Goal: Task Accomplishment & Management: Manage account settings

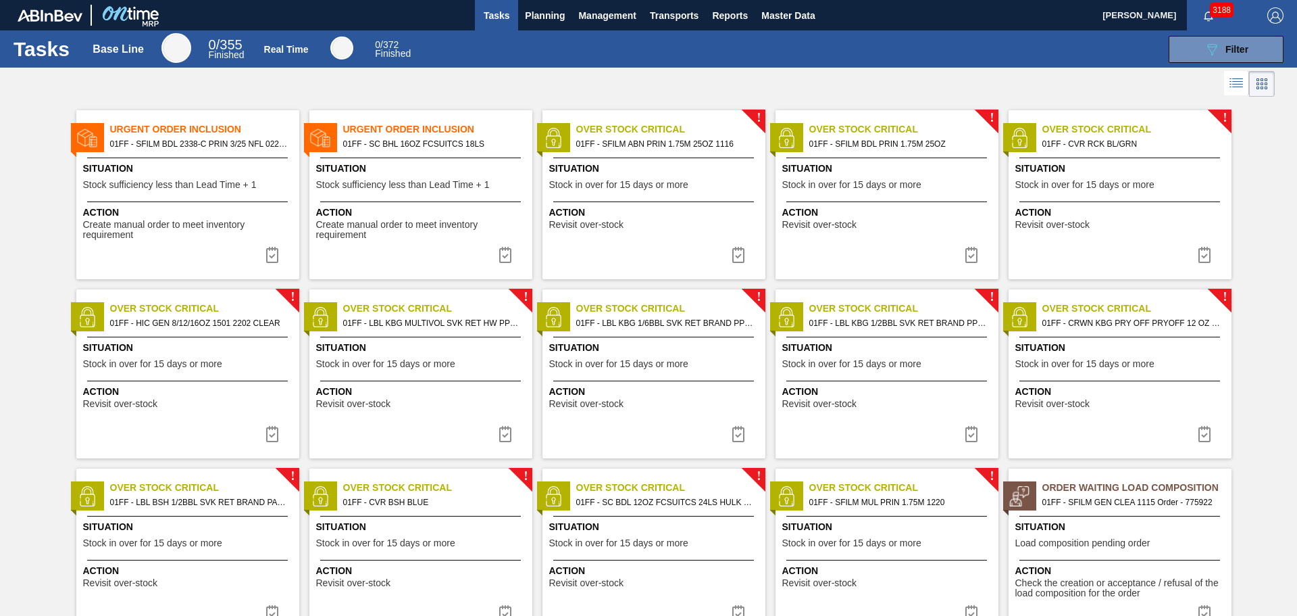
click at [472, 174] on span "Situation" at bounding box center [422, 168] width 213 height 14
checkbox input "true"
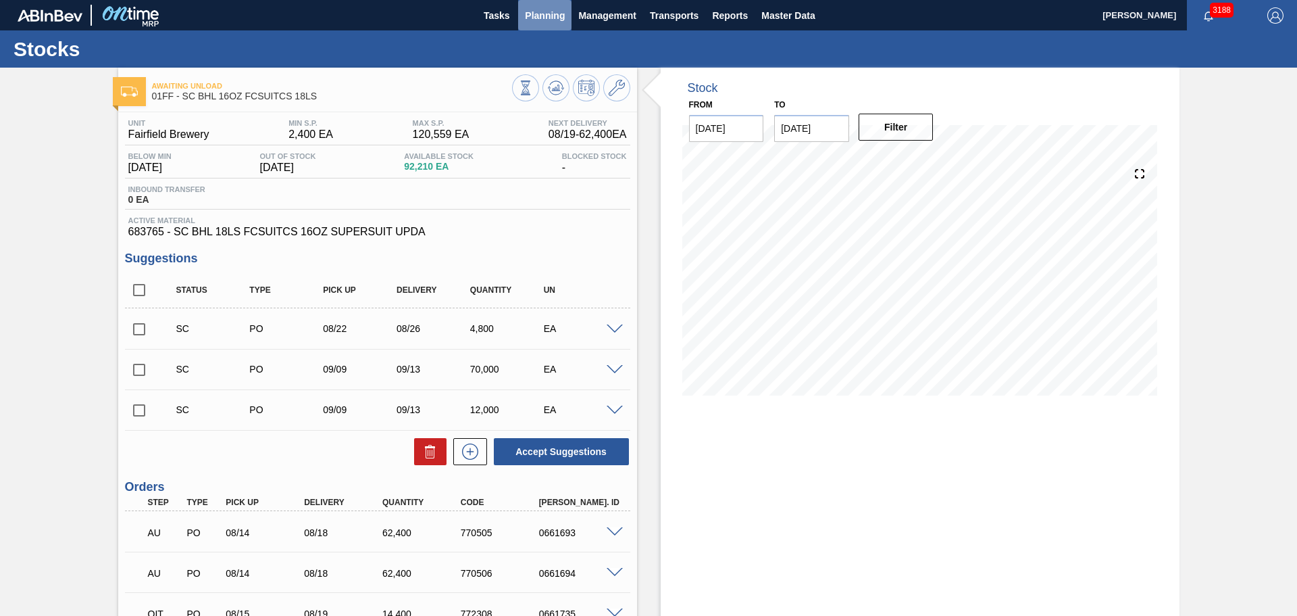
click at [557, 11] on span "Planning" at bounding box center [545, 15] width 40 height 16
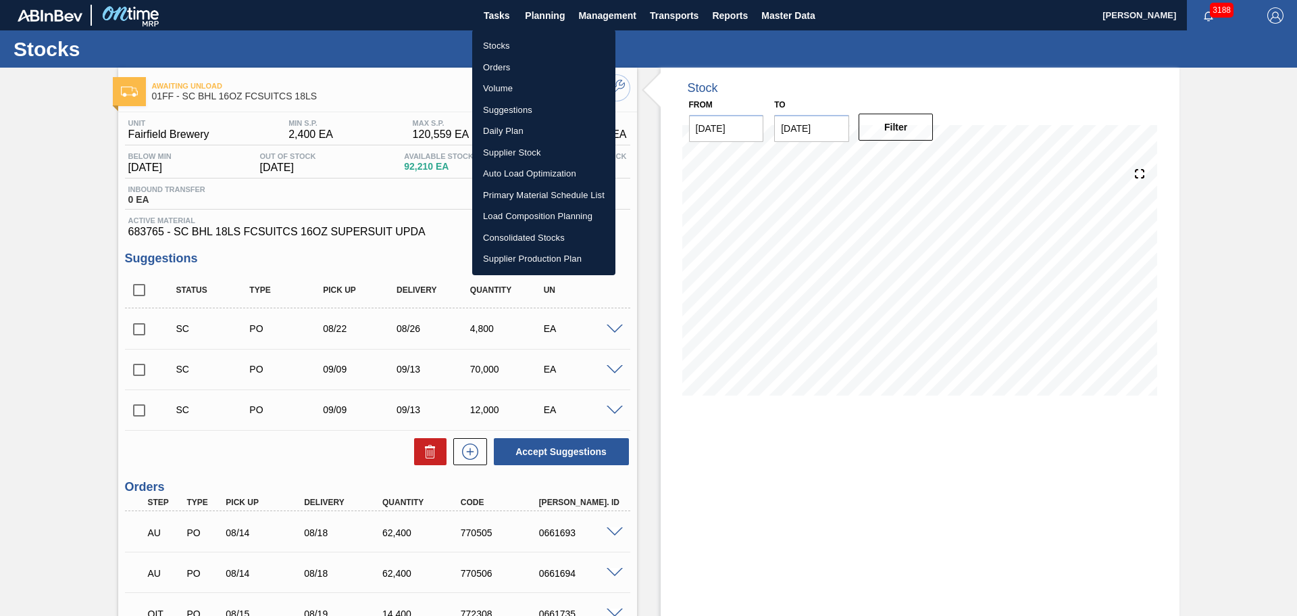
click at [549, 211] on li "Load Composition Planning" at bounding box center [543, 216] width 143 height 22
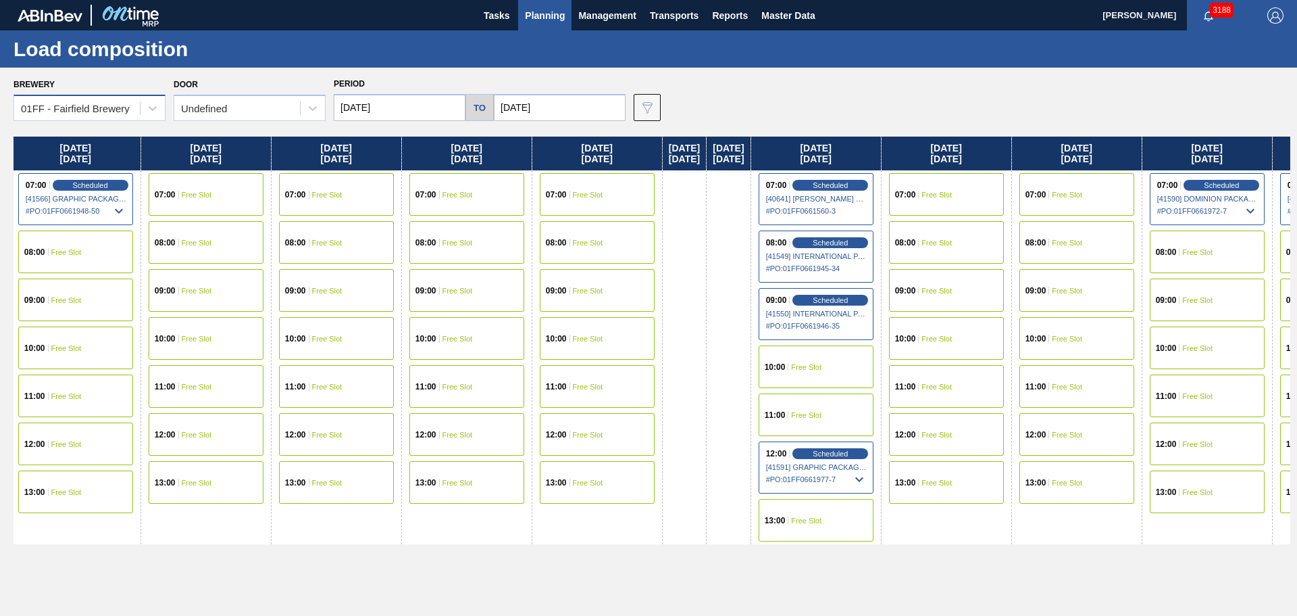
scroll to position [0, 747]
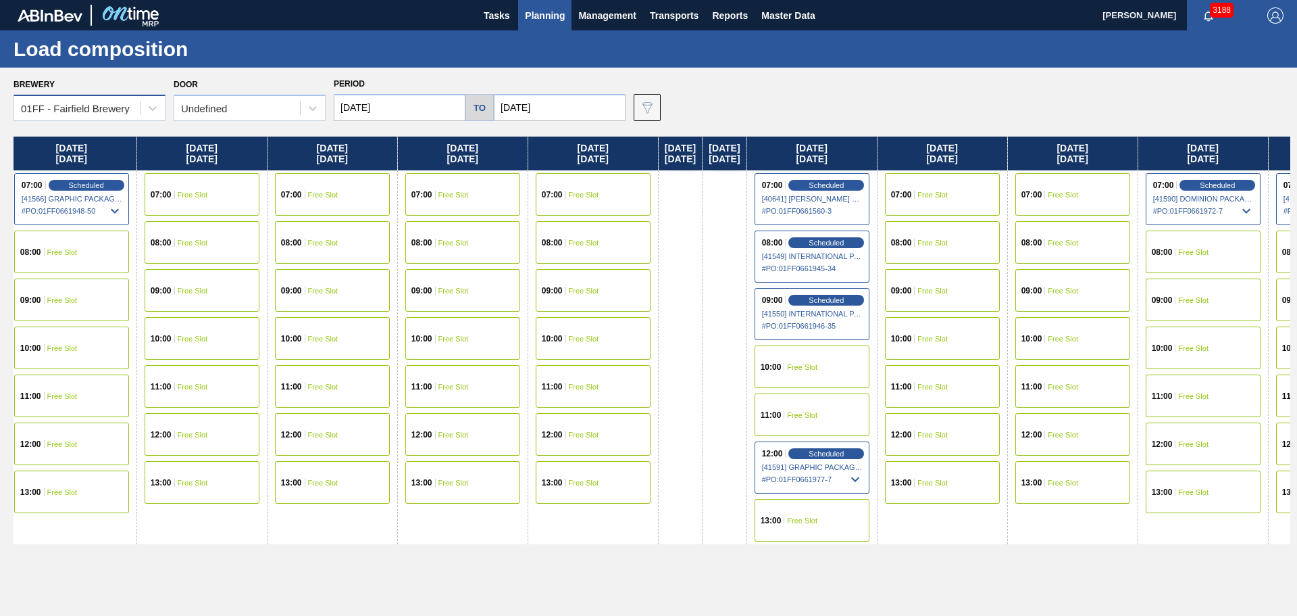
drag, startPoint x: 863, startPoint y: 148, endPoint x: 102, endPoint y: 95, distance: 762.7
click at [102, 95] on div "Brewery 01FF - Fairfield Brewery Door Undefined Period 08/18/2025 to 09/26/2025…" at bounding box center [648, 341] width 1297 height 547
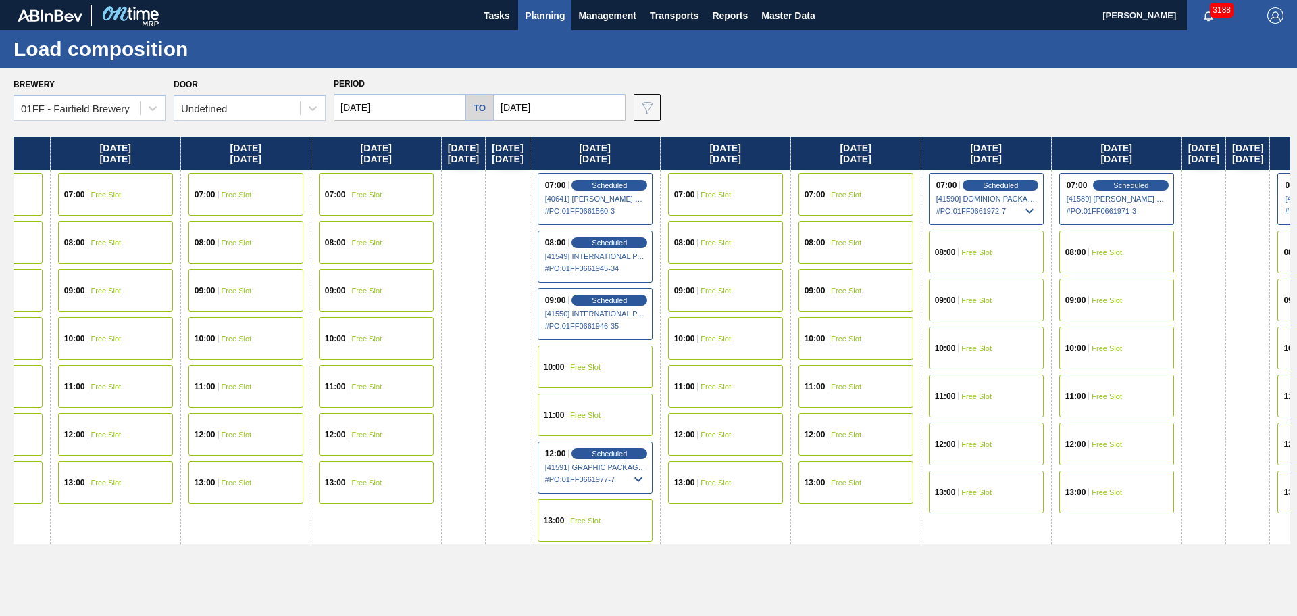
scroll to position [0, 967]
drag, startPoint x: 783, startPoint y: 160, endPoint x: 550, endPoint y: 149, distance: 233.4
click at [550, 149] on div "Monday 08/18/2025 07:00 Scheduled [41031] INTERNATIONAL PAPER COMPANY - 0008325…" at bounding box center [652, 372] width 1277 height 472
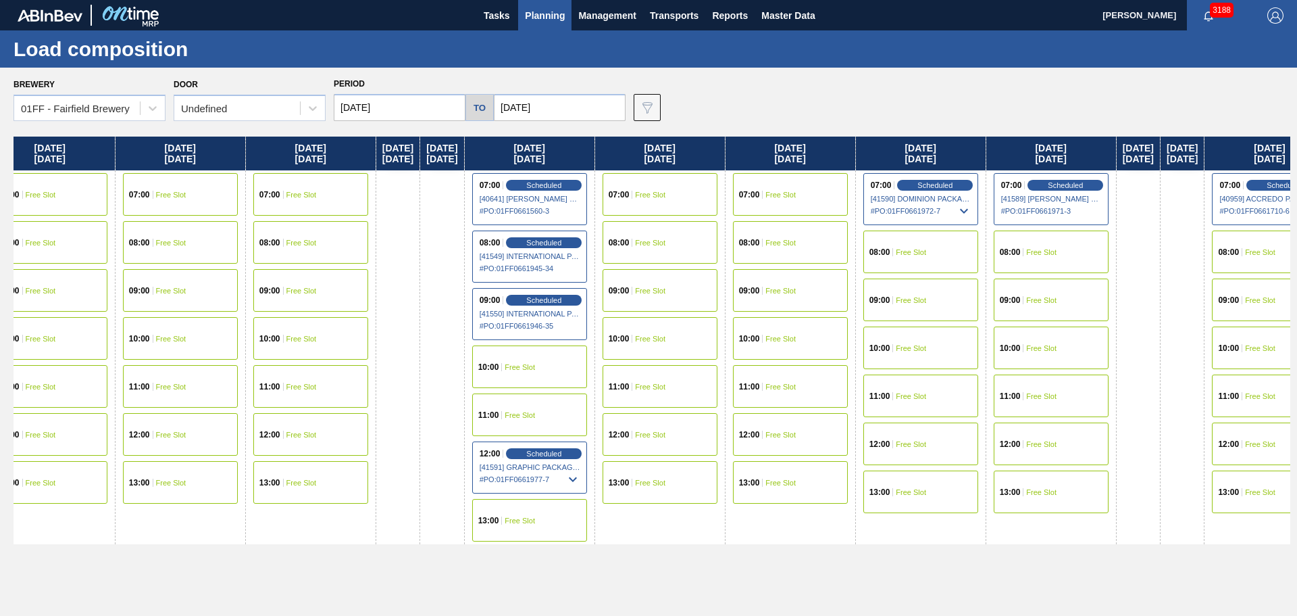
scroll to position [0, 1030]
drag, startPoint x: 640, startPoint y: 151, endPoint x: 564, endPoint y: 135, distance: 77.4
click at [564, 135] on div "Brewery 01FF - Fairfield Brewery Door Undefined Period 08/18/2025 to 09/26/2025…" at bounding box center [648, 341] width 1297 height 547
click at [576, 478] on icon at bounding box center [572, 478] width 8 height 5
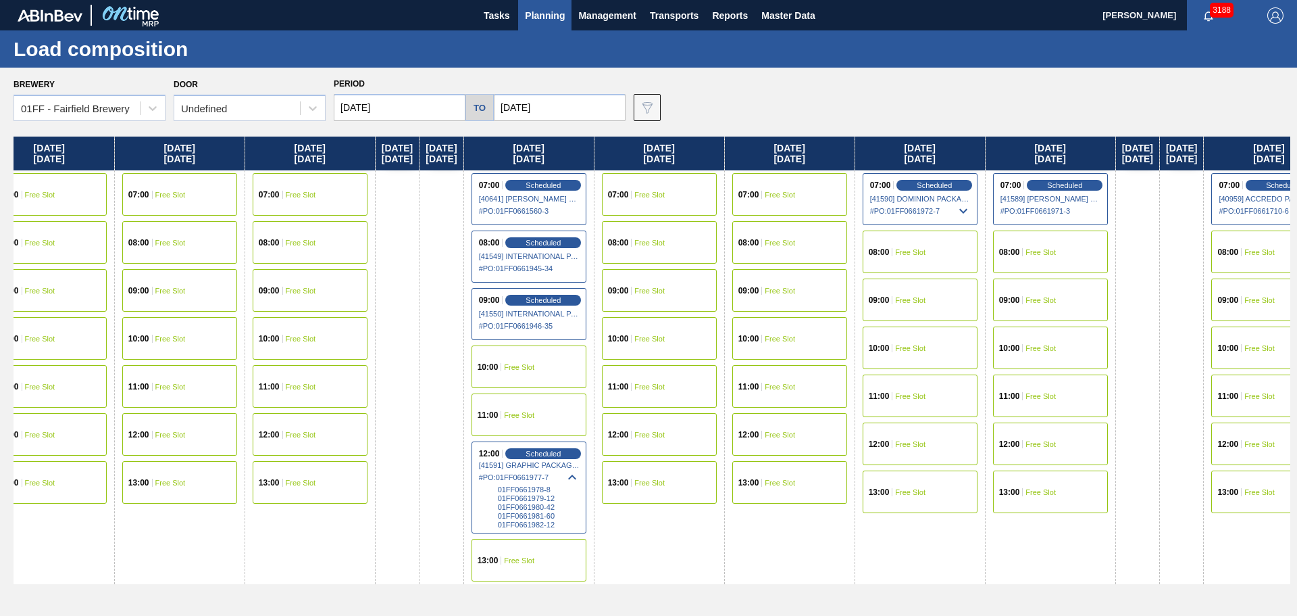
click at [580, 496] on span "01FF0661979-12" at bounding box center [539, 498] width 82 height 8
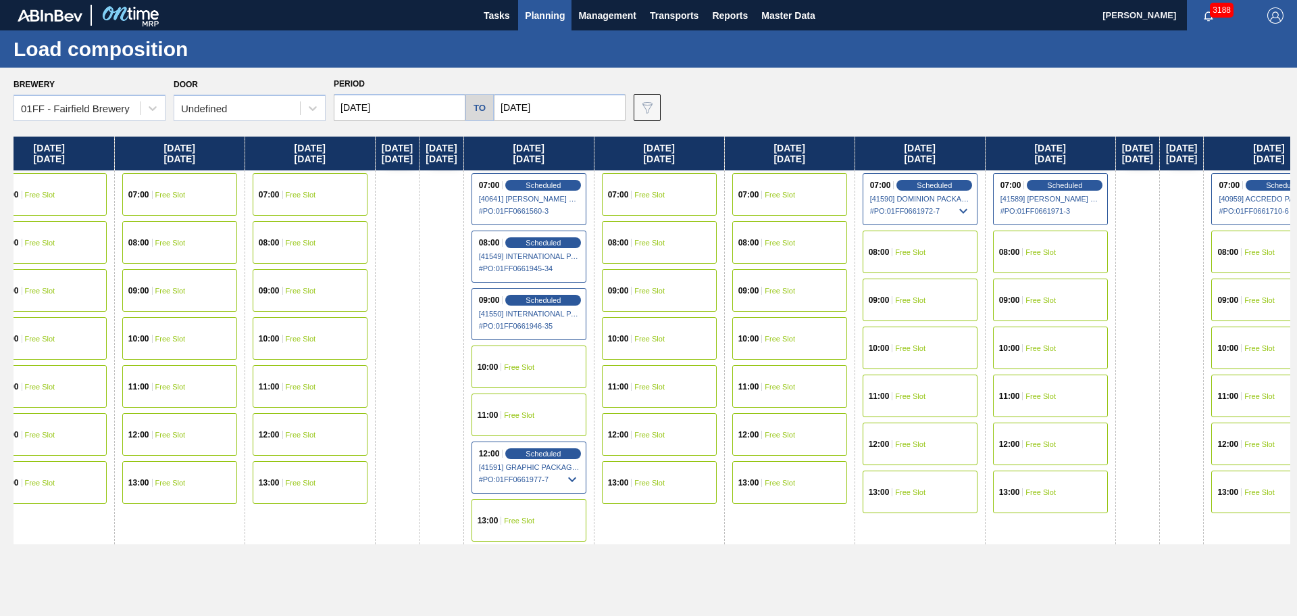
click at [580, 476] on icon at bounding box center [572, 479] width 16 height 16
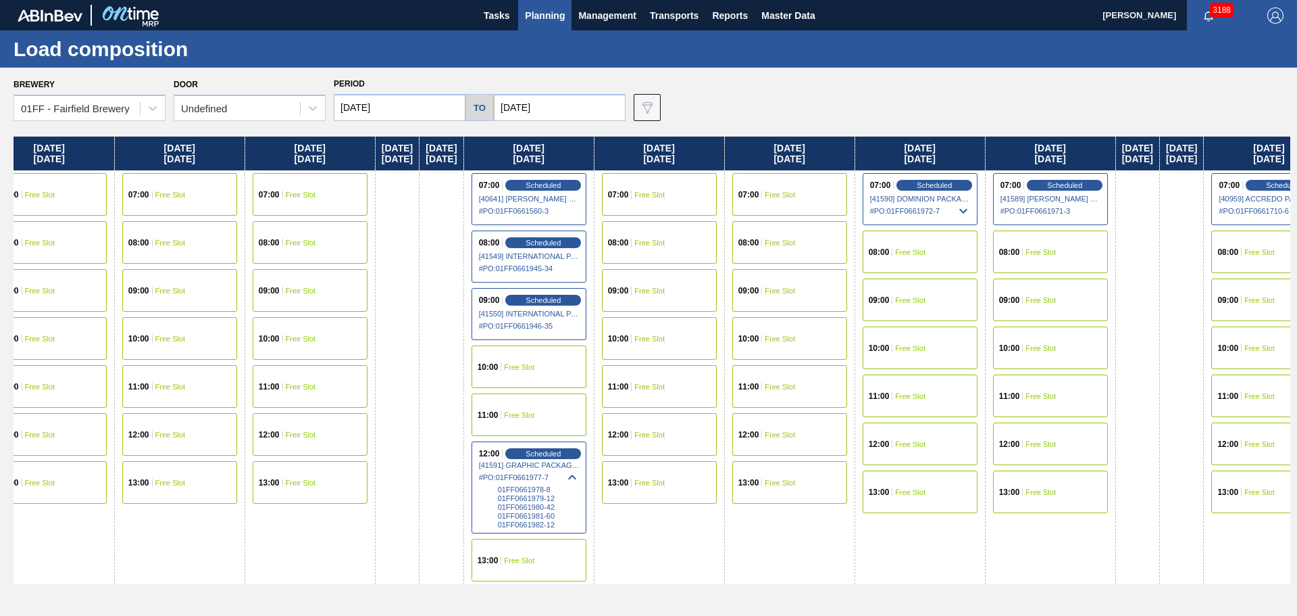
click at [580, 501] on span "01FF0661979-12" at bounding box center [539, 498] width 82 height 8
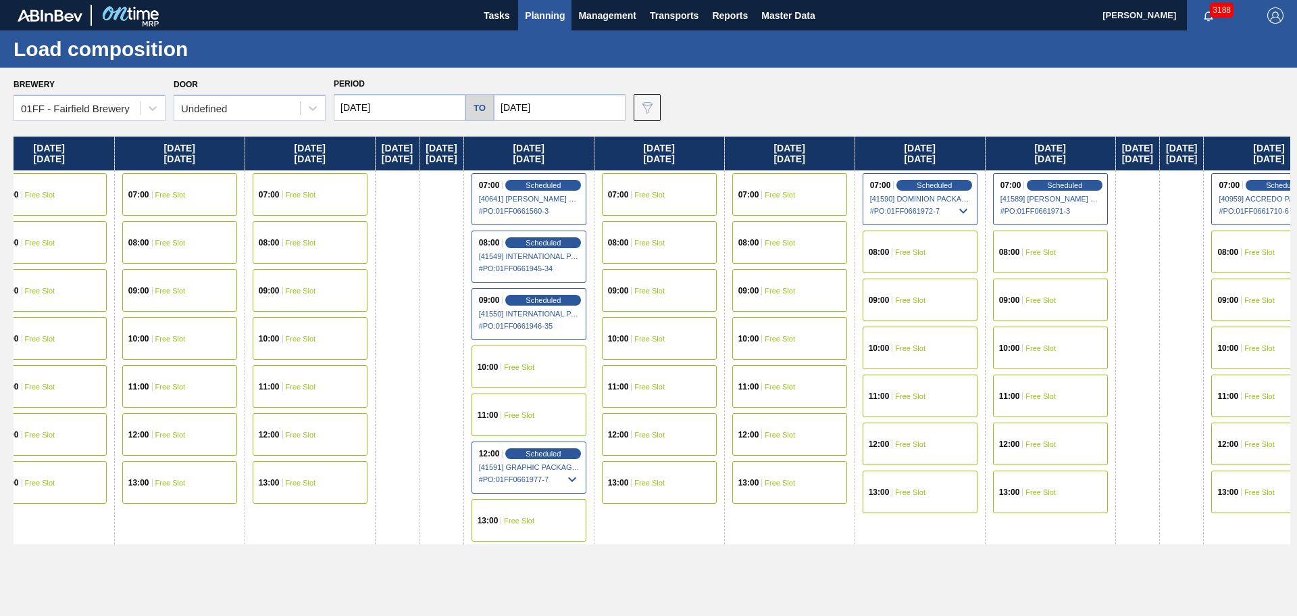
click at [580, 463] on span "[41591] GRAPHIC PACKAGING INTERNATIONA - 0008221069" at bounding box center [529, 467] width 101 height 8
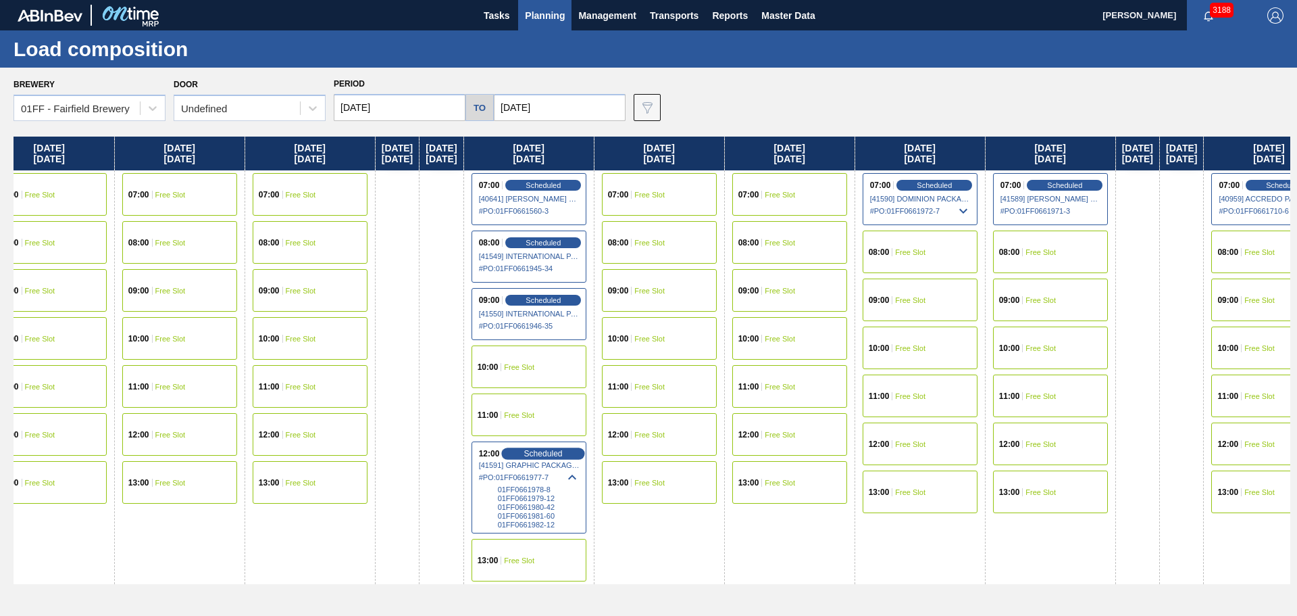
click at [563, 455] on span "Scheduled" at bounding box center [543, 453] width 39 height 9
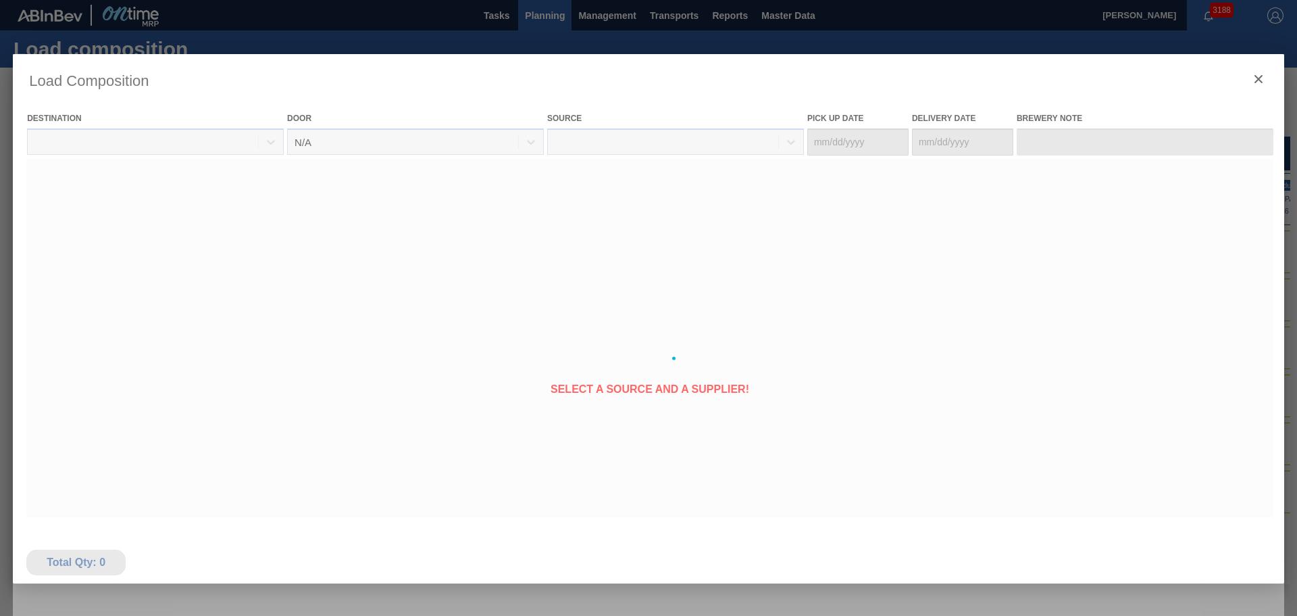
type Date "08/28/2025"
type Date "09/01/2025"
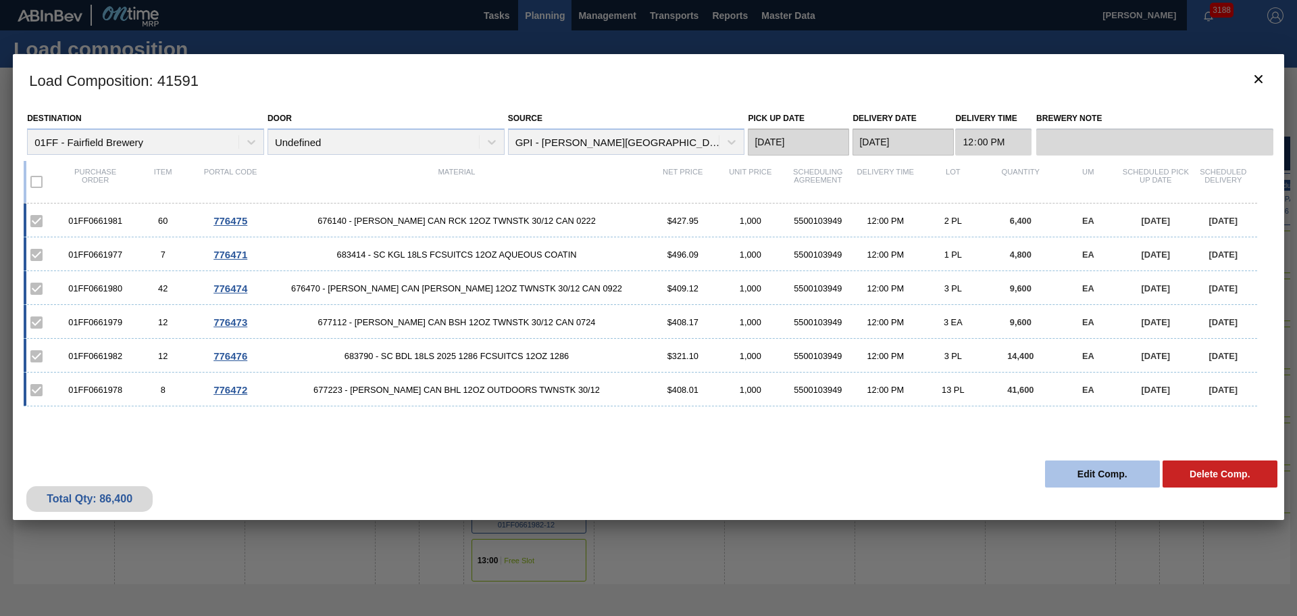
click at [1091, 468] on button "Edit Comp." at bounding box center [1102, 473] width 115 height 27
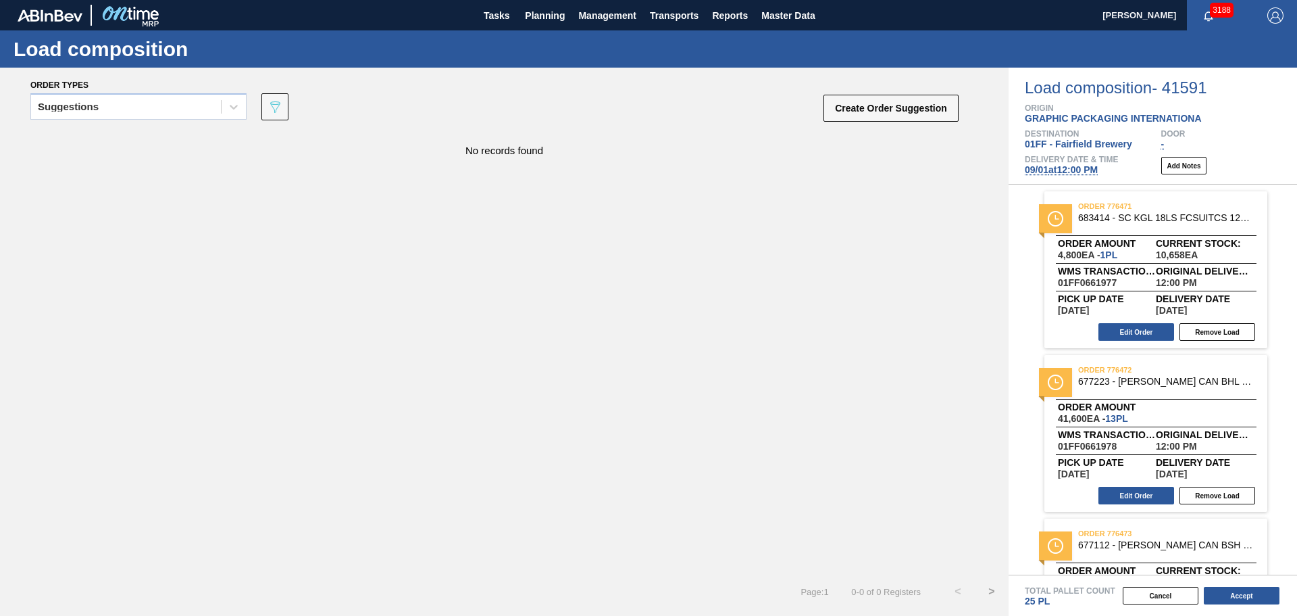
click at [1055, 165] on span "09/01 at 12:00 PM" at bounding box center [1061, 169] width 73 height 11
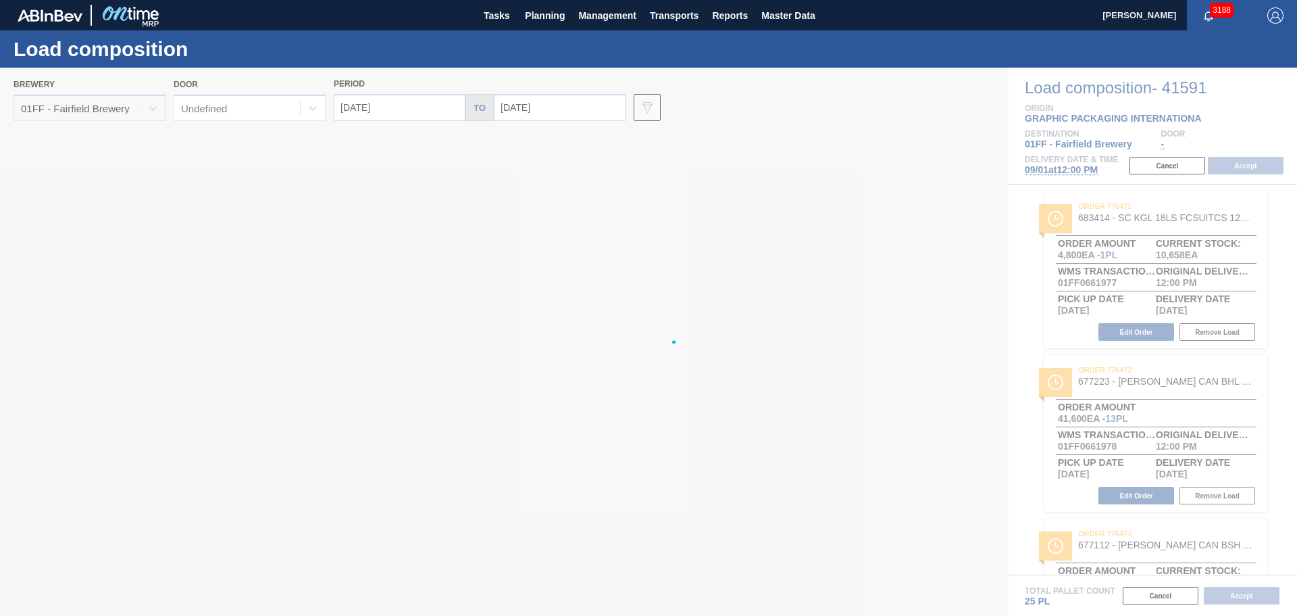
type input "09/01/2025"
type input "[DATE]"
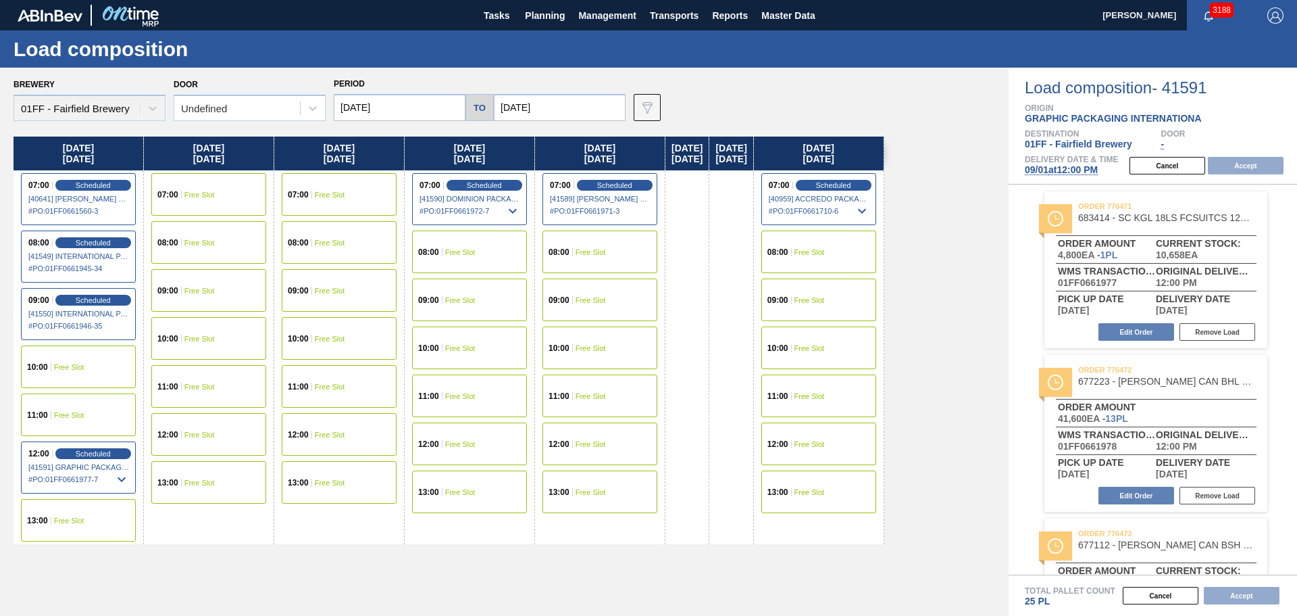
click at [375, 108] on input "09/01/2025" at bounding box center [400, 107] width 132 height 27
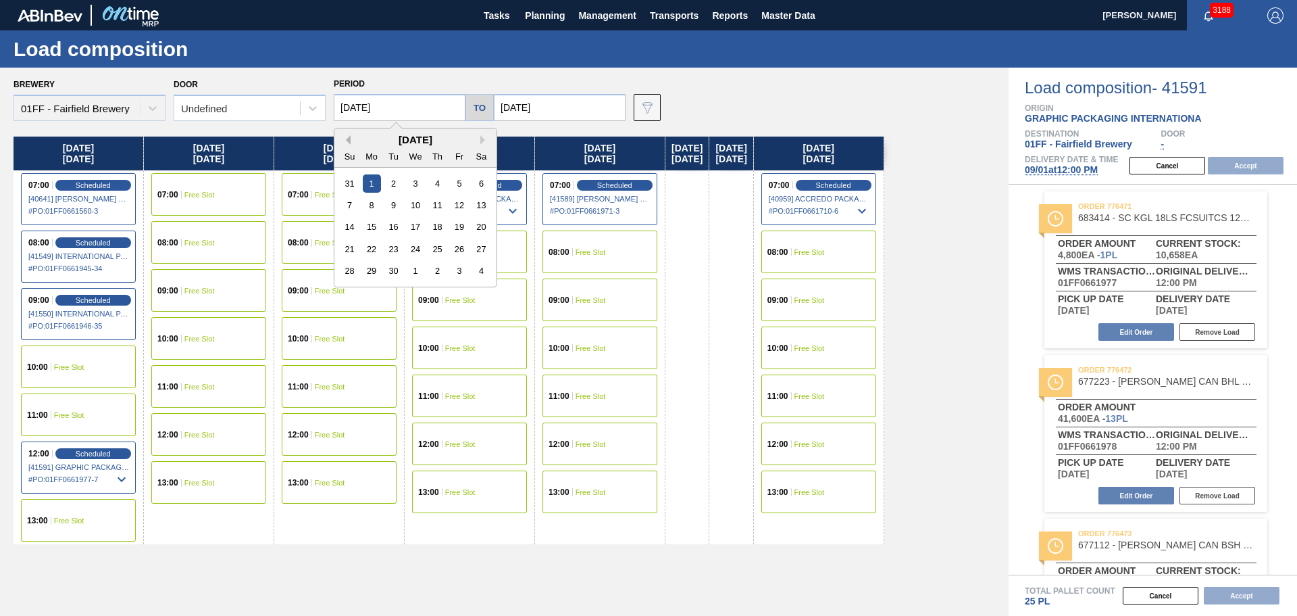
click at [347, 141] on button "Previous Month" at bounding box center [345, 139] width 9 height 9
click at [463, 274] on div "29" at bounding box center [459, 270] width 18 height 18
type input "08/29/2025"
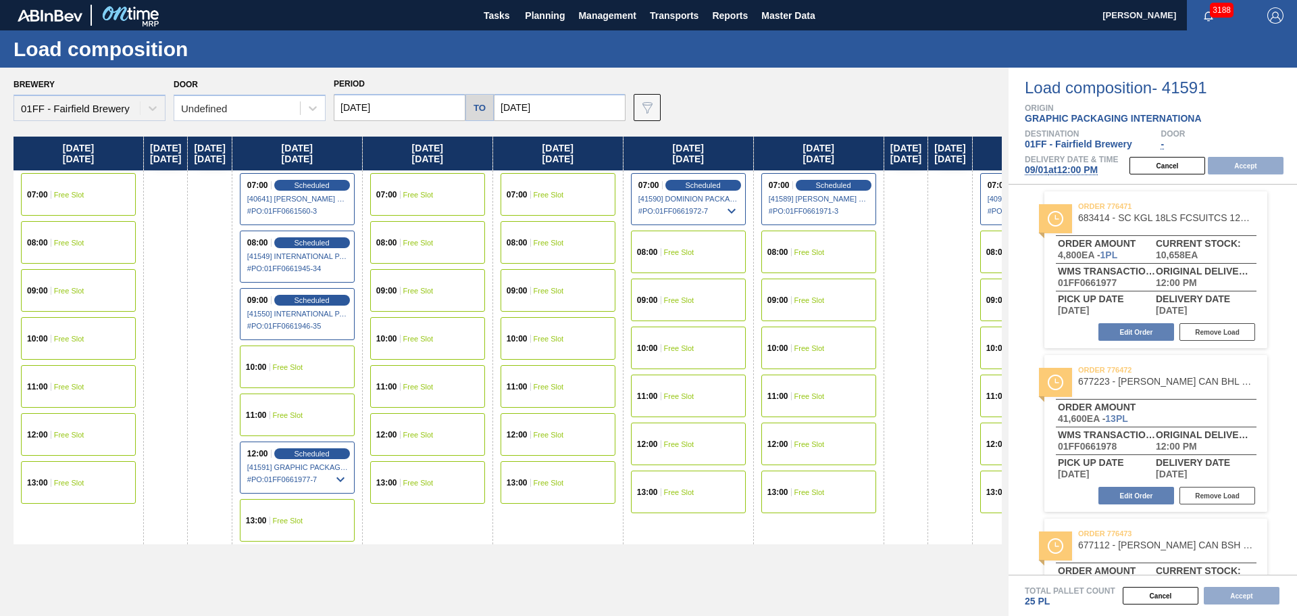
click at [81, 188] on div "07:00 Free Slot" at bounding box center [78, 194] width 115 height 43
click at [1263, 168] on button "Accept" at bounding box center [1246, 166] width 76 height 18
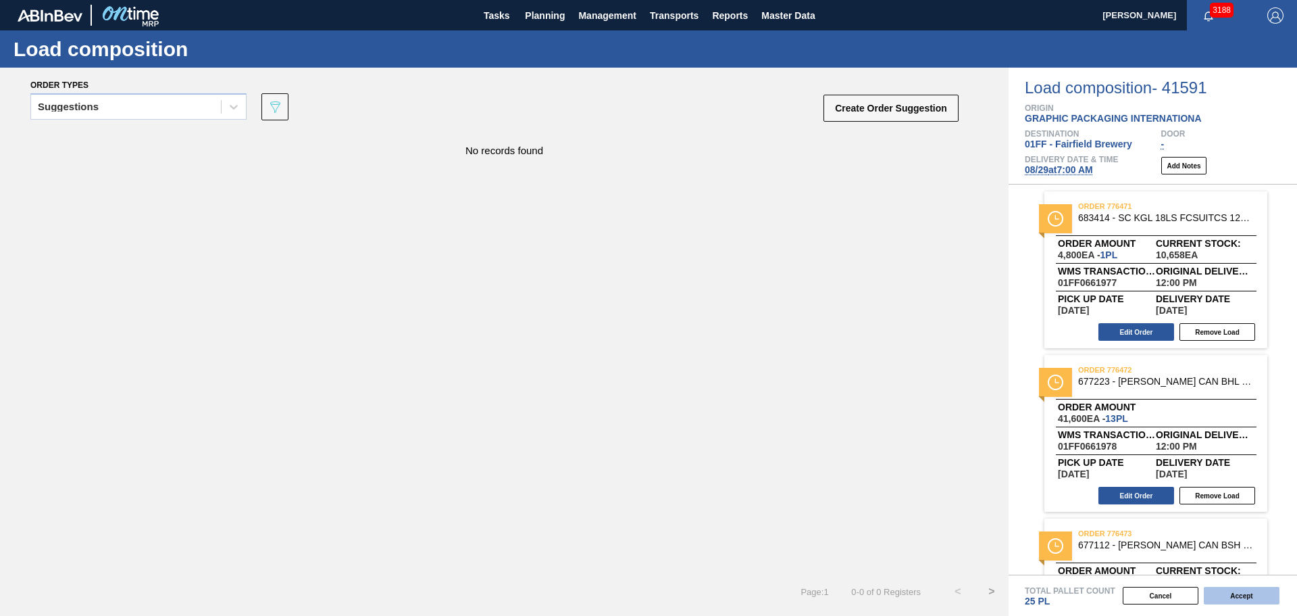
click at [1251, 599] on button "Accept" at bounding box center [1242, 595] width 76 height 18
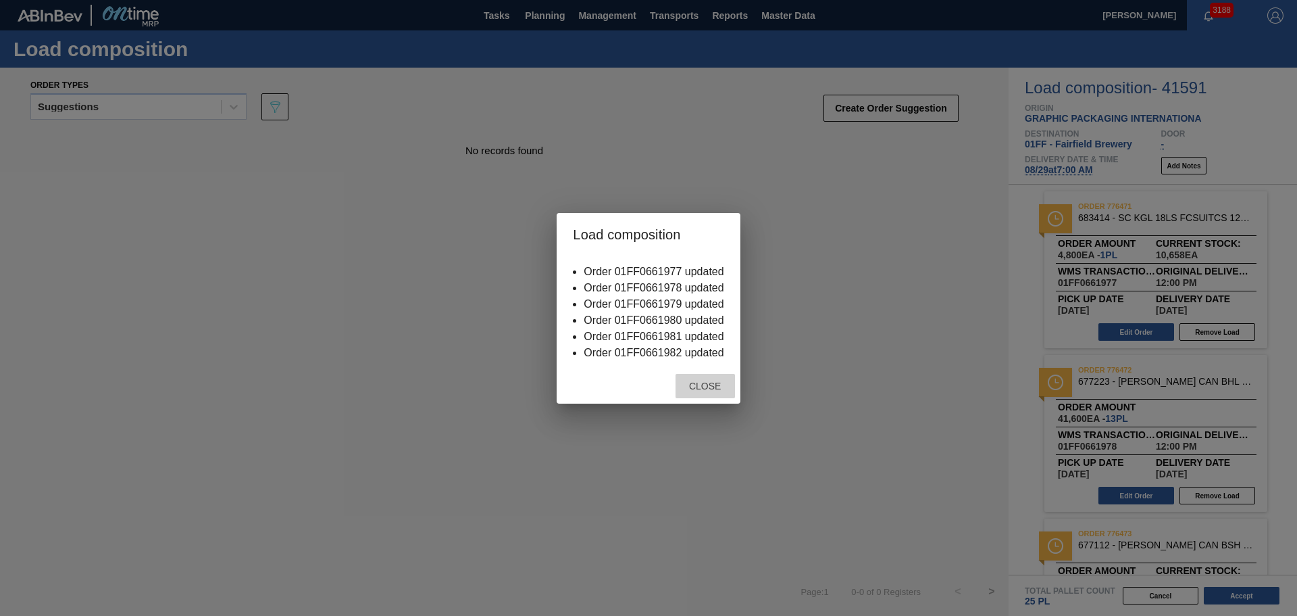
click at [722, 390] on span "Close" at bounding box center [704, 385] width 53 height 11
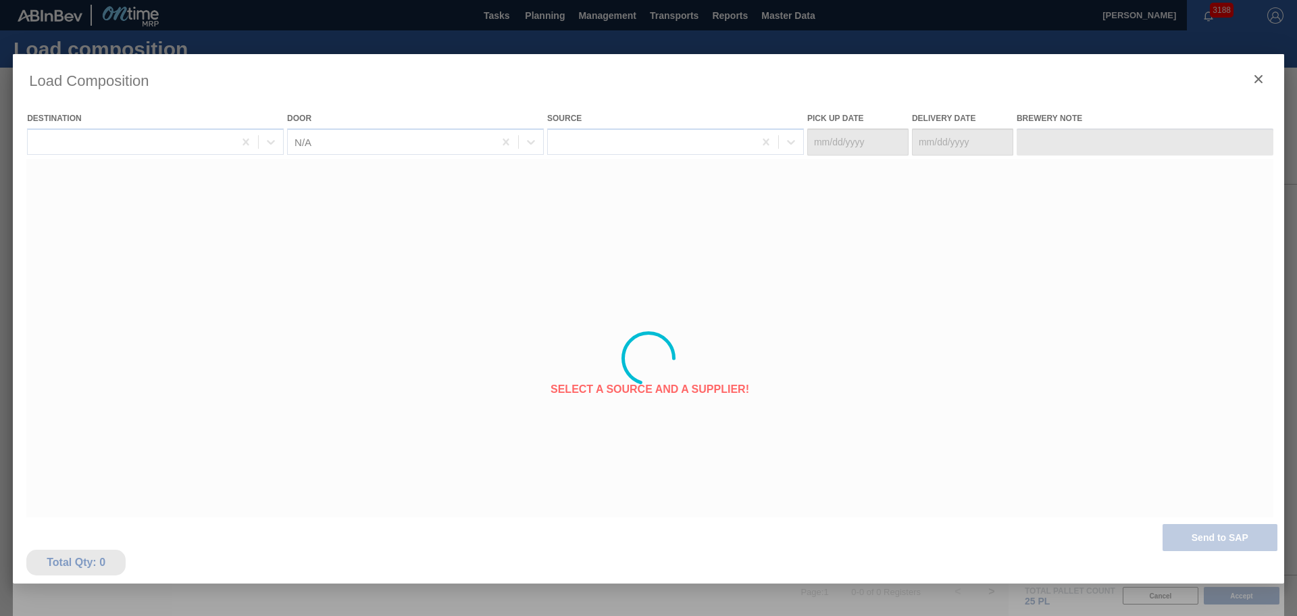
type Date "08/25/2025"
type Date "08/29/2025"
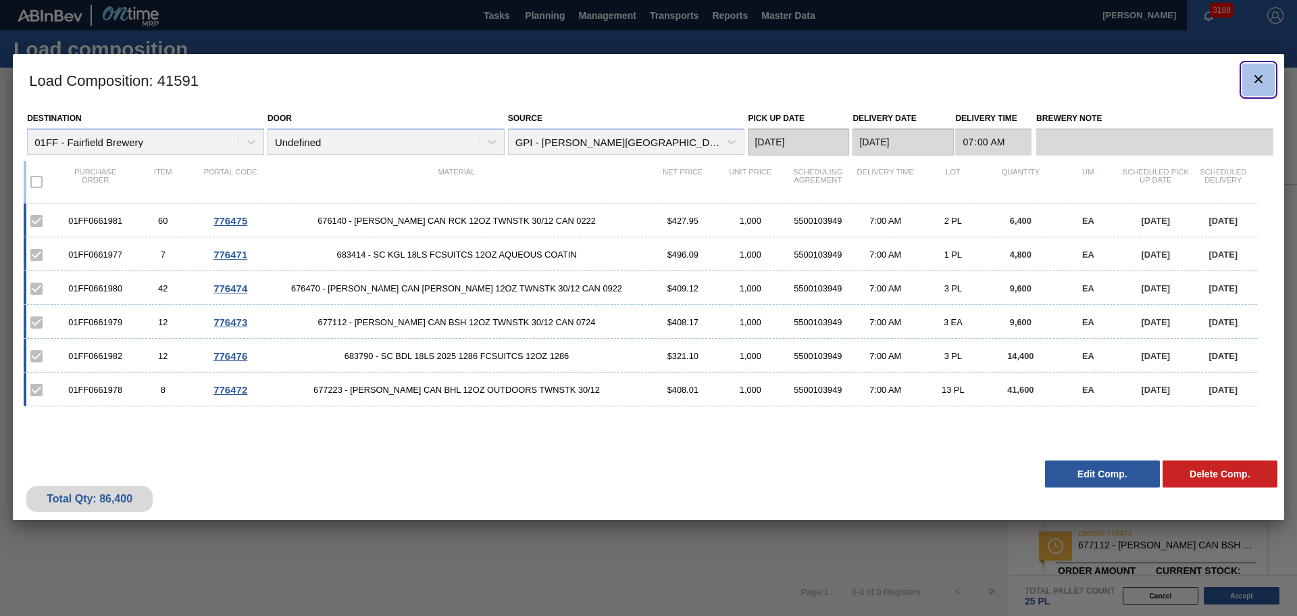
click at [1261, 85] on icon "botão de ícone" at bounding box center [1259, 79] width 16 height 16
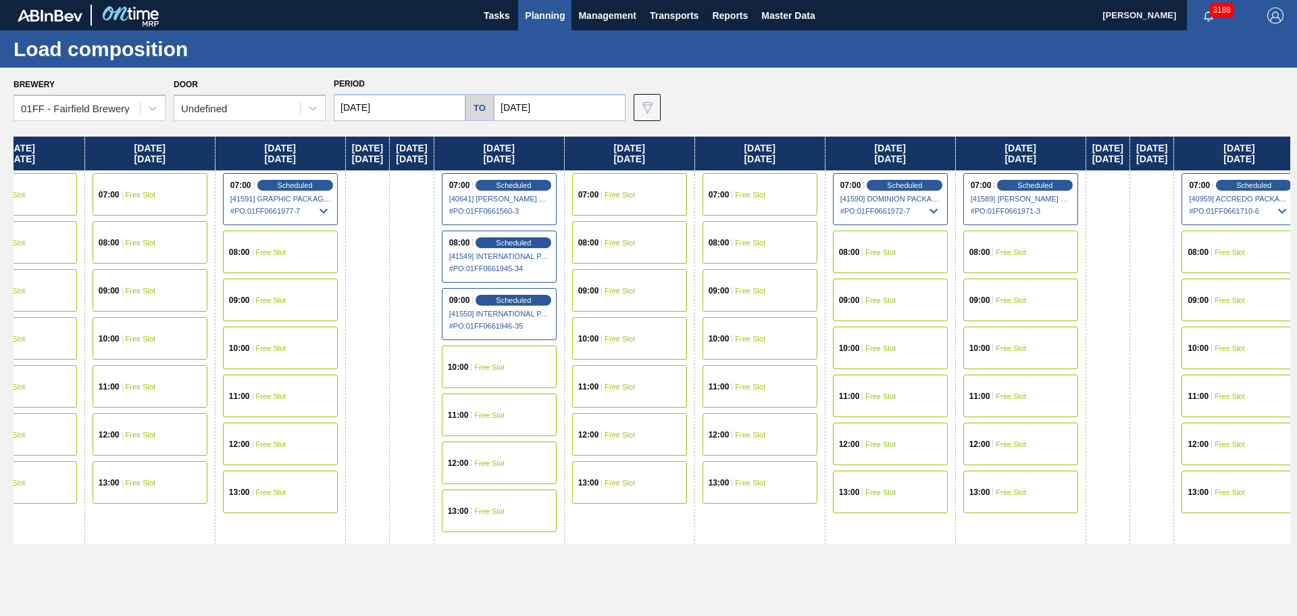
drag, startPoint x: 744, startPoint y: 148, endPoint x: -297, endPoint y: 87, distance: 1043.0
click at [0, 0] on html "Tasks Planning Management Transports Reports Master Data Mike Vinson 3188 Mark …" at bounding box center [648, 0] width 1297 height 0
click at [535, 185] on span "Scheduled" at bounding box center [516, 184] width 39 height 9
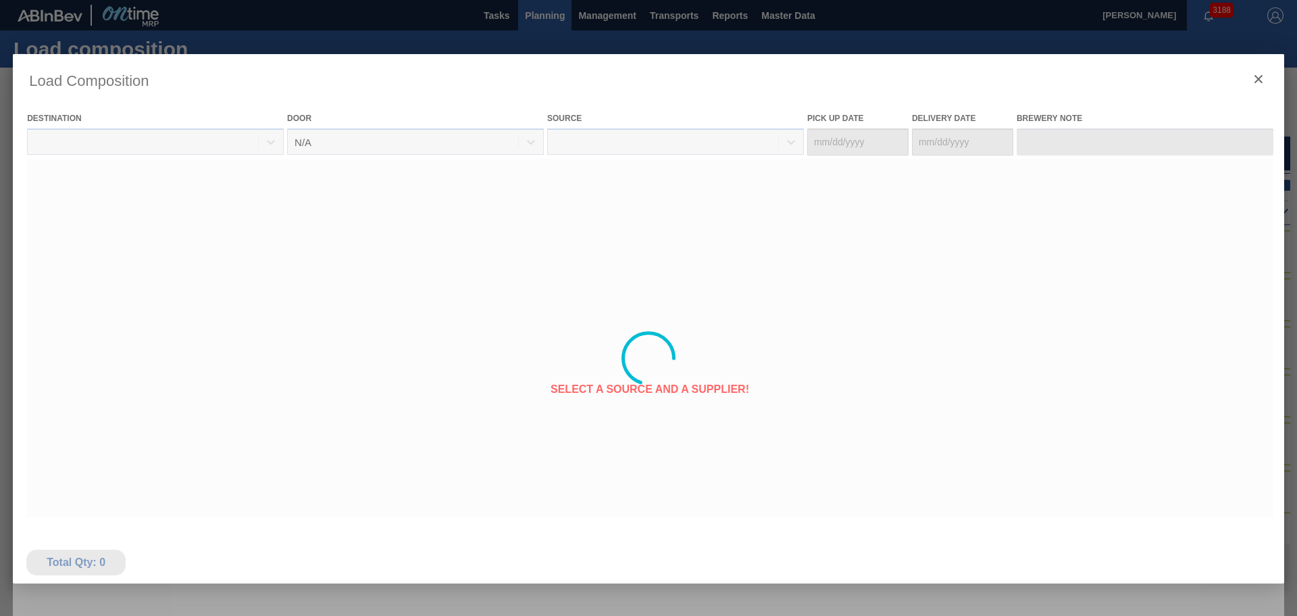
type Date "08/28/2025"
type Date "09/01/2025"
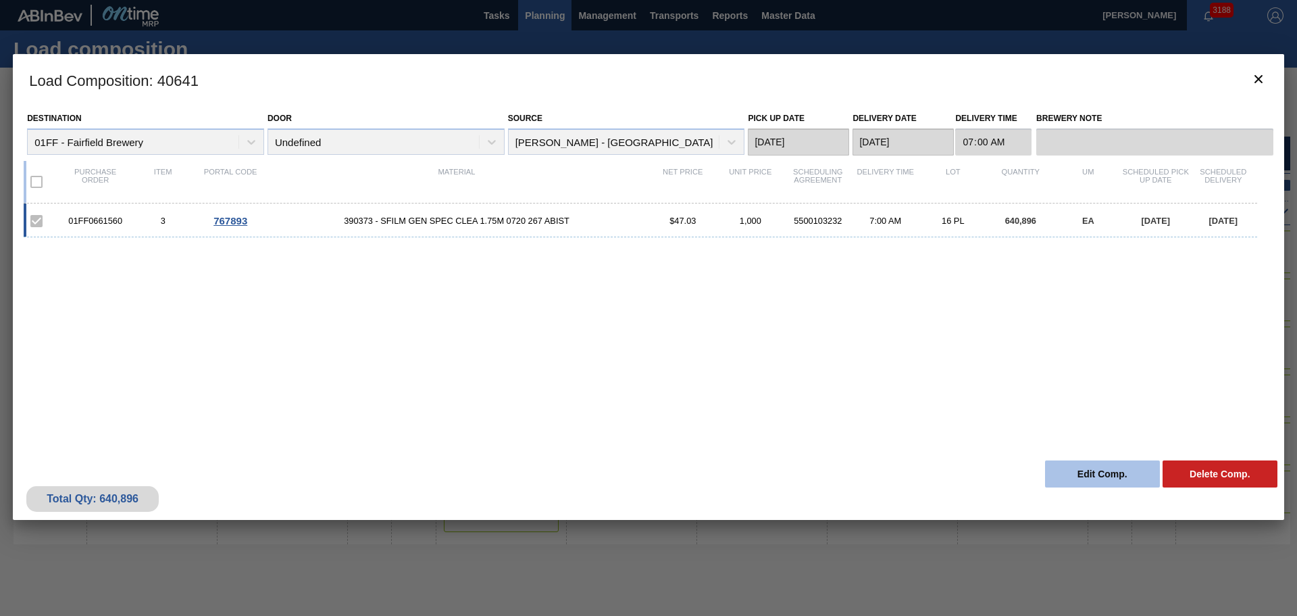
click at [1118, 480] on button "Edit Comp." at bounding box center [1102, 473] width 115 height 27
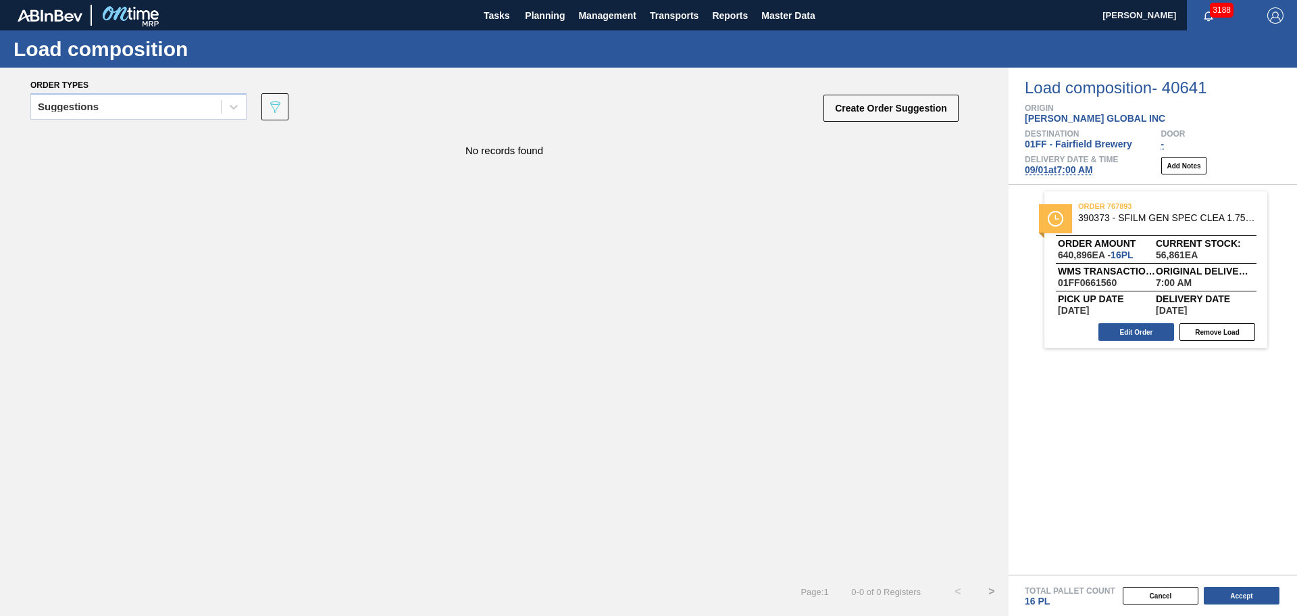
click at [1073, 170] on span "09/01 at 7:00 AM" at bounding box center [1059, 169] width 68 height 11
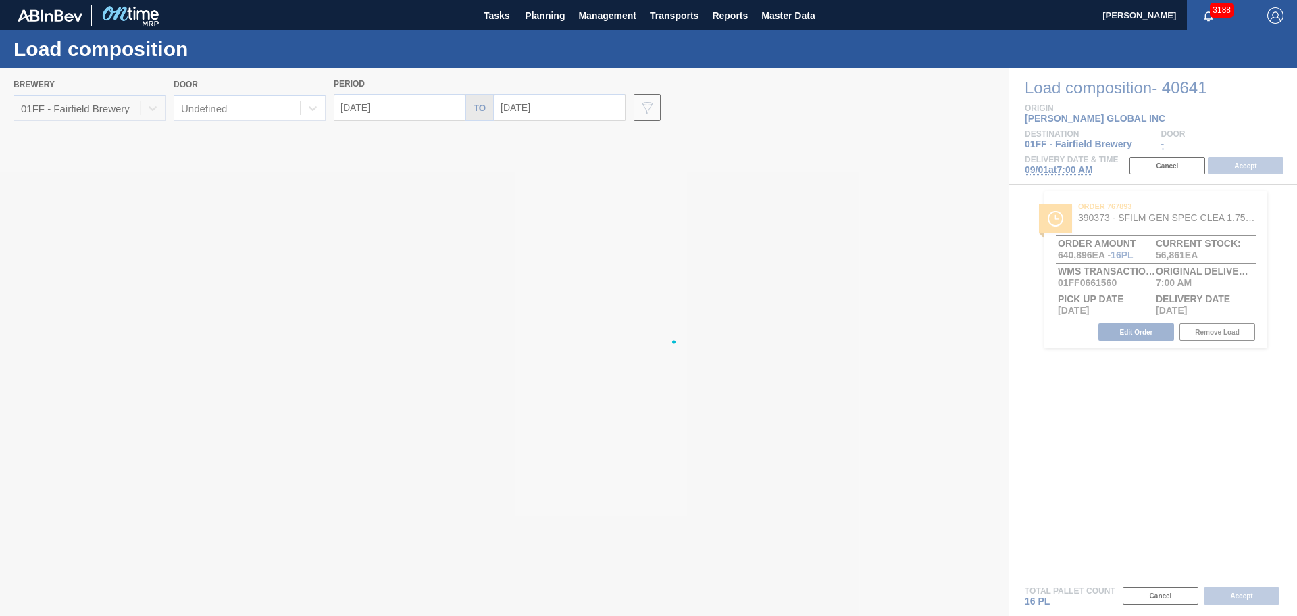
type input "09/01/2025"
type input "[DATE]"
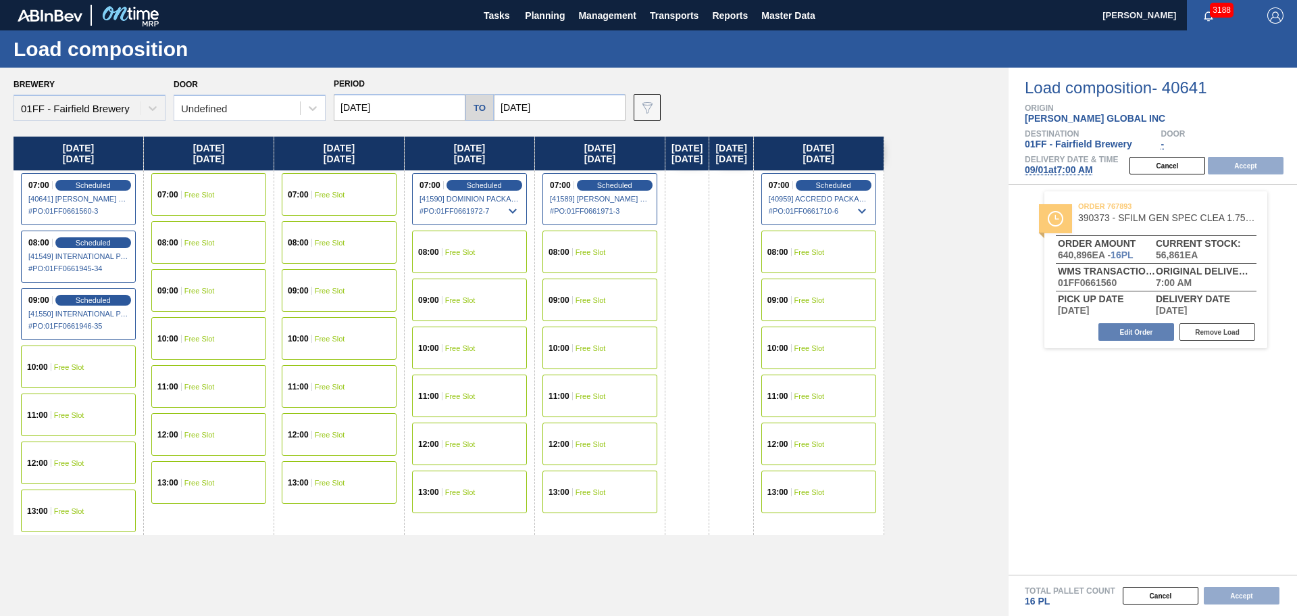
click at [364, 106] on input "09/01/2025" at bounding box center [400, 107] width 132 height 27
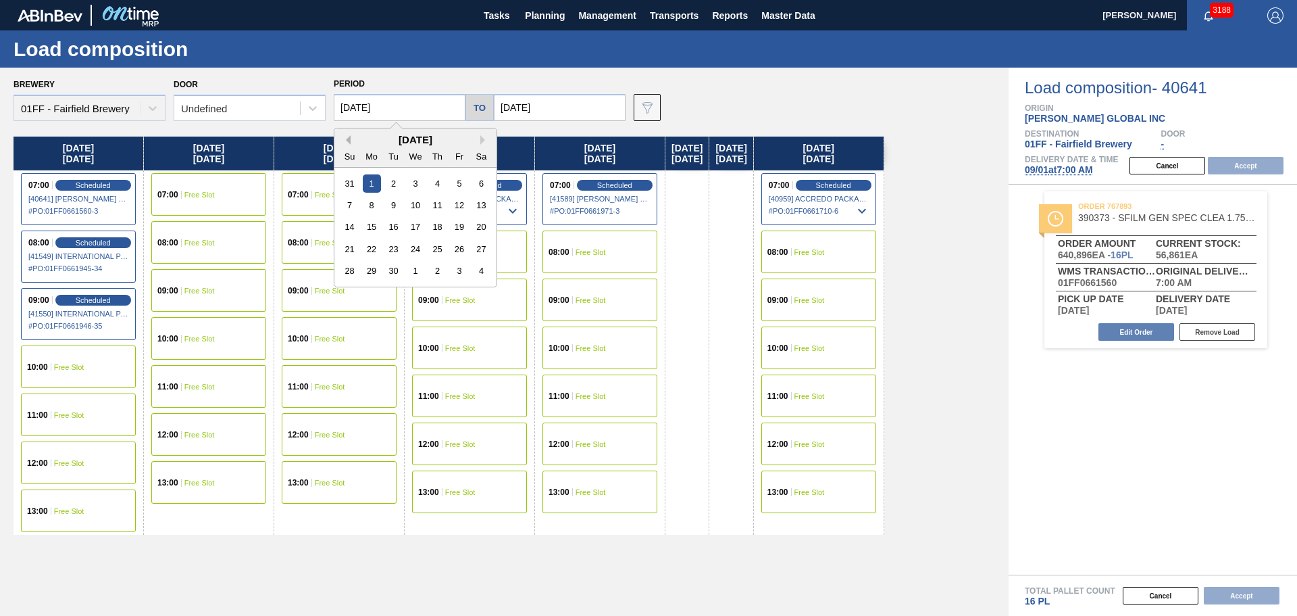
click at [347, 138] on button "Previous Month" at bounding box center [345, 139] width 9 height 9
click at [461, 275] on div "29" at bounding box center [459, 270] width 18 height 18
type input "08/29/2025"
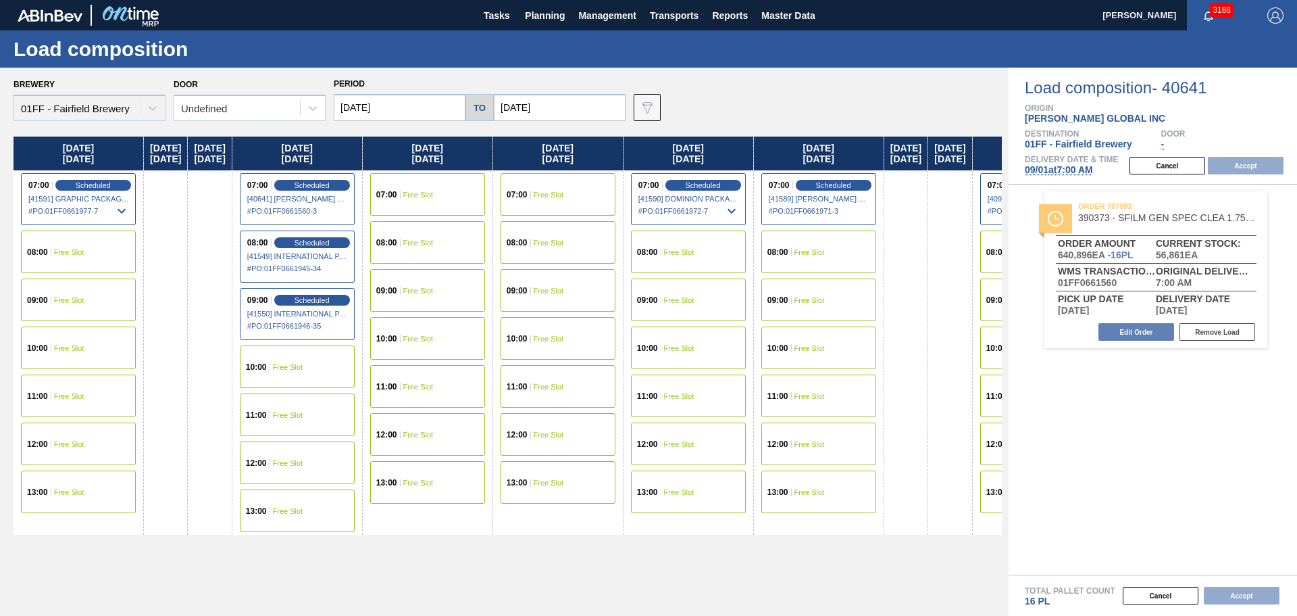
click at [75, 296] on span "Free Slot" at bounding box center [69, 300] width 30 height 8
click at [1269, 168] on button "Accept" at bounding box center [1246, 166] width 76 height 18
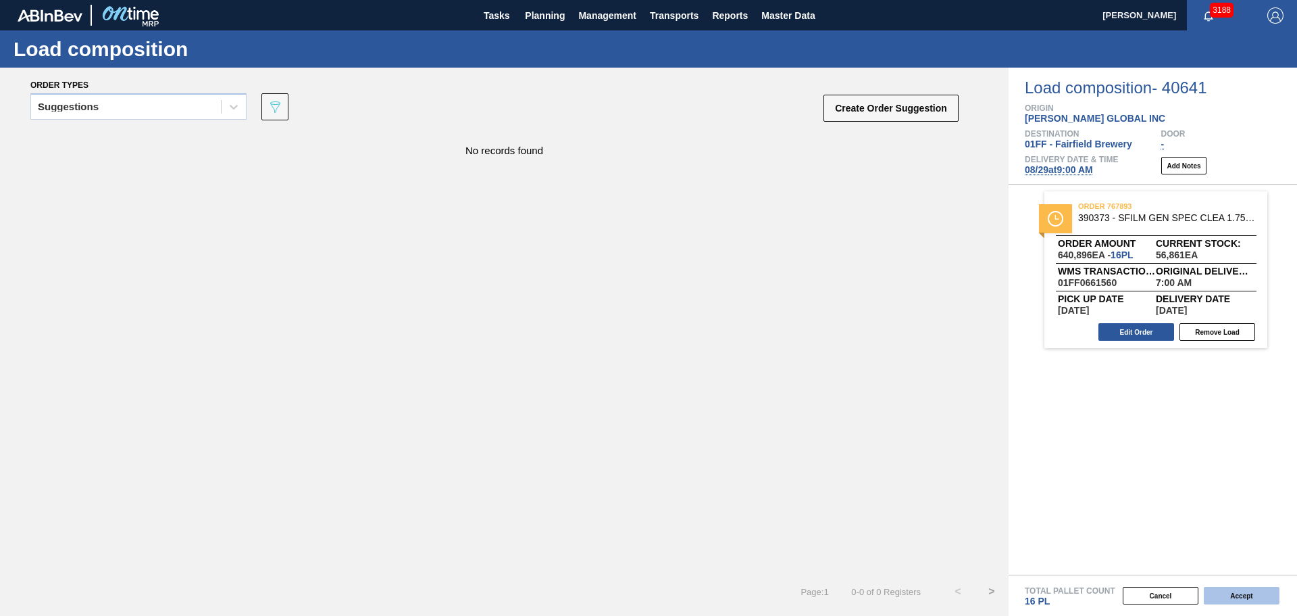
click at [1244, 590] on button "Accept" at bounding box center [1242, 595] width 76 height 18
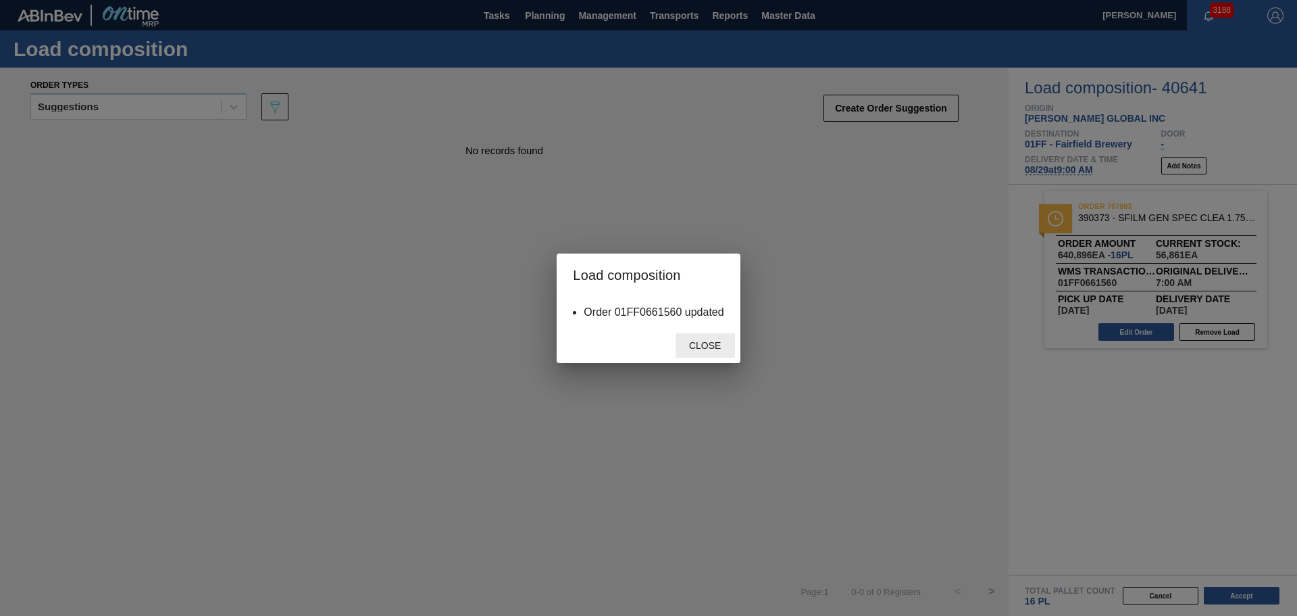
click at [710, 345] on span "Close" at bounding box center [704, 345] width 53 height 11
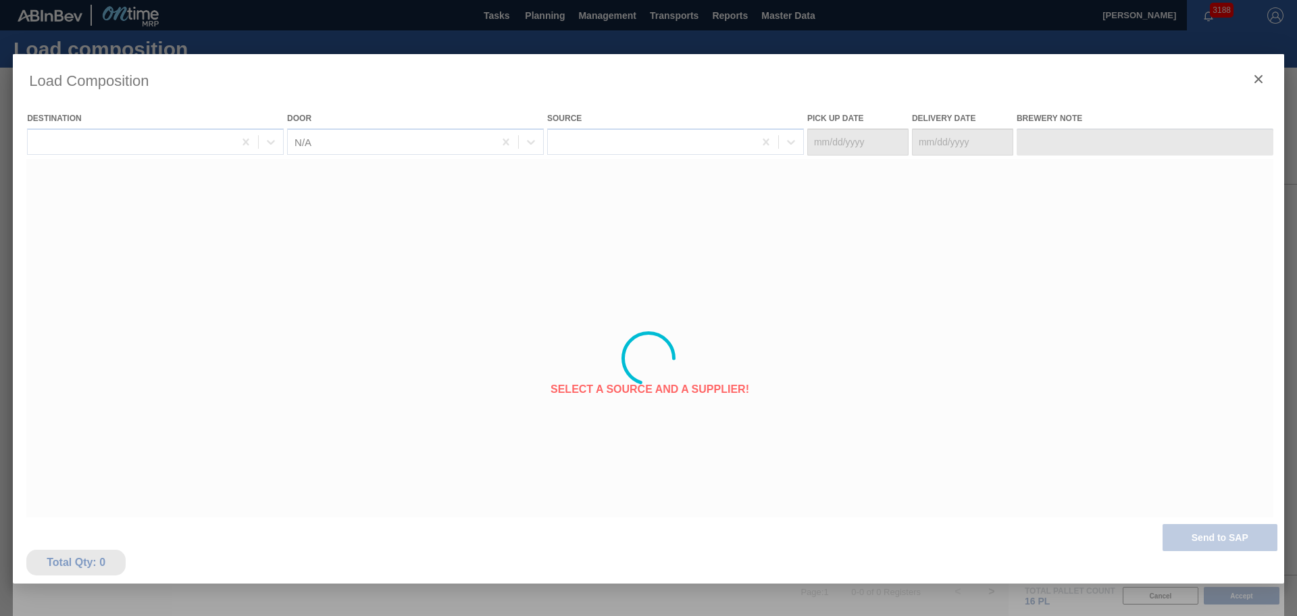
type Date "08/25/2025"
type Date "08/29/2025"
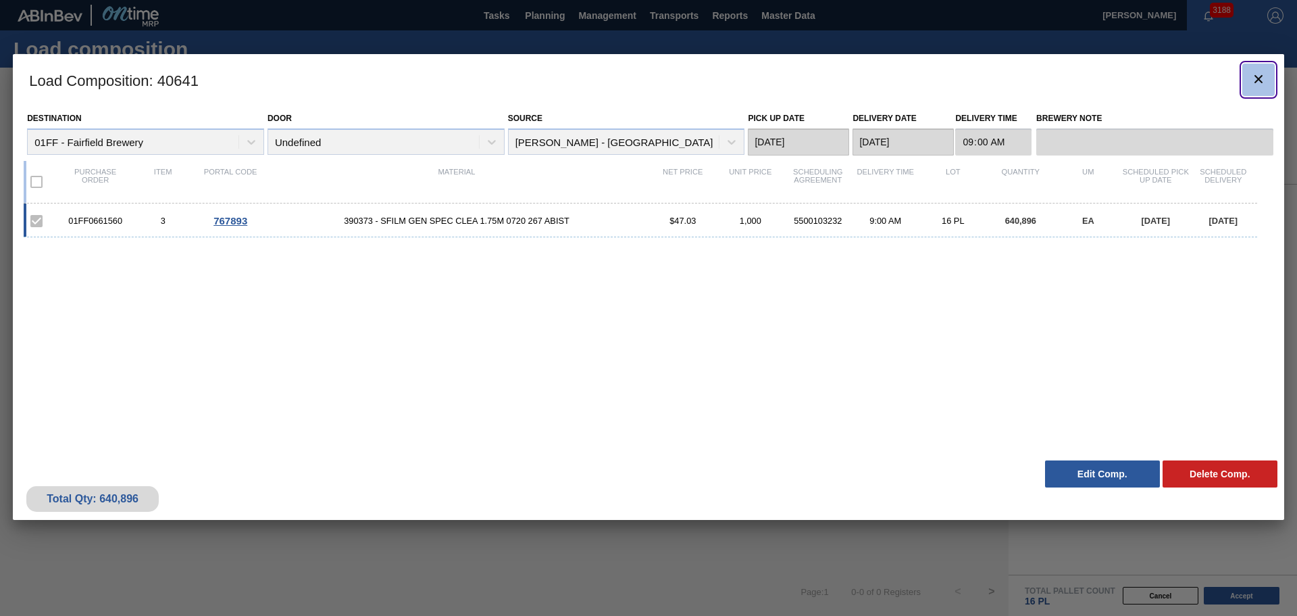
click at [1253, 72] on icon "botão de ícone" at bounding box center [1259, 79] width 16 height 16
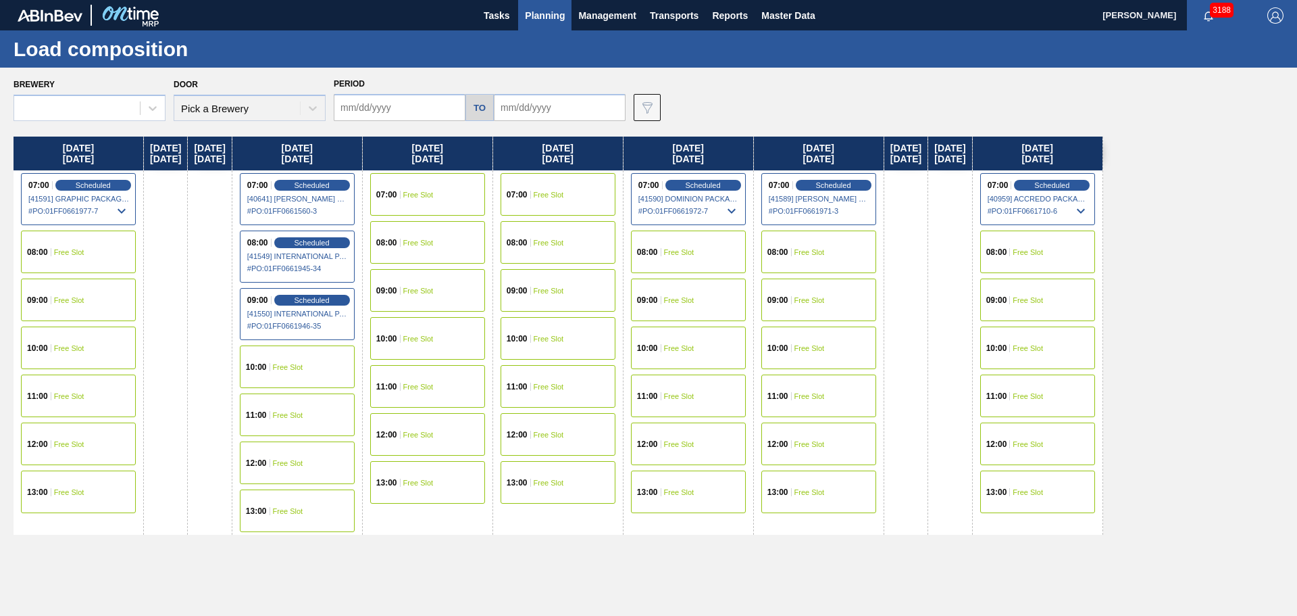
type input "08/18/2025"
type input "09/26/2025"
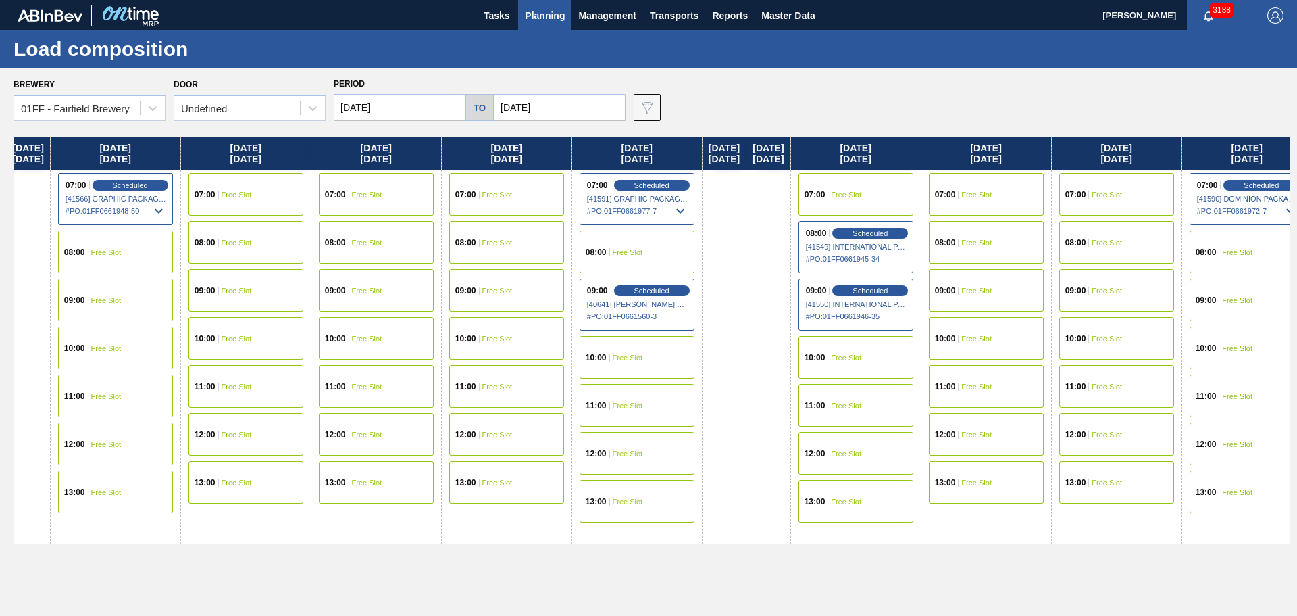
scroll to position [0, 782]
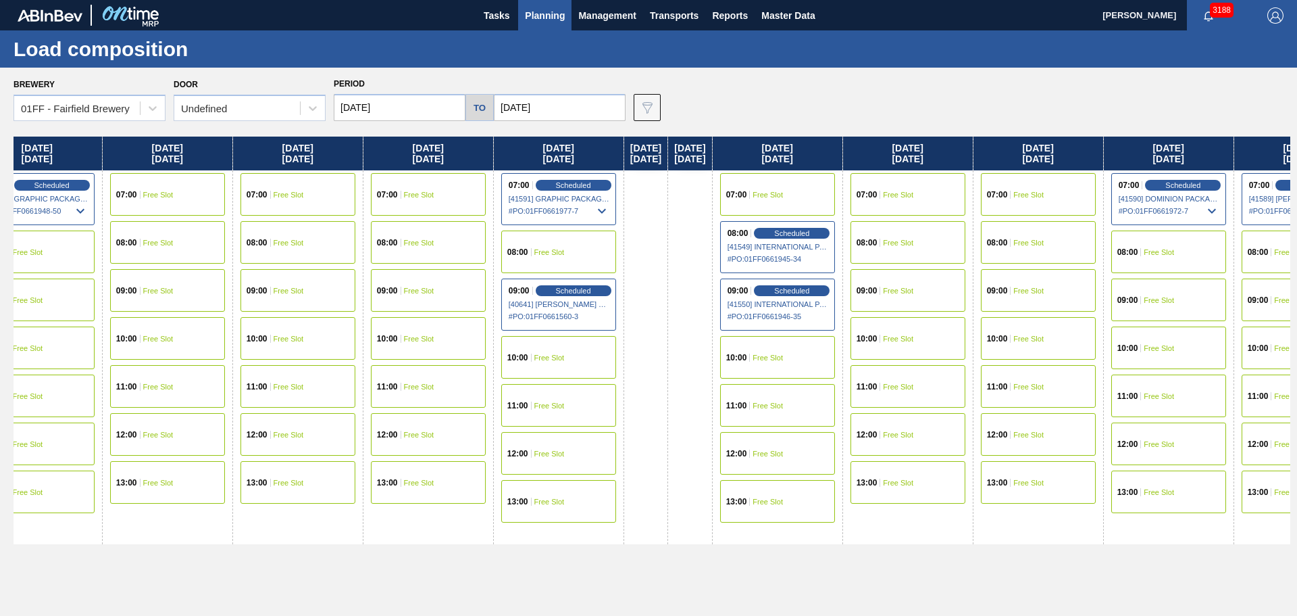
drag, startPoint x: 813, startPoint y: 149, endPoint x: 45, endPoint y: 66, distance: 773.4
click at [8, 71] on div "Brewery 01FF - Fairfield Brewery Door Undefined Period 08/18/2025 to 09/26/2025…" at bounding box center [648, 341] width 1297 height 547
click at [829, 259] on span "# PO : 01FF0661945-34" at bounding box center [778, 259] width 101 height 16
click at [811, 234] on span "Scheduled" at bounding box center [792, 232] width 39 height 9
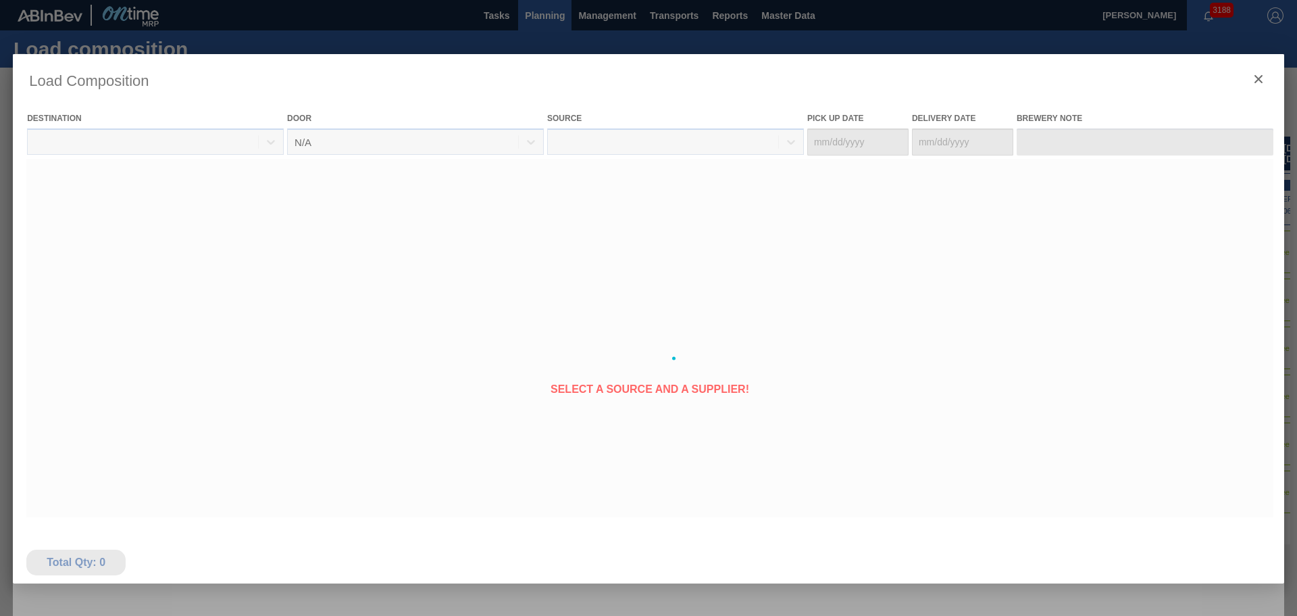
type Date "[DATE]"
type Date "09/01/2025"
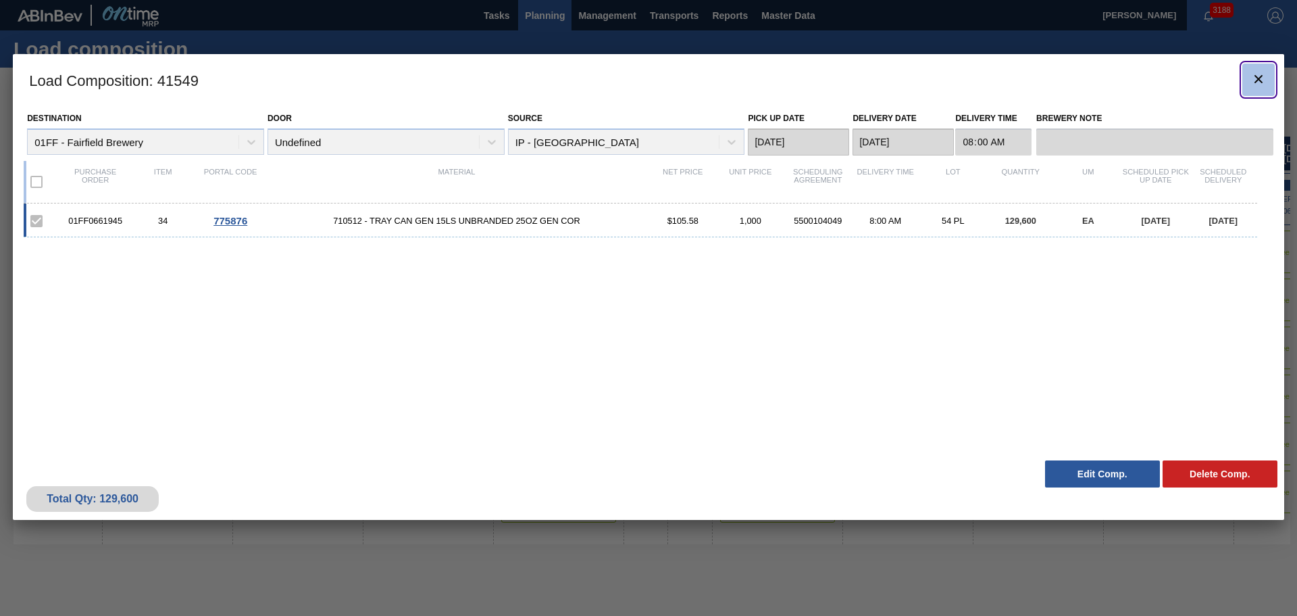
click at [1257, 79] on icon "botão de ícone" at bounding box center [1259, 79] width 16 height 16
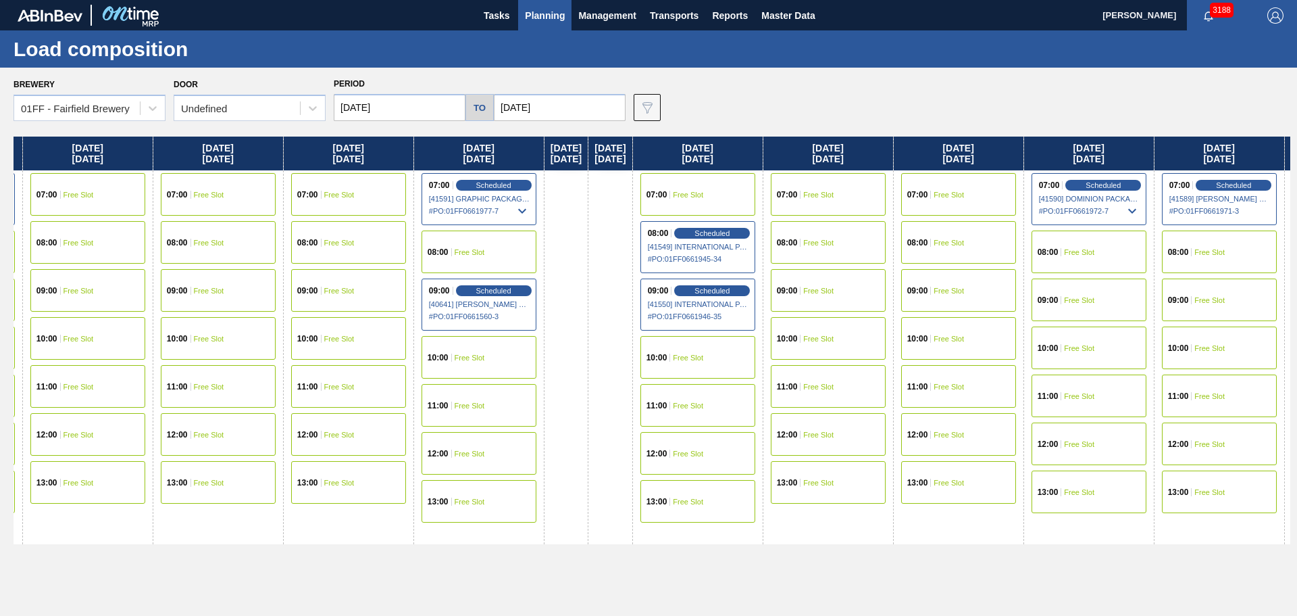
scroll to position [0, 893]
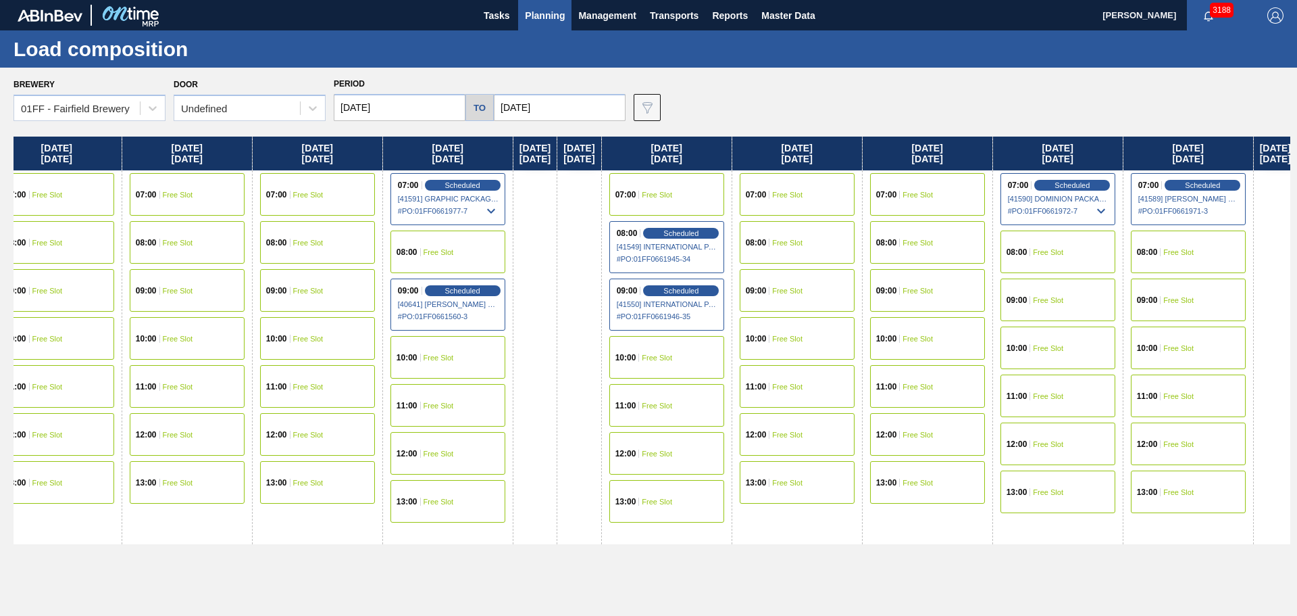
drag, startPoint x: 822, startPoint y: 142, endPoint x: -86, endPoint y: 30, distance: 914.3
click at [0, 0] on html "Tasks Planning Management Transports Reports Master Data Mike Vinson 3188 Mark …" at bounding box center [648, 0] width 1297 height 0
click at [701, 230] on span "Scheduled" at bounding box center [681, 232] width 39 height 9
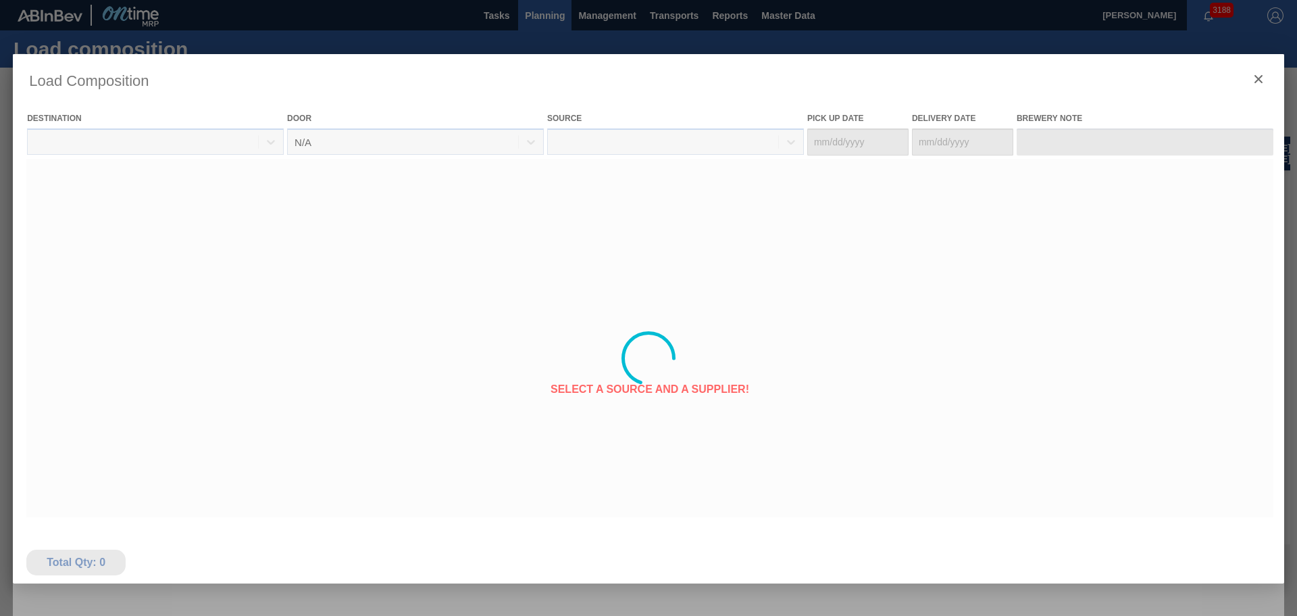
type Date "[DATE]"
type Date "09/01/2025"
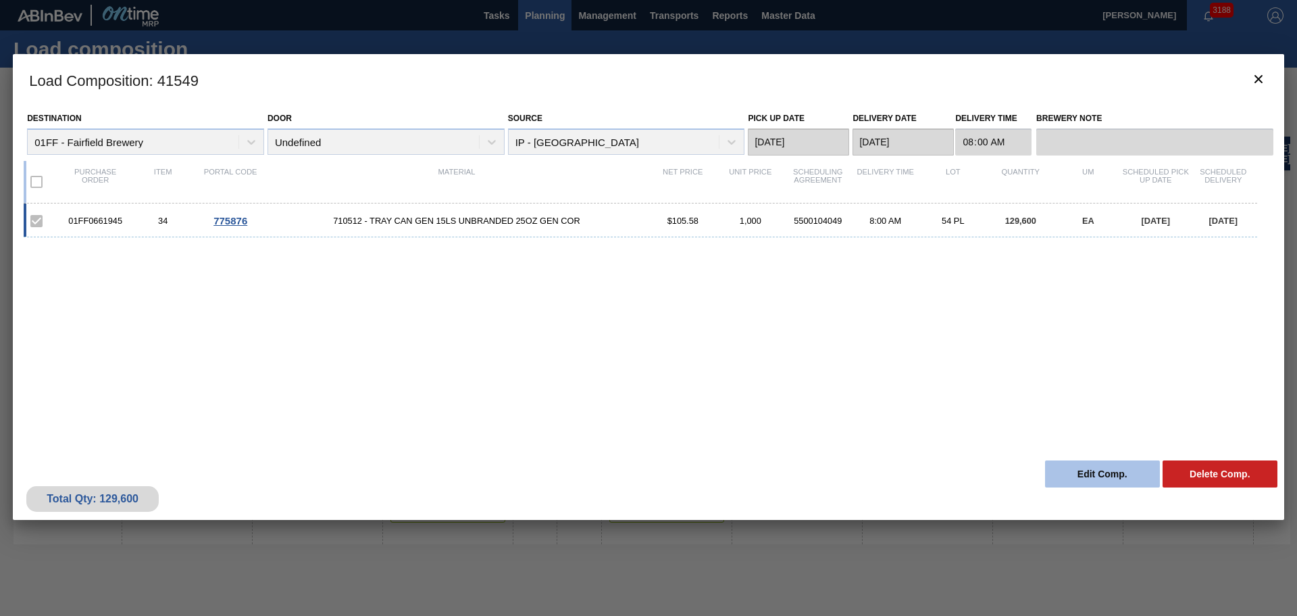
click at [1104, 482] on button "Edit Comp." at bounding box center [1102, 473] width 115 height 27
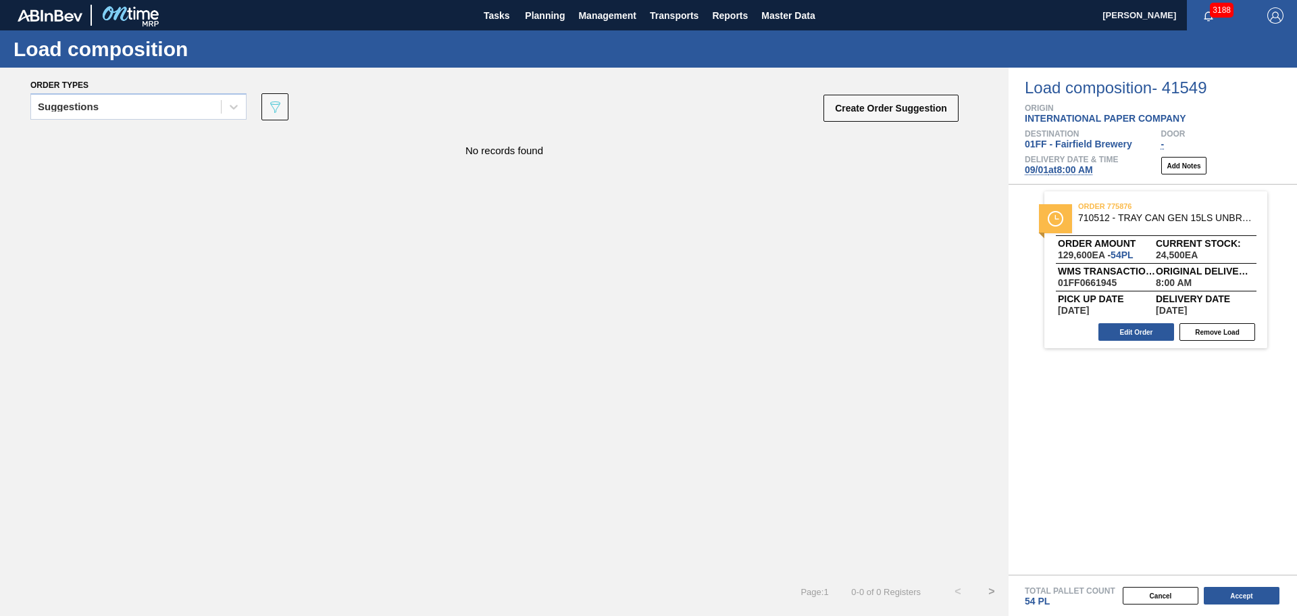
click at [1078, 165] on span "09/01 at 8:00 AM" at bounding box center [1059, 169] width 68 height 11
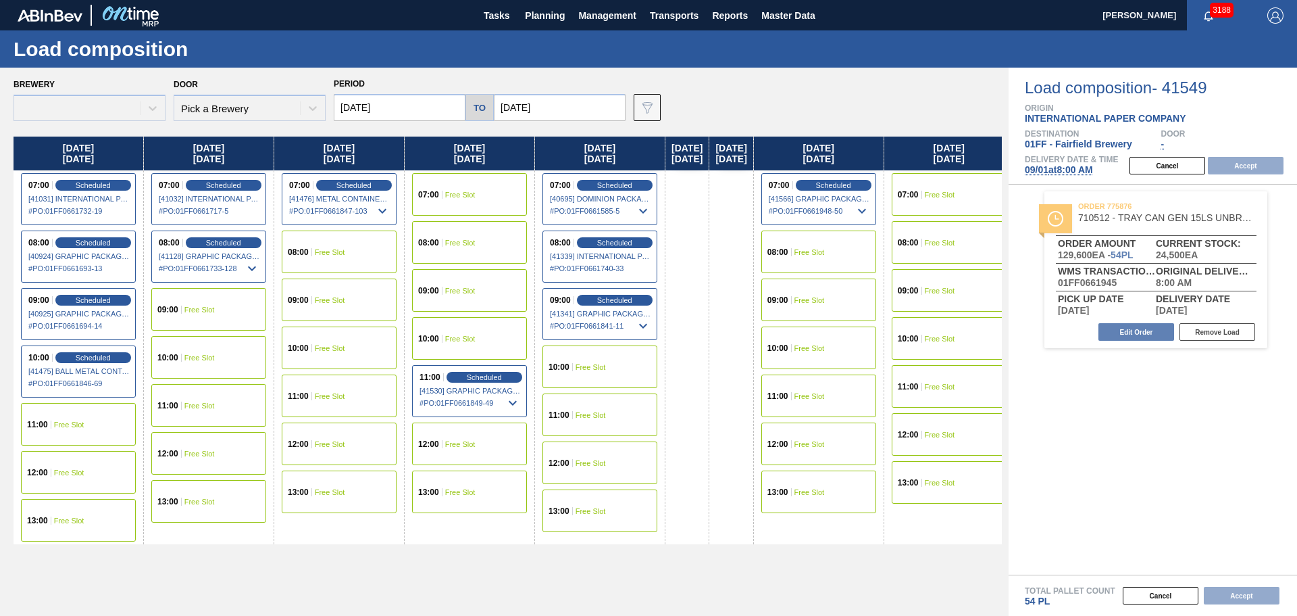
type input "09/01/2025"
type input "[DATE]"
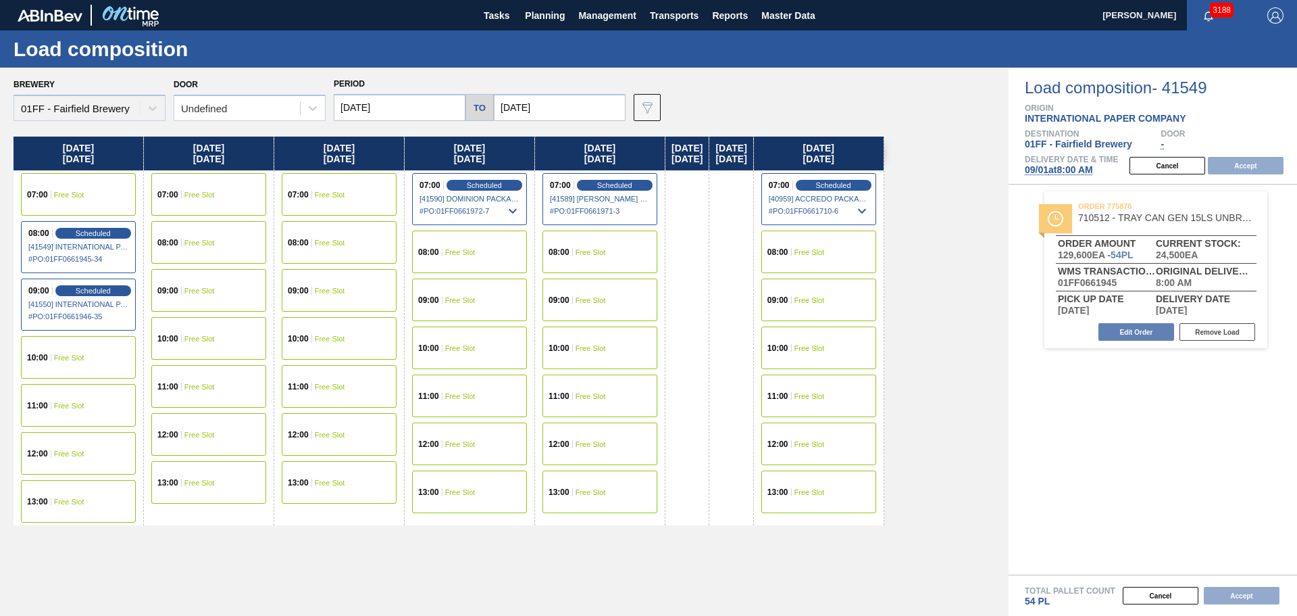
click at [203, 191] on span "Free Slot" at bounding box center [199, 195] width 30 height 8
click at [1251, 166] on button "Accept" at bounding box center [1246, 166] width 76 height 18
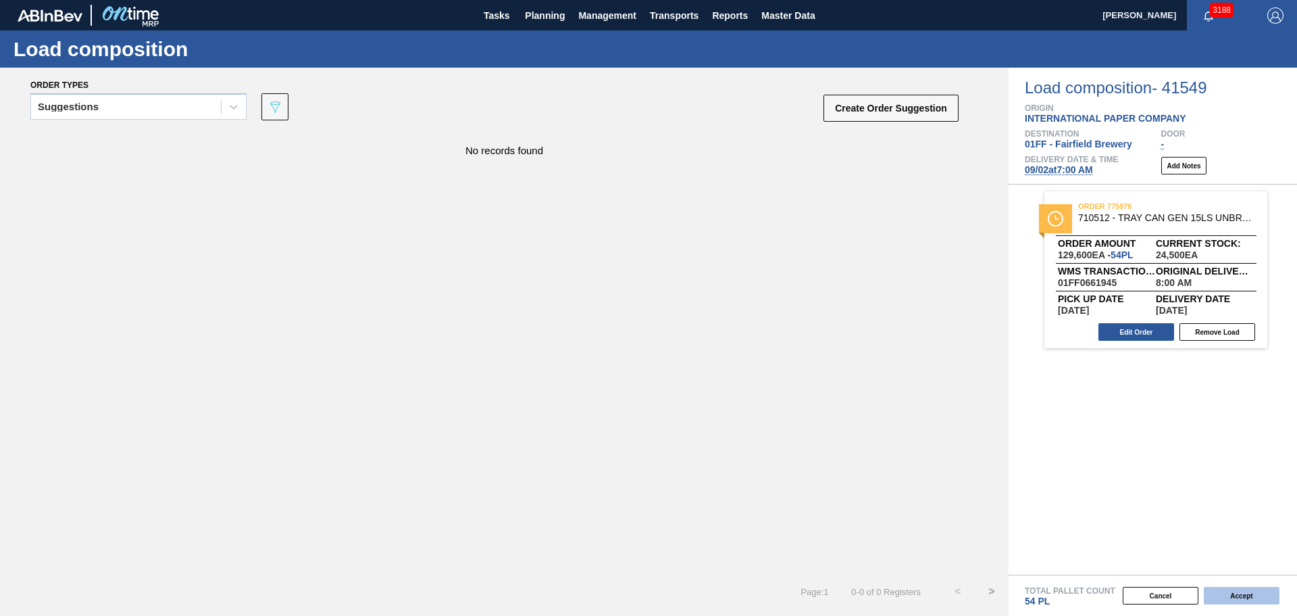
click at [1251, 590] on button "Accept" at bounding box center [1242, 595] width 76 height 18
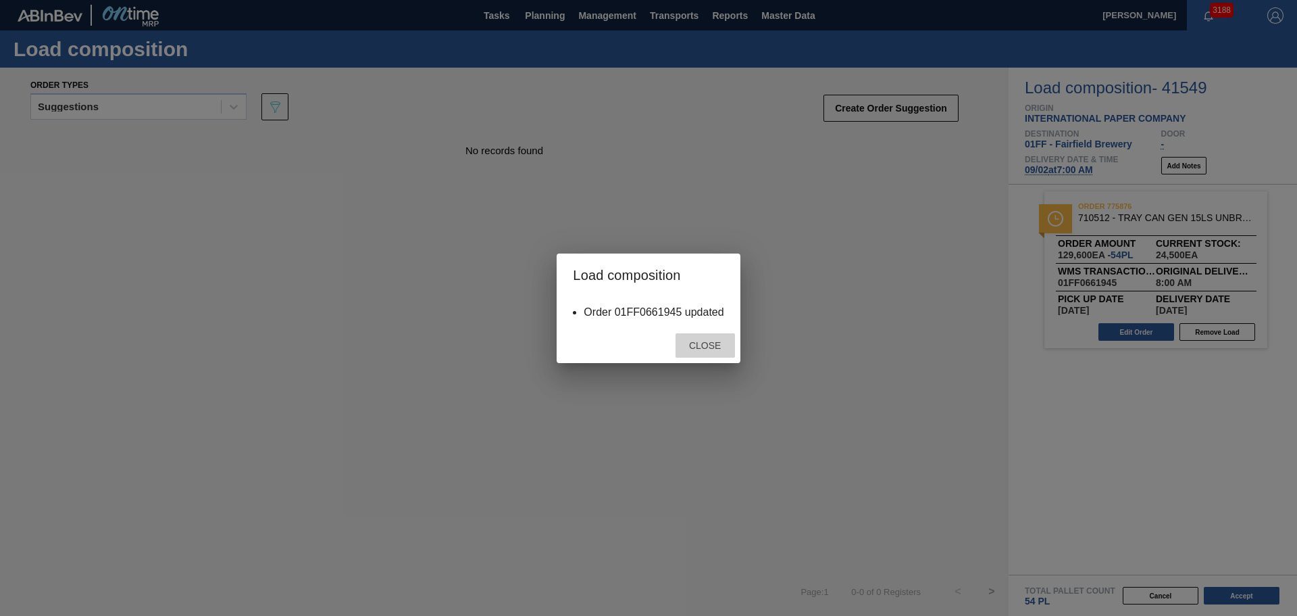
click at [695, 343] on span "Close" at bounding box center [704, 345] width 53 height 11
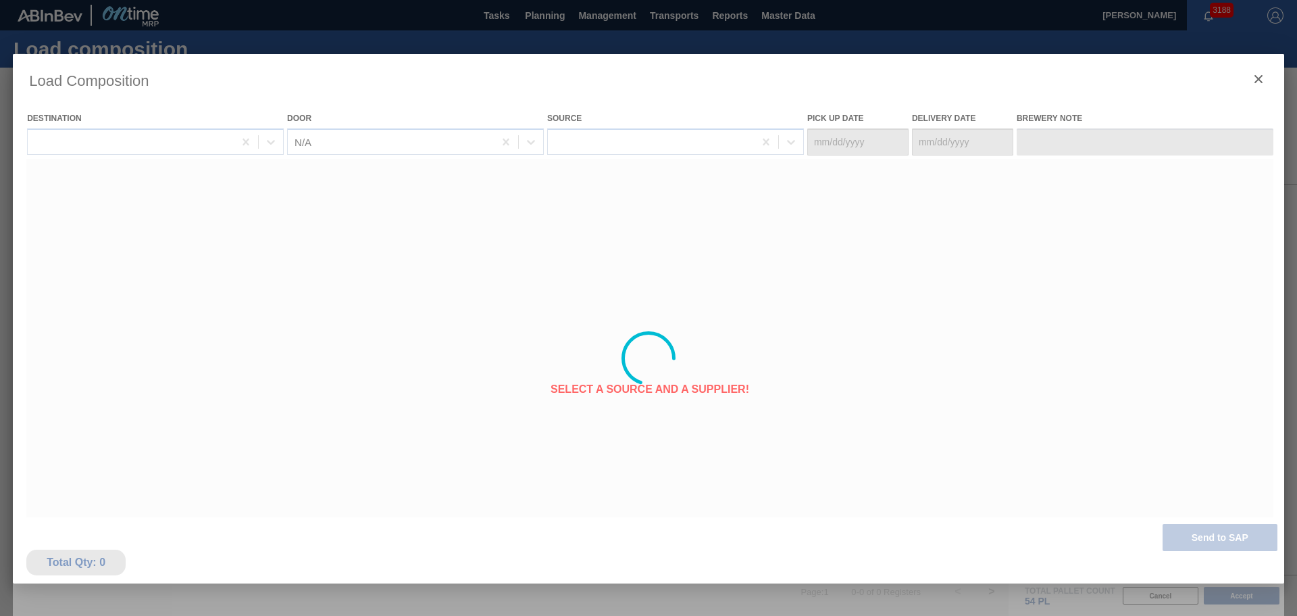
type Date "09/01/2025"
type Date "[DATE]"
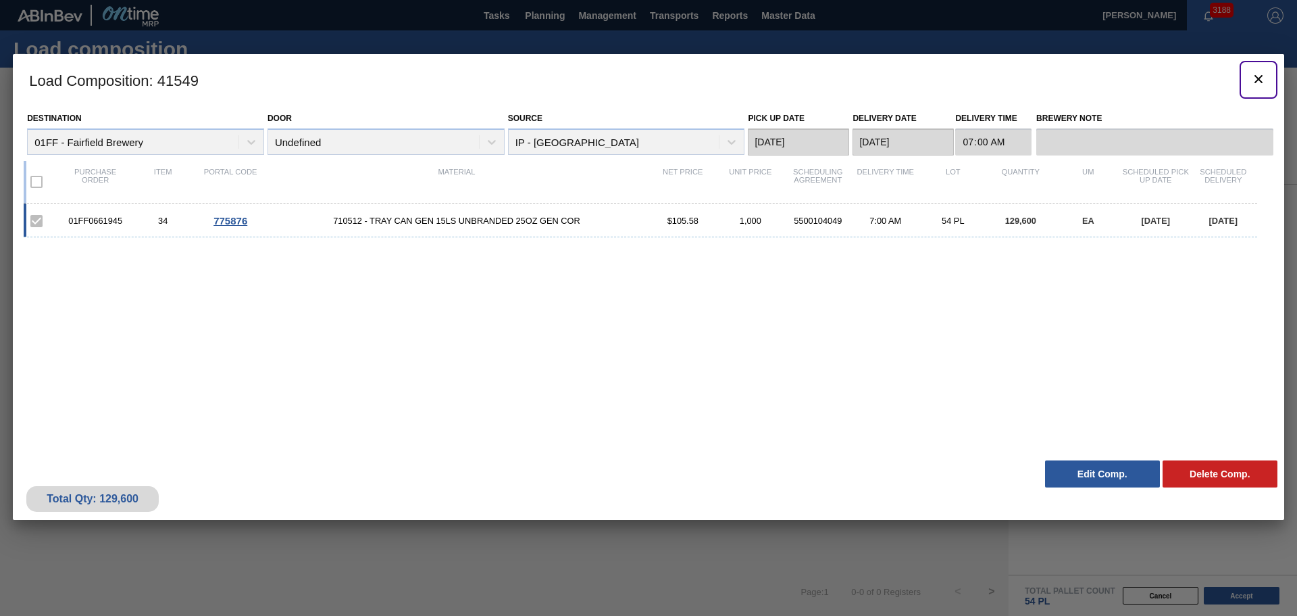
click at [1258, 78] on icon "botão de ícone" at bounding box center [1259, 79] width 8 height 8
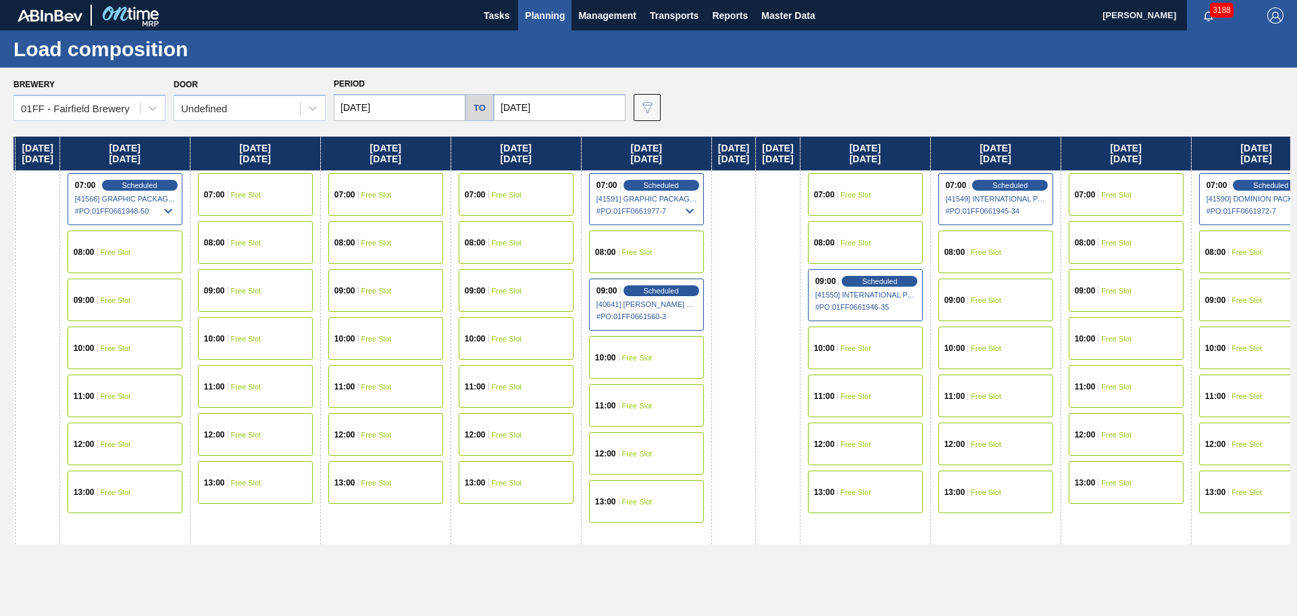
drag, startPoint x: 555, startPoint y: 147, endPoint x: 196, endPoint y: 123, distance: 360.2
click at [0, 0] on html "Tasks Planning Management Transports Reports Master Data Mike Vinson 3188 Mark …" at bounding box center [648, 0] width 1297 height 0
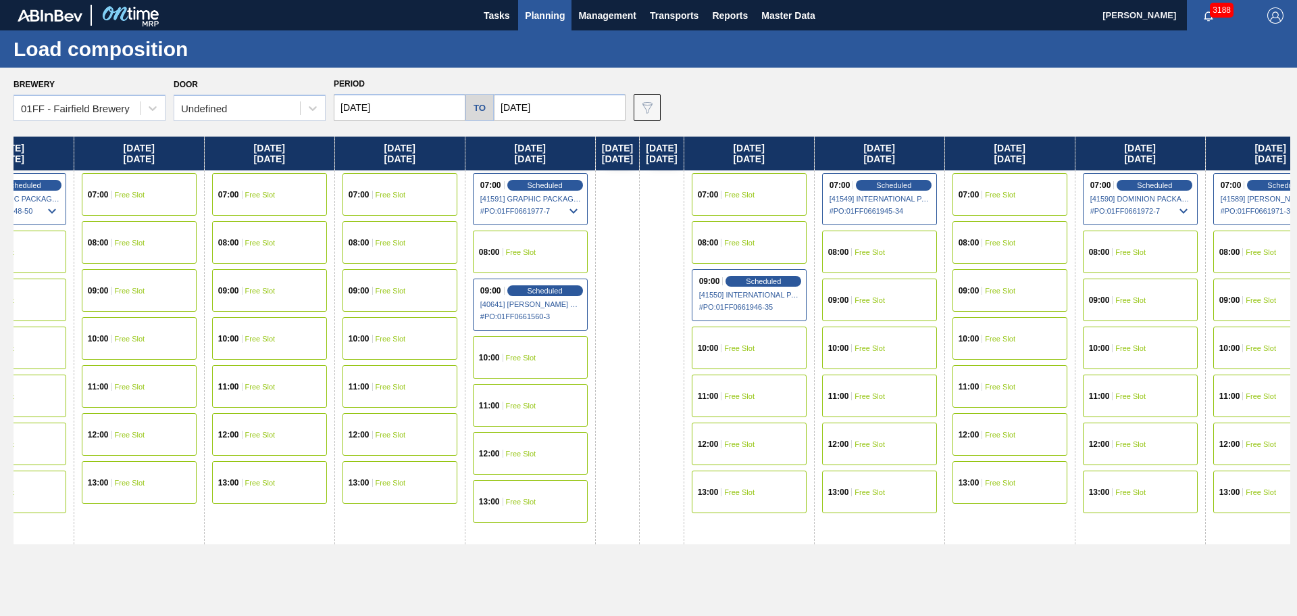
drag, startPoint x: 805, startPoint y: 143, endPoint x: 677, endPoint y: 151, distance: 128.6
click at [677, 151] on div "Monday 08/18/2025 07:00 Scheduled [41031] INTERNATIONAL PAPER COMPANY - 0008325…" at bounding box center [652, 372] width 1277 height 472
click at [801, 299] on span "# PO : 01FF0661946-35" at bounding box center [749, 307] width 101 height 16
click at [783, 279] on span "Scheduled" at bounding box center [764, 280] width 39 height 9
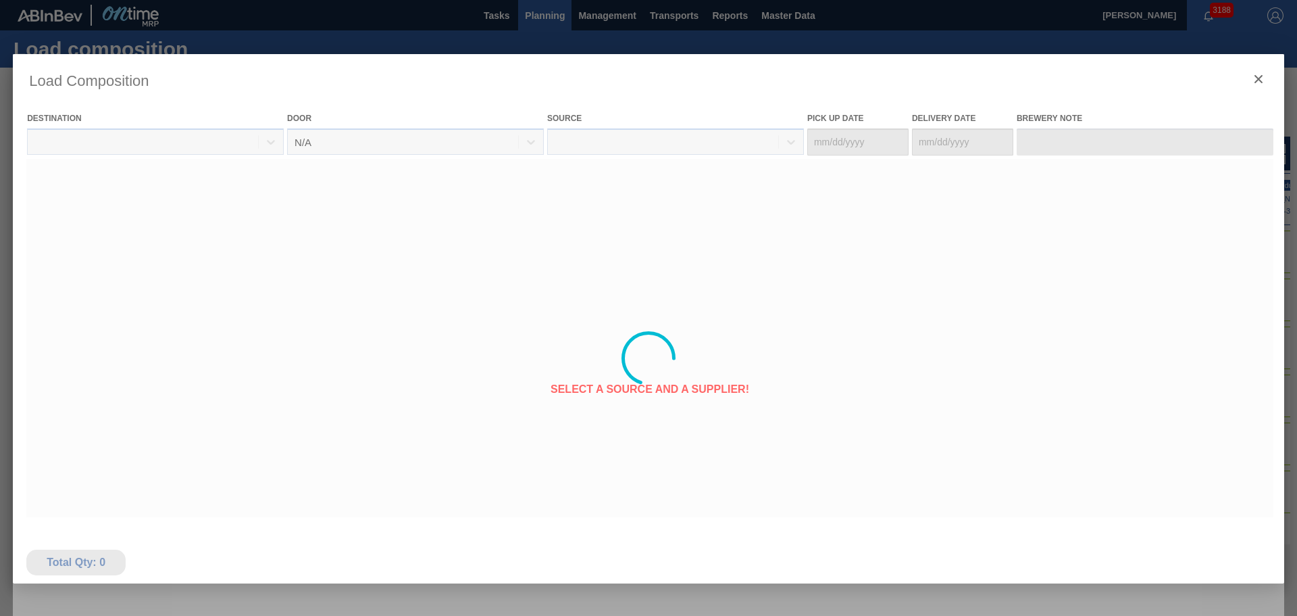
type Date "[DATE]"
type Date "09/01/2025"
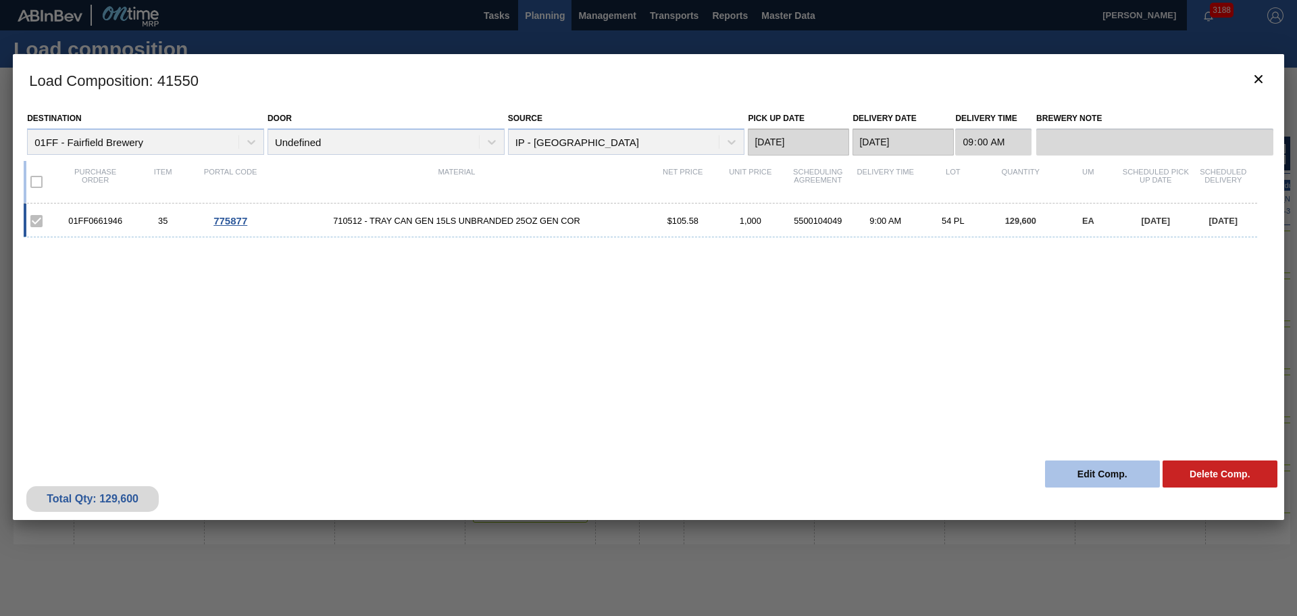
click at [1097, 472] on button "Edit Comp." at bounding box center [1102, 473] width 115 height 27
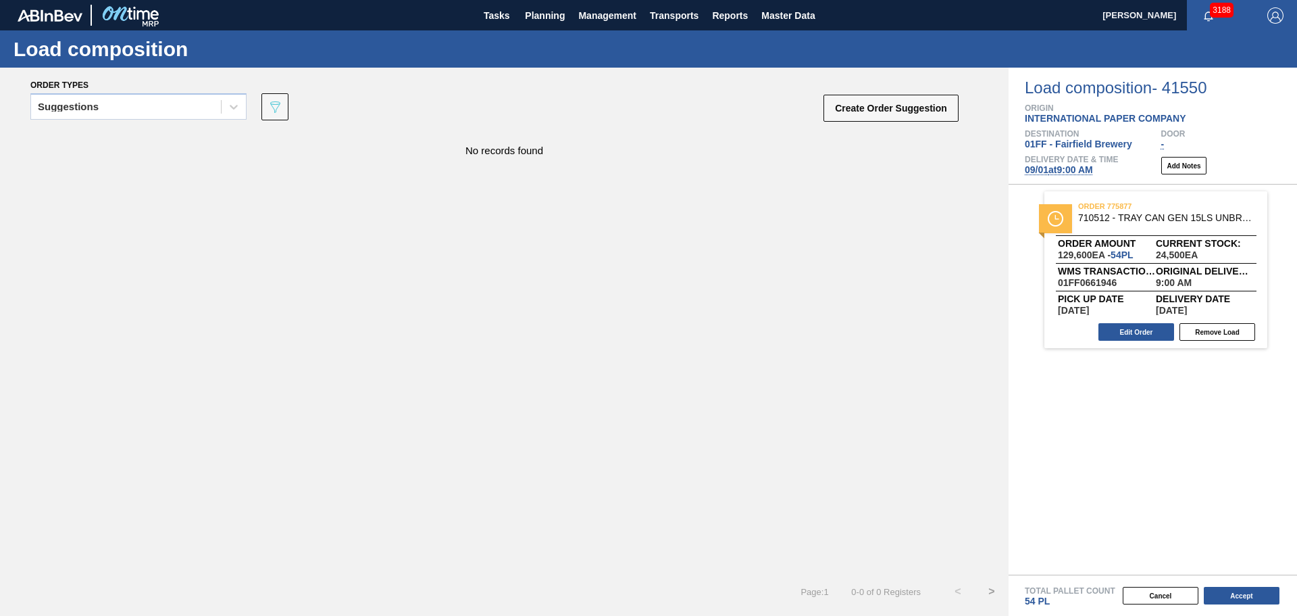
click at [1078, 169] on span "09/01 at 9:00 AM" at bounding box center [1059, 169] width 68 height 11
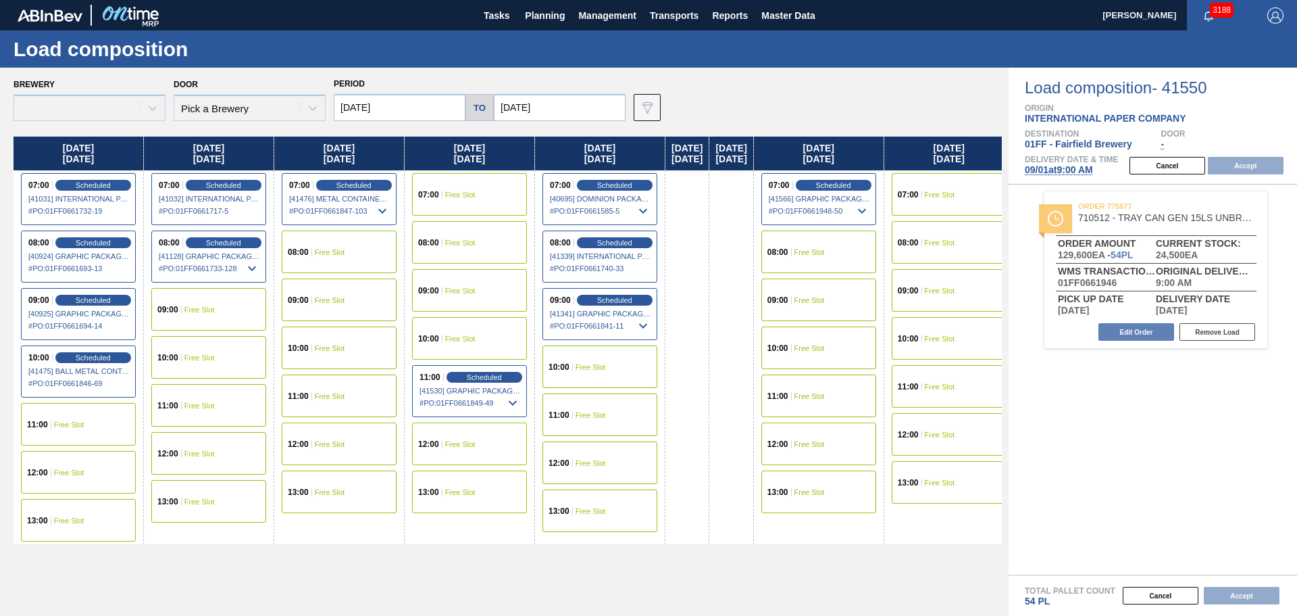
type input "09/01/2025"
type input "[DATE]"
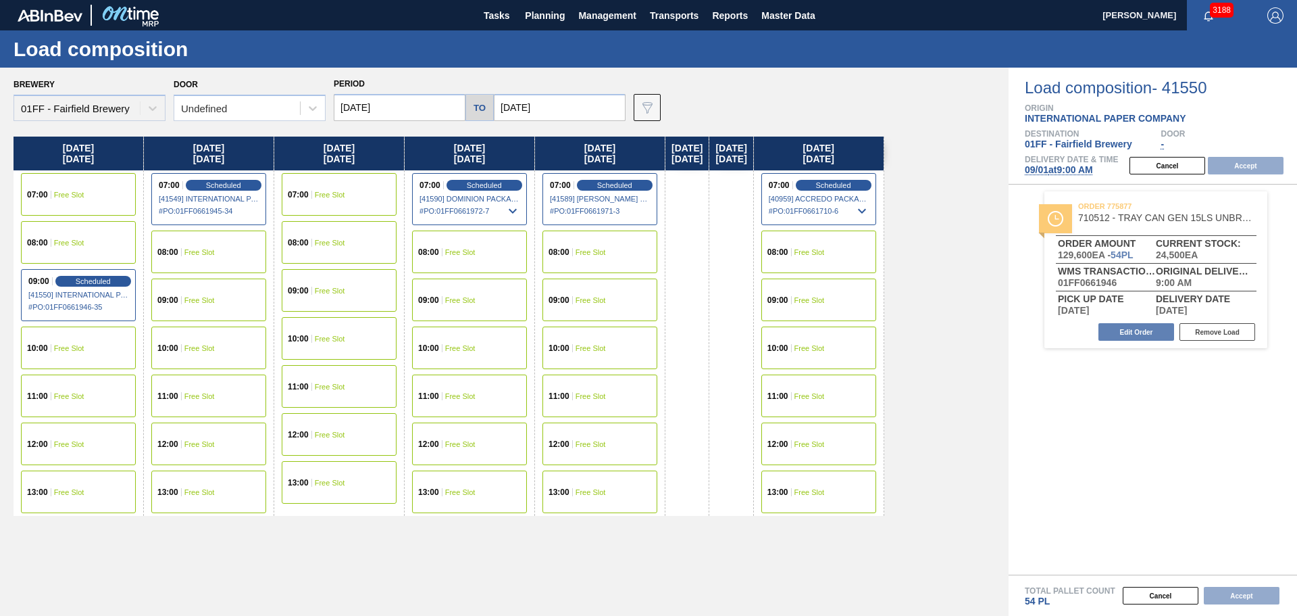
click at [623, 394] on div "11:00 Free Slot" at bounding box center [600, 395] width 115 height 43
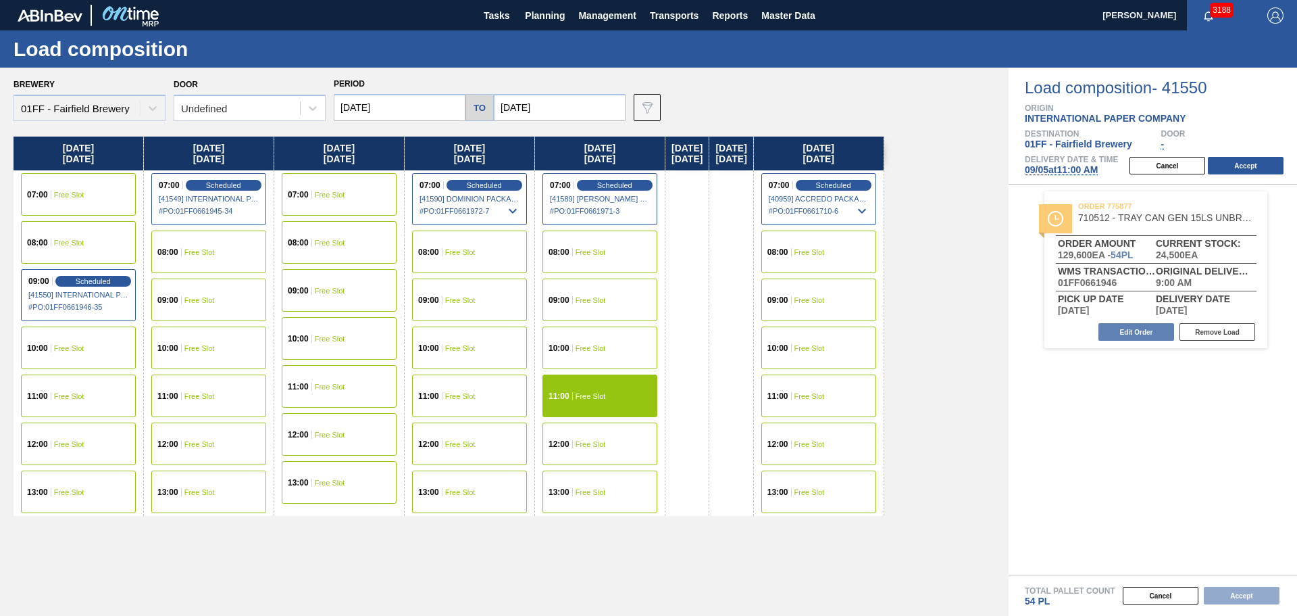
click at [472, 299] on span "Free Slot" at bounding box center [460, 300] width 30 height 8
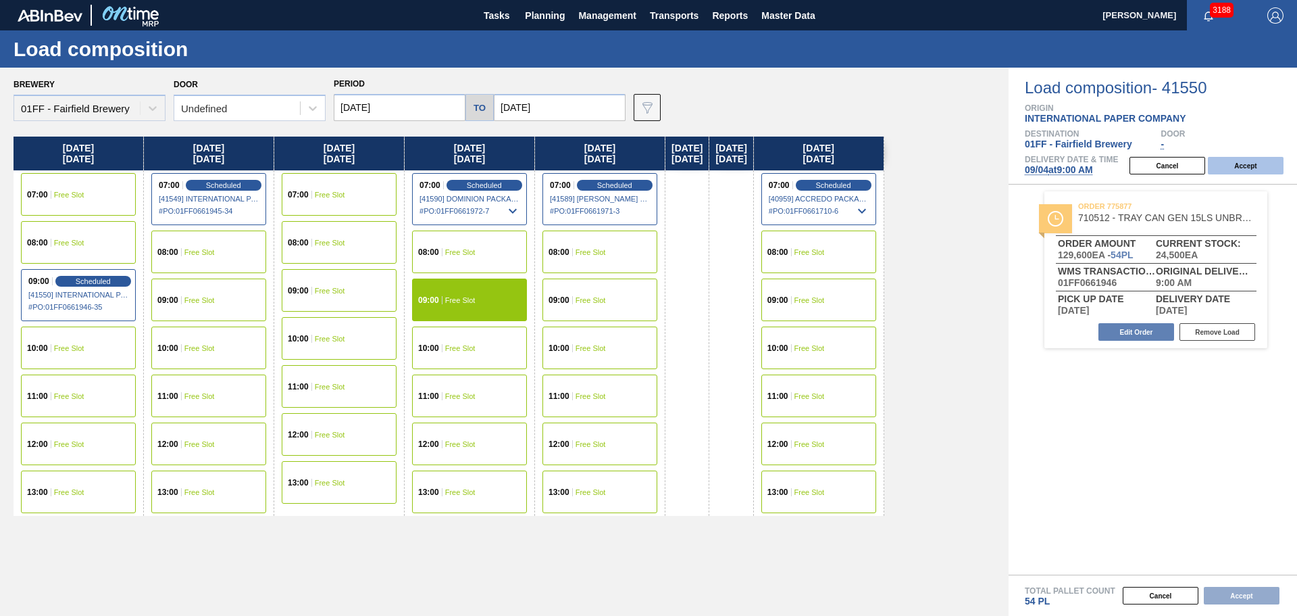
click at [1228, 163] on button "Accept" at bounding box center [1246, 166] width 76 height 18
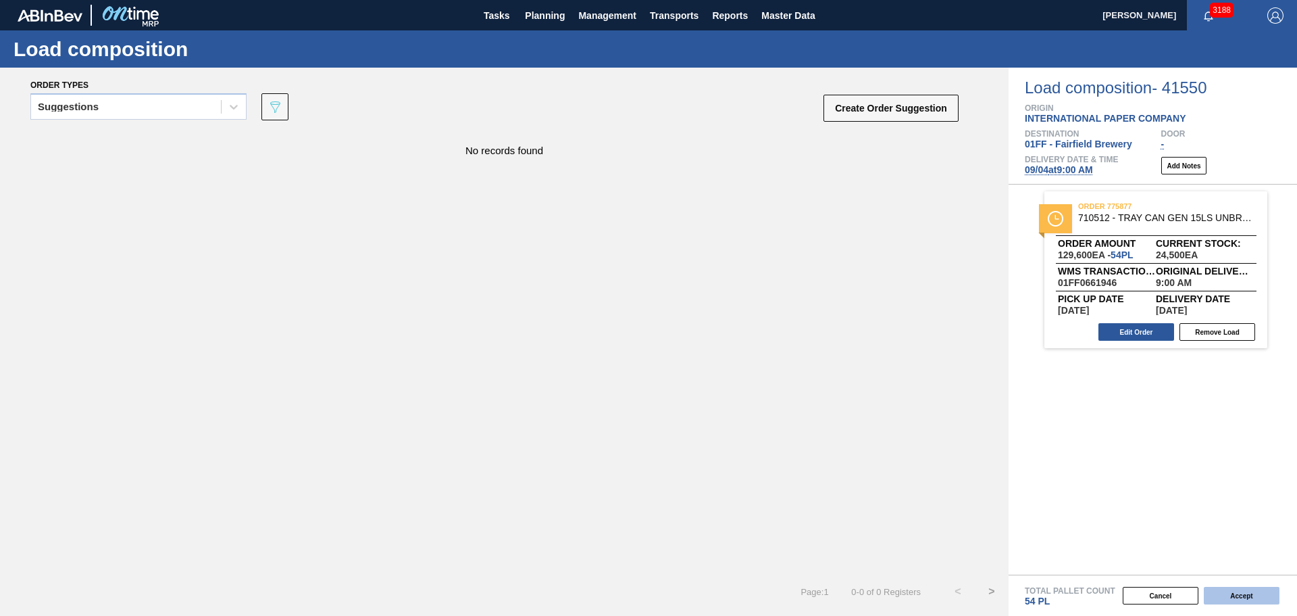
click at [1262, 593] on button "Accept" at bounding box center [1242, 595] width 76 height 18
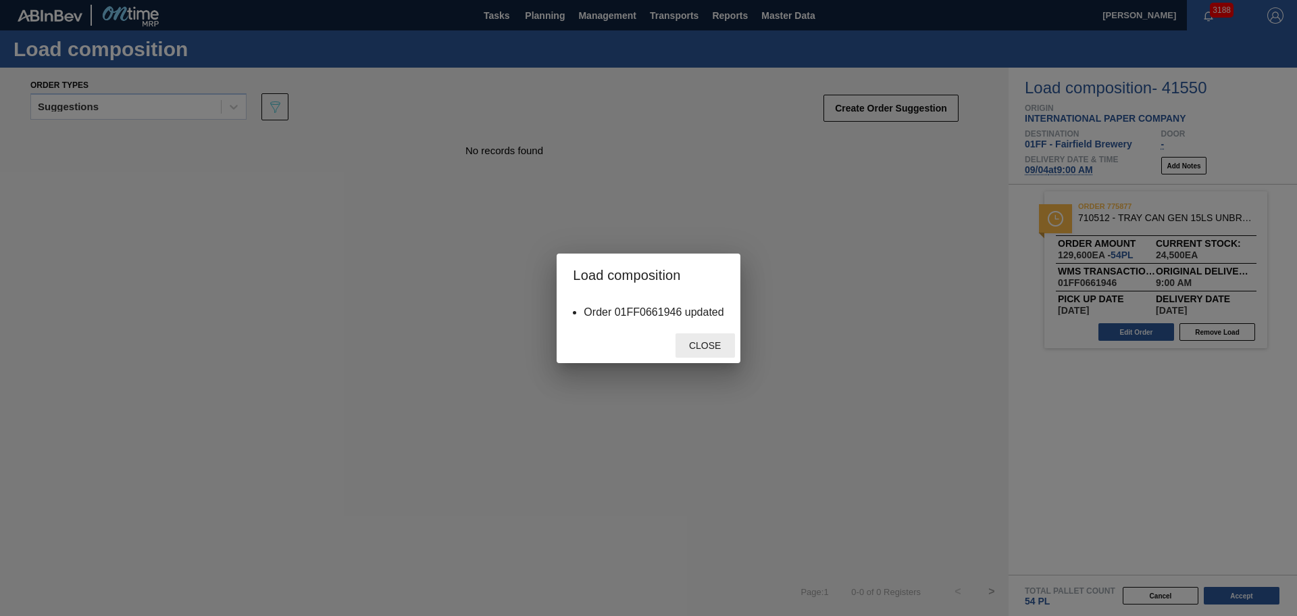
click at [694, 351] on div "Close" at bounding box center [705, 345] width 59 height 25
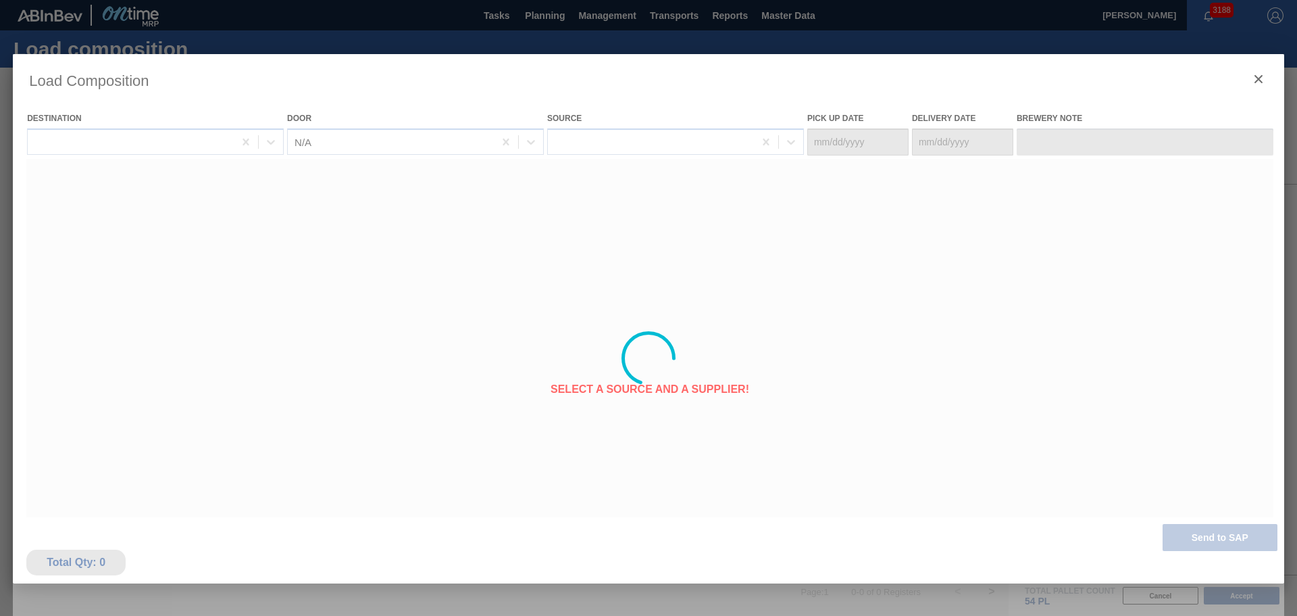
type Date "09/03/2025"
type Date "[DATE]"
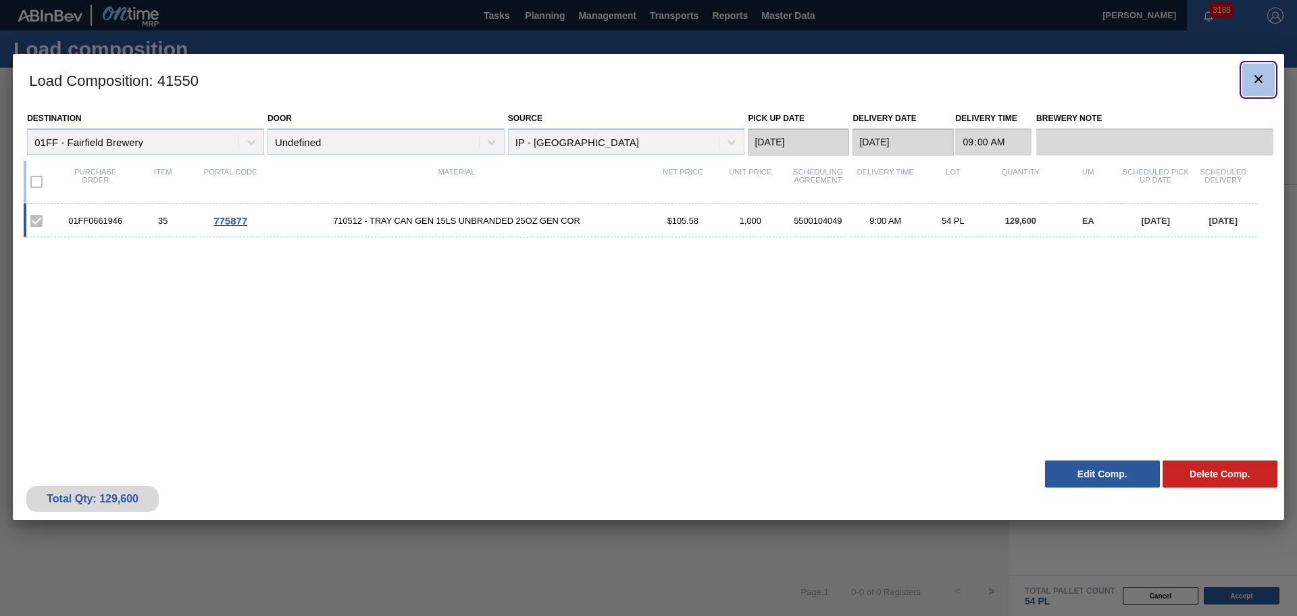
click at [1264, 77] on icon "botão de ícone" at bounding box center [1259, 79] width 16 height 16
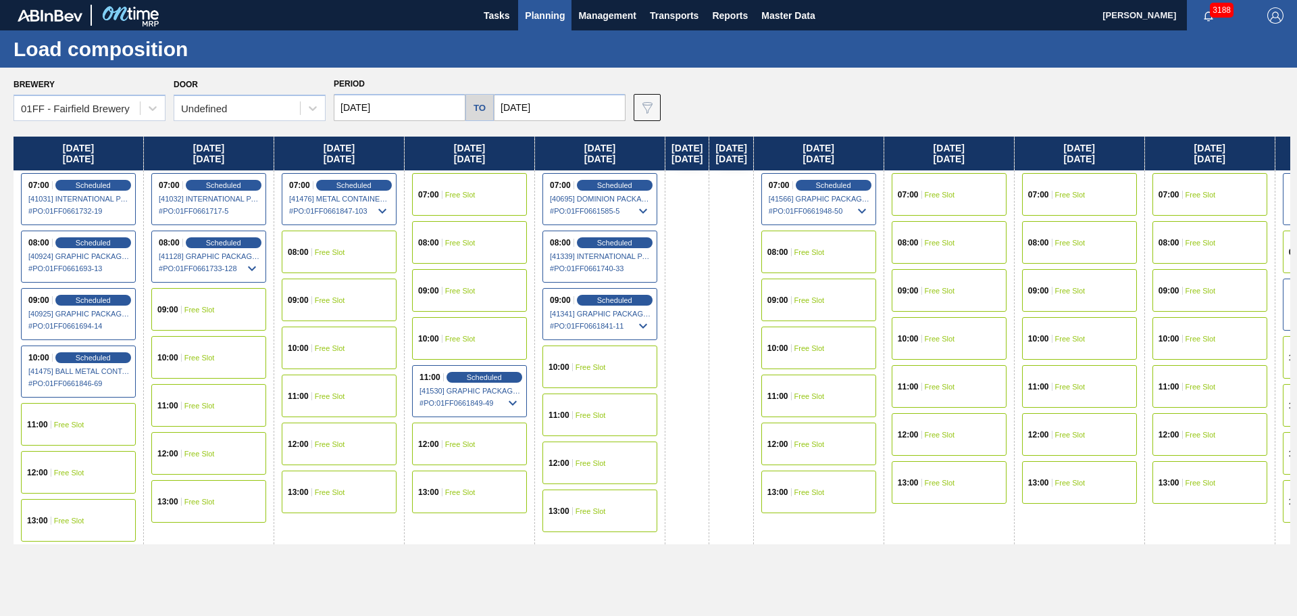
click at [407, 113] on input "08/18/2025" at bounding box center [400, 107] width 132 height 27
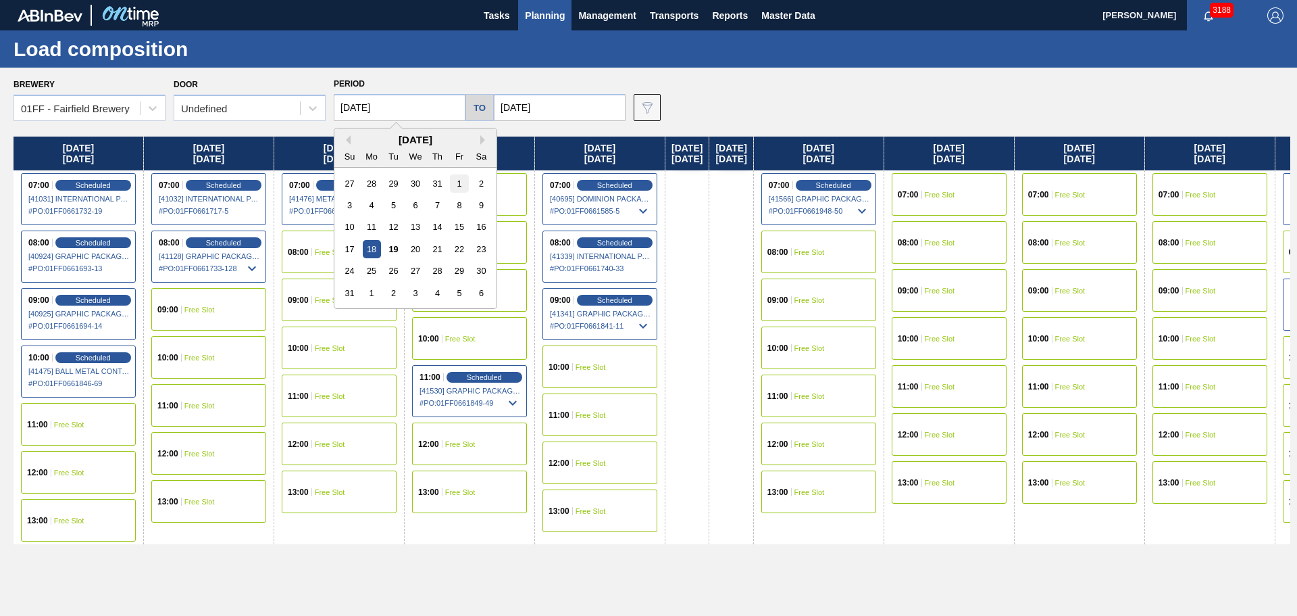
click at [460, 188] on div "1" at bounding box center [459, 183] width 18 height 18
type input "08/01/2025"
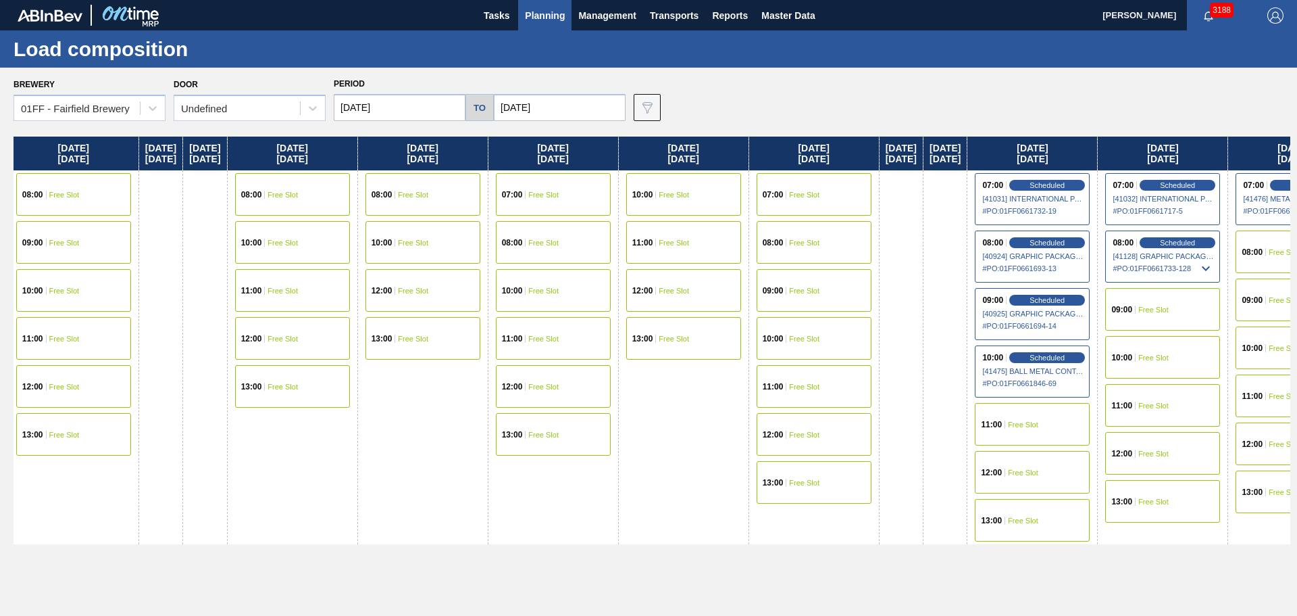
scroll to position [0, 767]
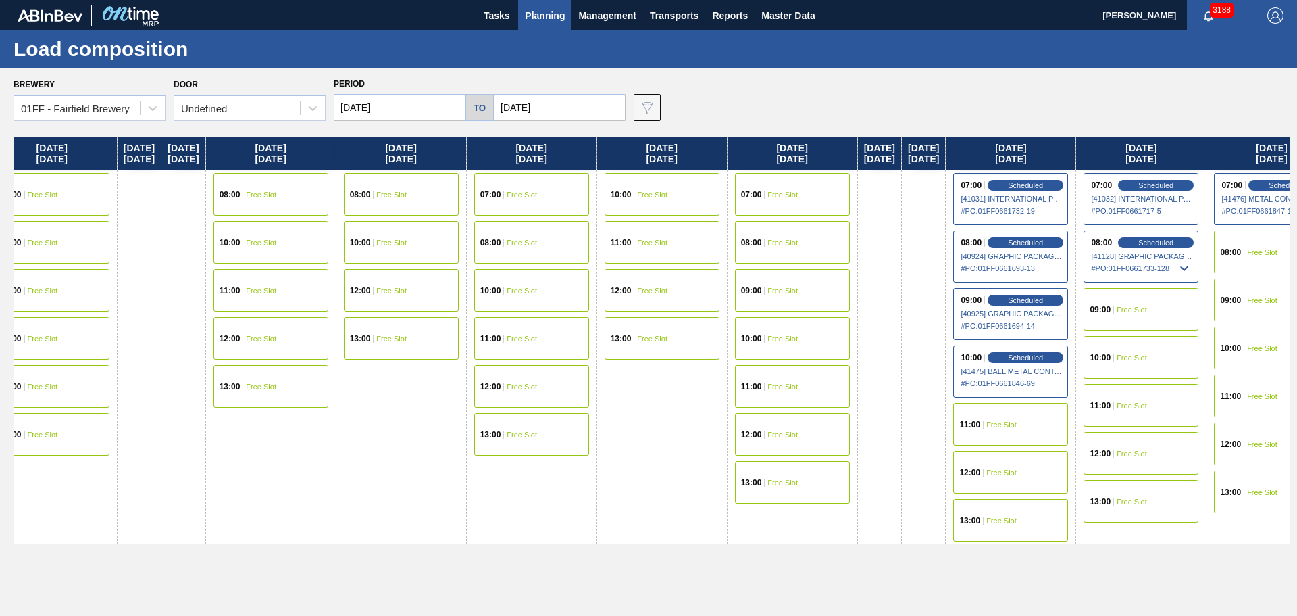
drag, startPoint x: 897, startPoint y: 160, endPoint x: 130, endPoint y: 123, distance: 767.8
click at [118, 124] on div "Brewery 01FF - Fairfield Brewery Door Undefined Period 08/01/2025 to 09/26/2025…" at bounding box center [648, 341] width 1297 height 547
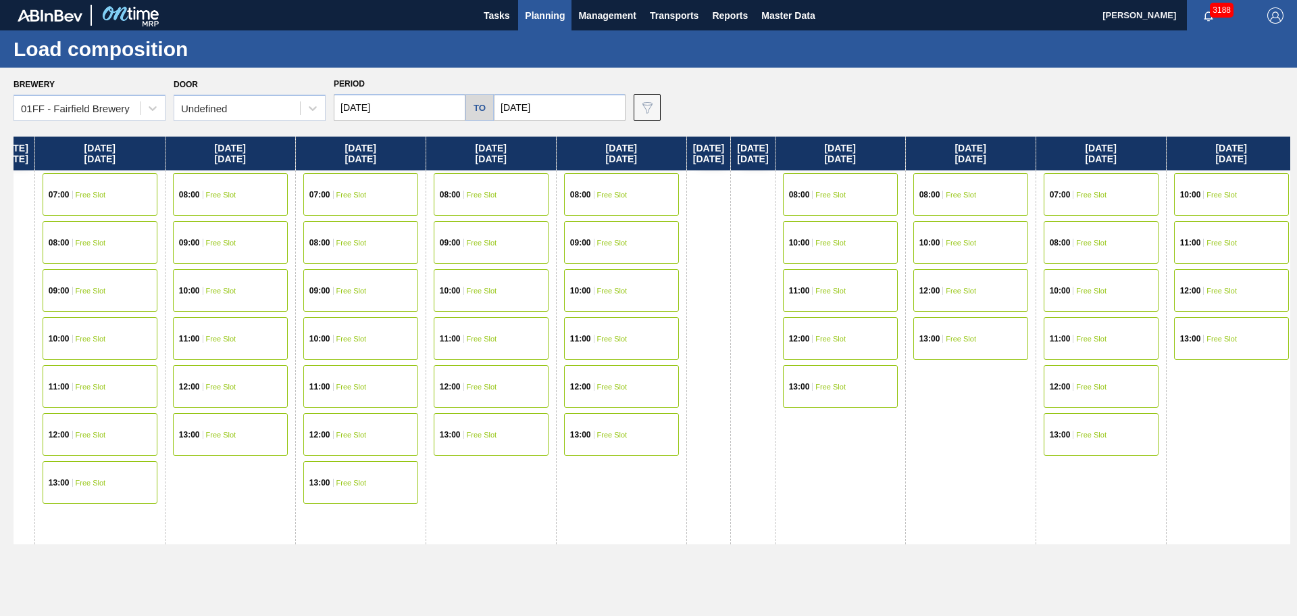
drag, startPoint x: 722, startPoint y: 149, endPoint x: 1287, endPoint y: 245, distance: 572.9
click at [1287, 245] on div "Friday 08/01/2025 07:00 Scheduled [39550] IPL USA INC - 0008221130 # PO : 01FF0…" at bounding box center [652, 372] width 1277 height 472
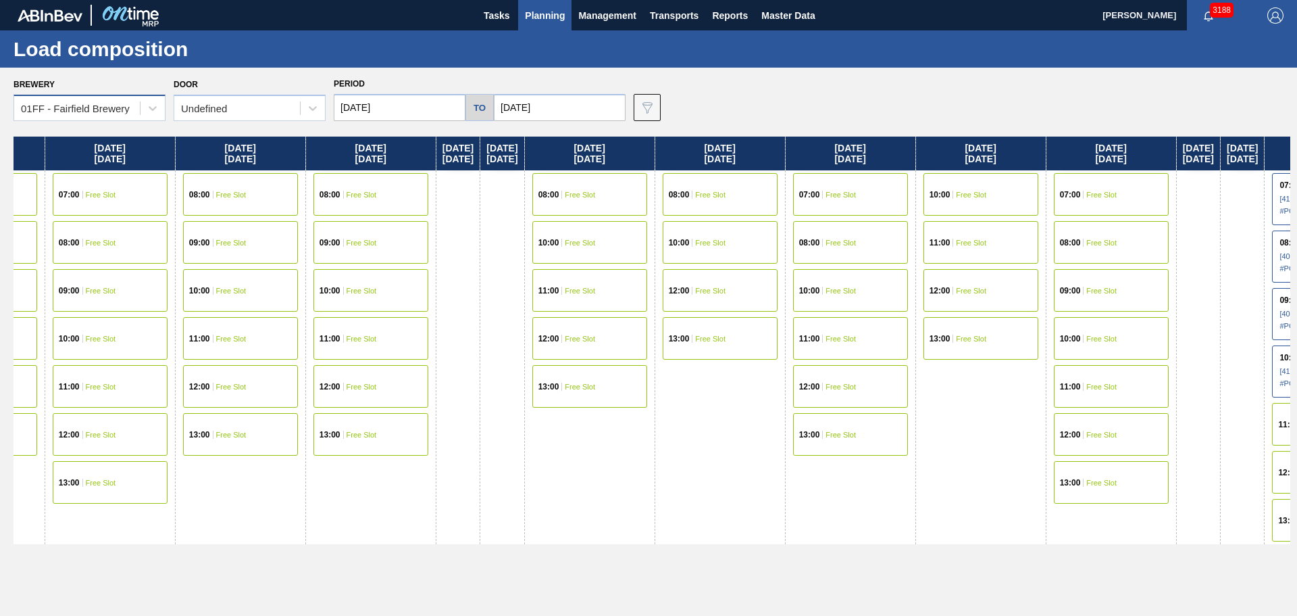
scroll to position [0, 663]
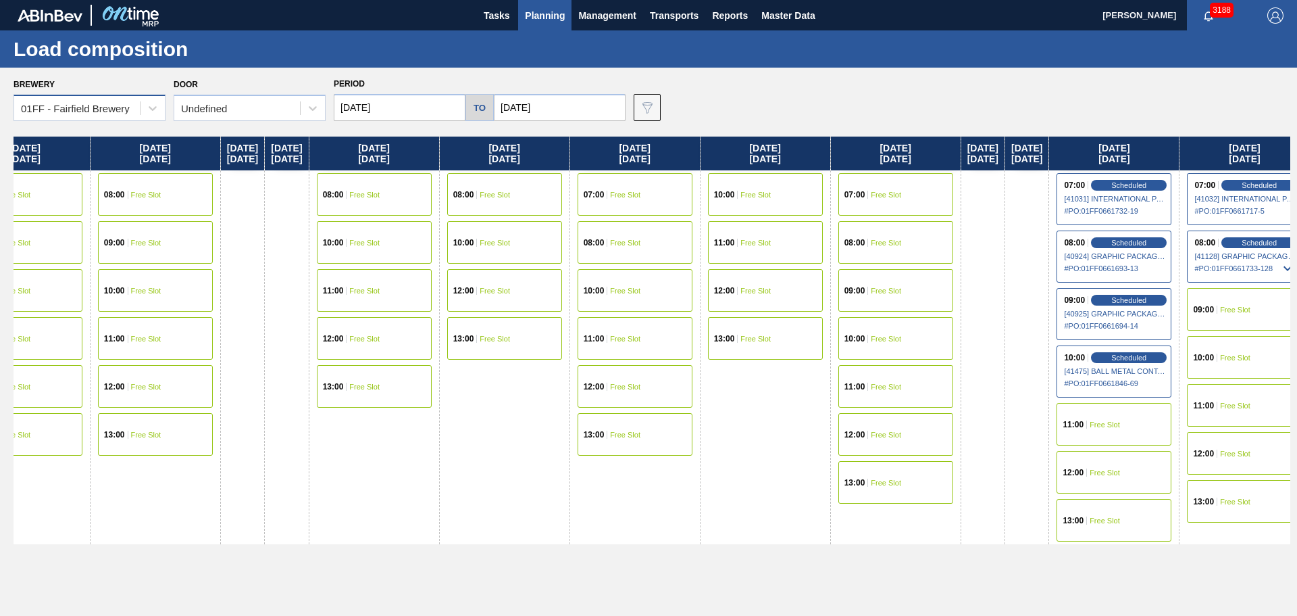
drag, startPoint x: 674, startPoint y: 149, endPoint x: 86, endPoint y: 95, distance: 589.6
click at [86, 95] on div "Brewery 01FF - Fairfield Brewery Door Undefined Period 08/01/2025 to 09/26/2025…" at bounding box center [648, 341] width 1297 height 547
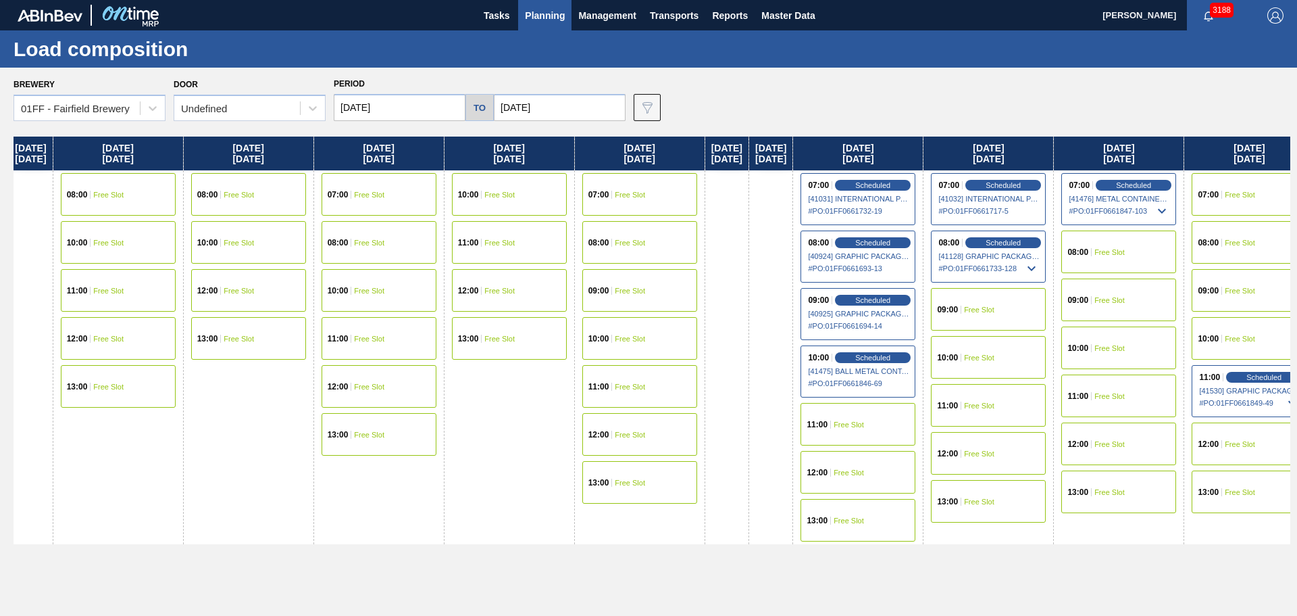
drag, startPoint x: 1034, startPoint y: 154, endPoint x: 1148, endPoint y: 236, distance: 140.8
click at [759, 139] on div "Friday 08/01/2025 07:00 Scheduled [39550] IPL USA INC - 0008221130 # PO : 01FF0…" at bounding box center [652, 372] width 1277 height 472
click at [532, 13] on span "Planning" at bounding box center [545, 15] width 40 height 16
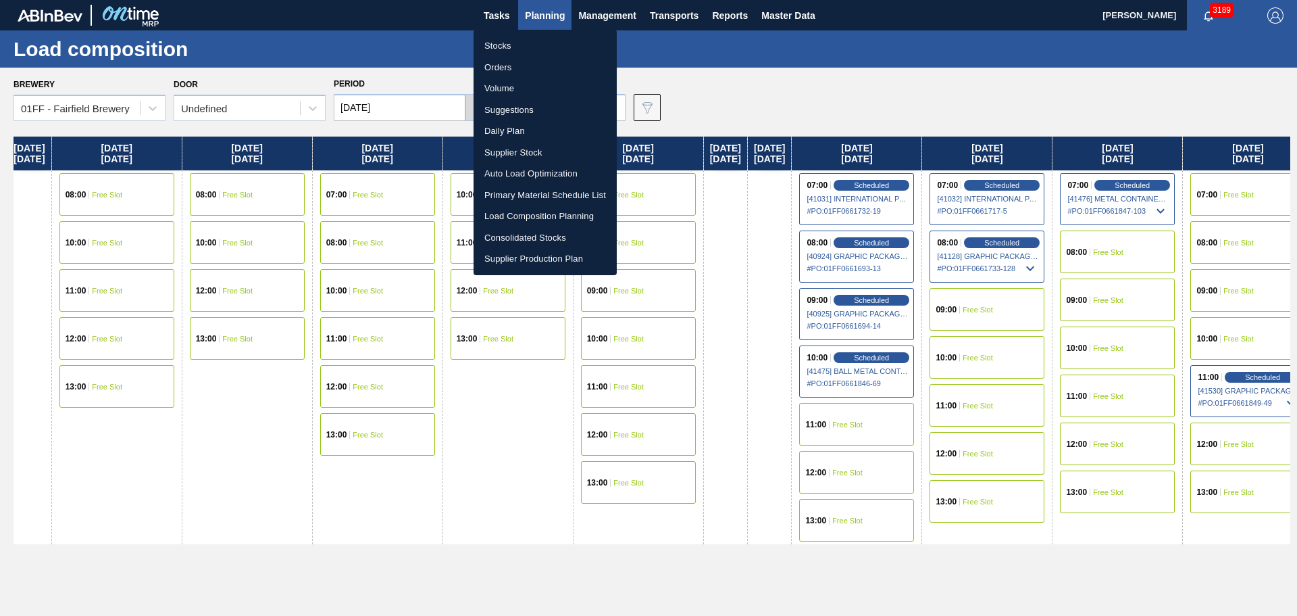
click at [501, 43] on li "Stocks" at bounding box center [545, 46] width 143 height 22
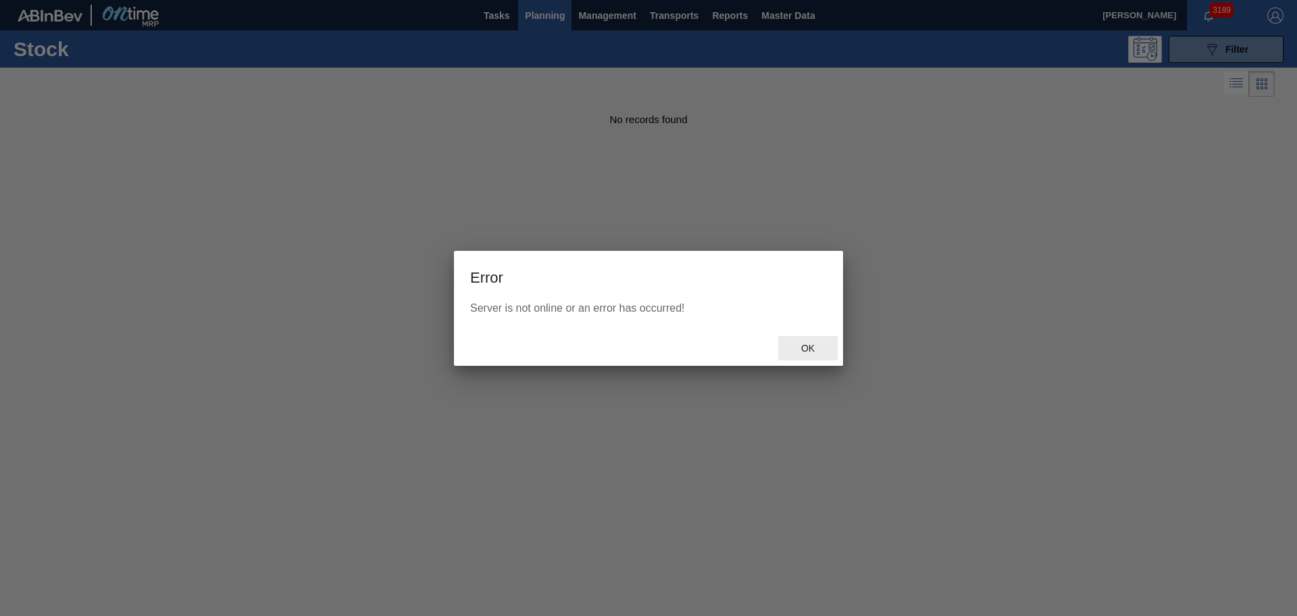
click at [813, 345] on span "Ok" at bounding box center [808, 348] width 35 height 11
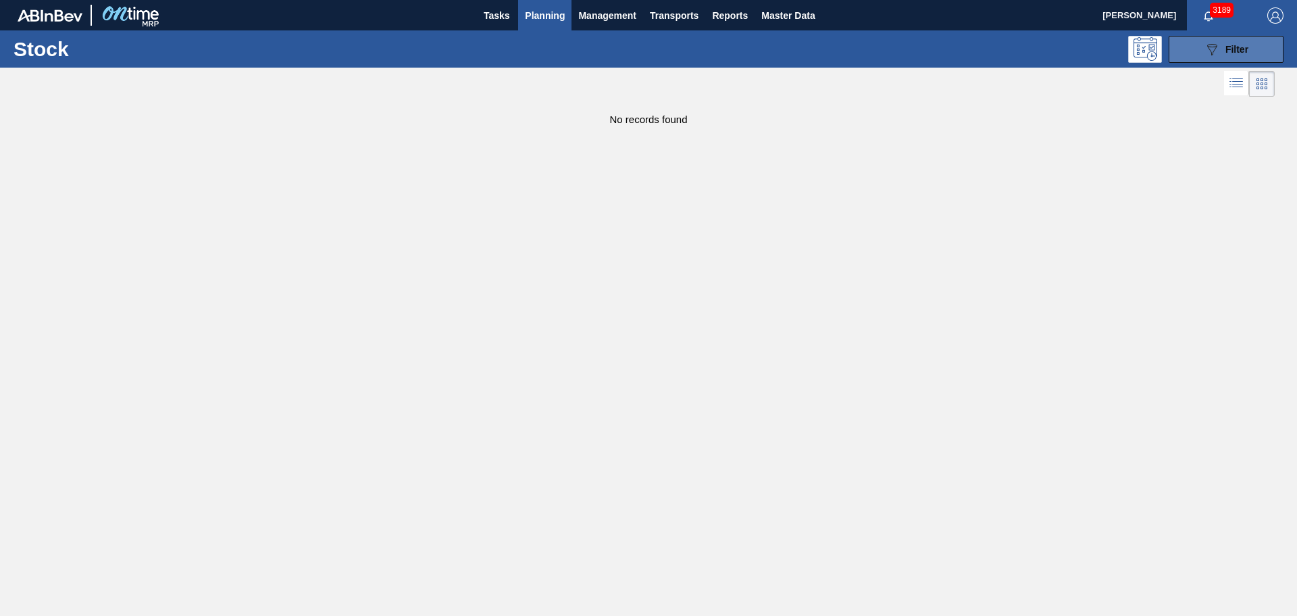
click at [1249, 52] on span "Filter" at bounding box center [1237, 49] width 23 height 11
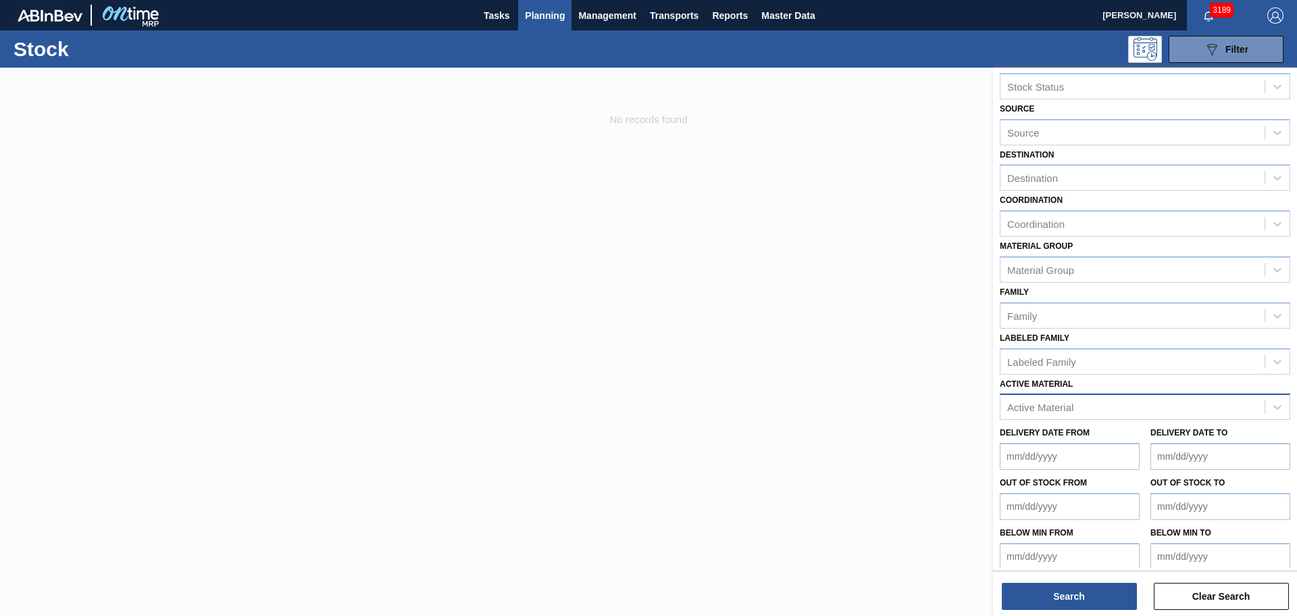
scroll to position [30, 0]
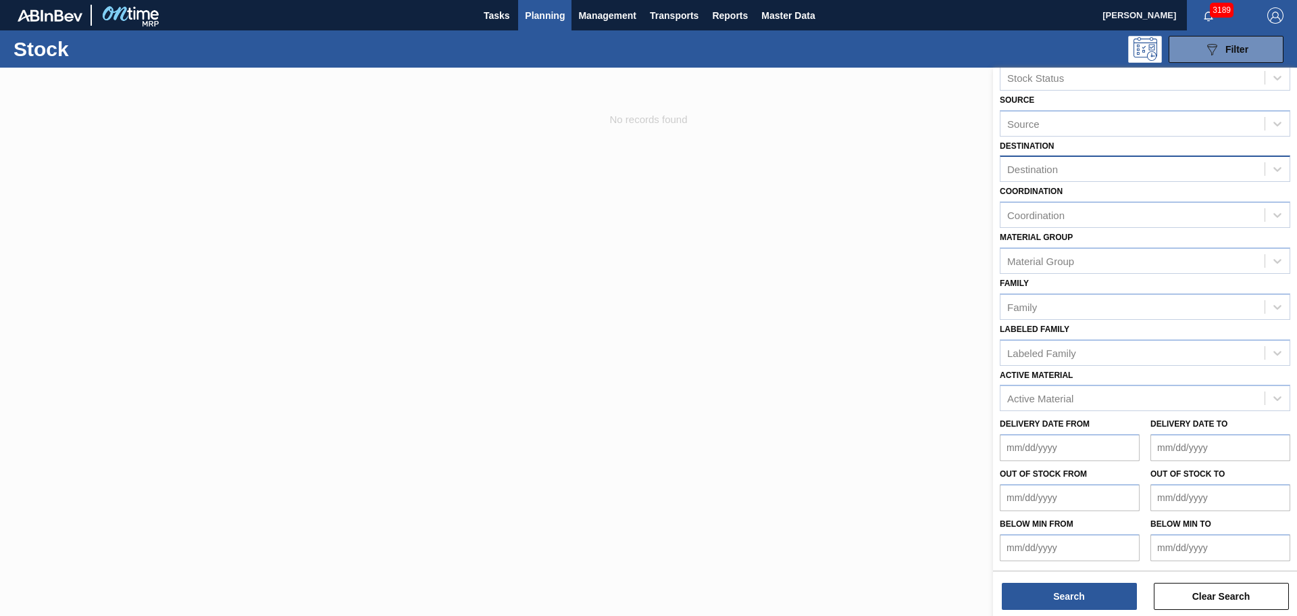
click at [1070, 178] on div "Destination" at bounding box center [1133, 169] width 264 height 20
click at [1081, 127] on div "Source" at bounding box center [1133, 124] width 264 height 20
click at [1082, 120] on div "Source" at bounding box center [1133, 124] width 264 height 20
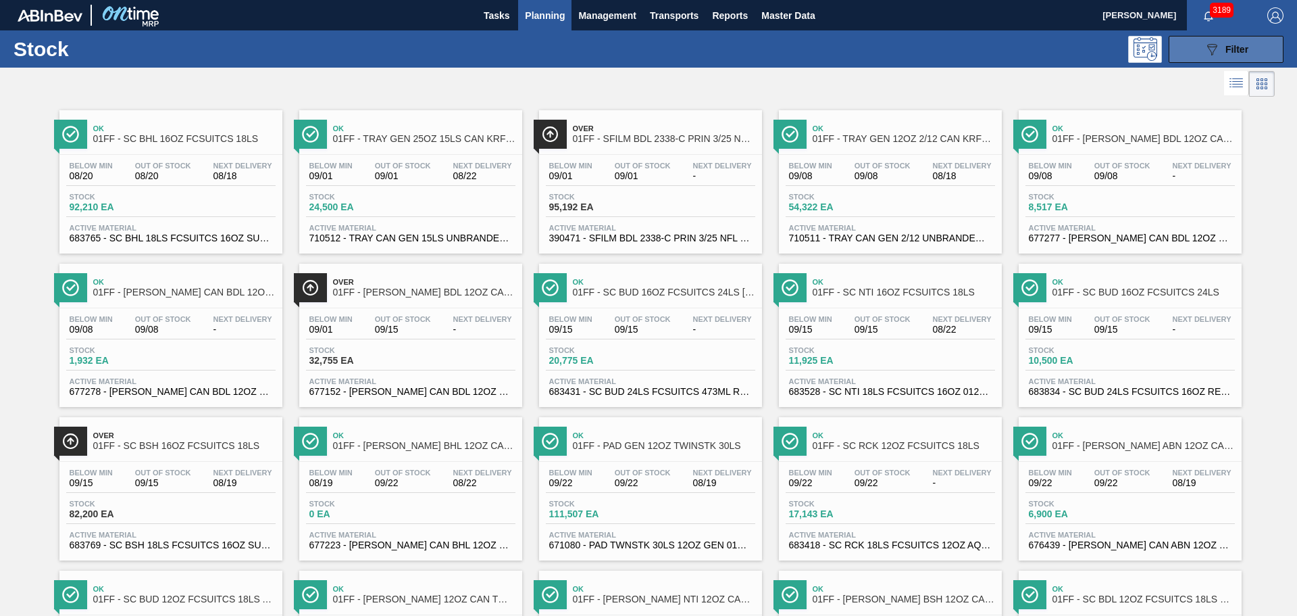
click at [1193, 53] on button "089F7B8B-B2A5-4AFE-B5C0-19BA573D28AC Filter" at bounding box center [1226, 49] width 115 height 27
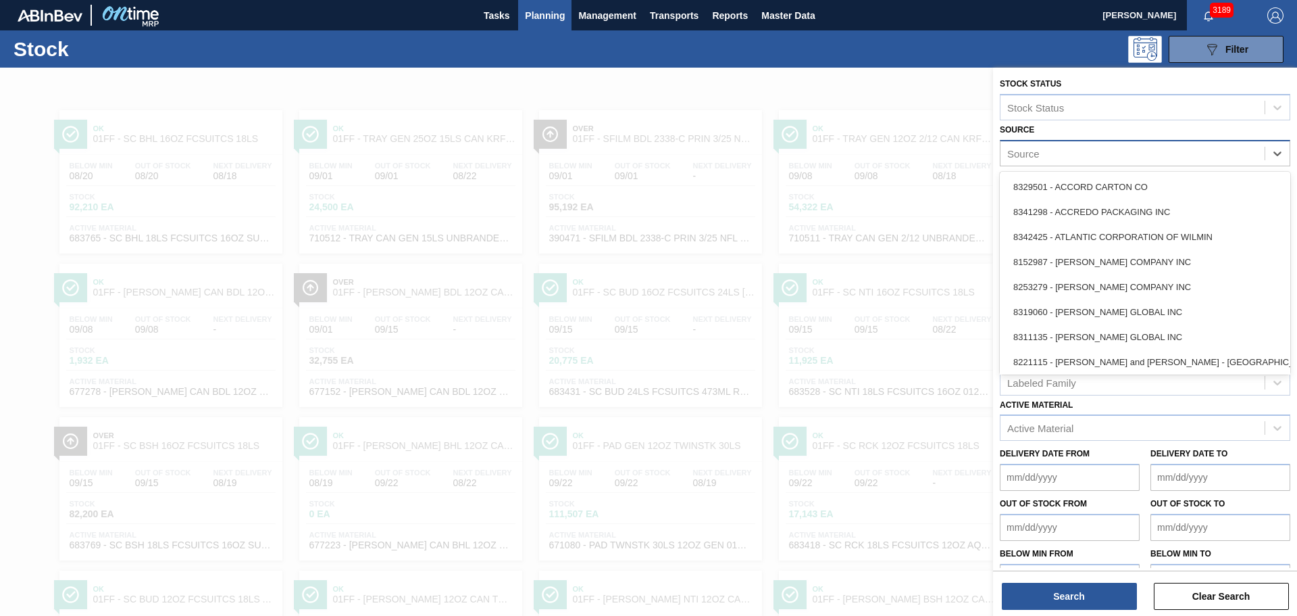
click at [1113, 155] on div "Source" at bounding box center [1133, 153] width 264 height 20
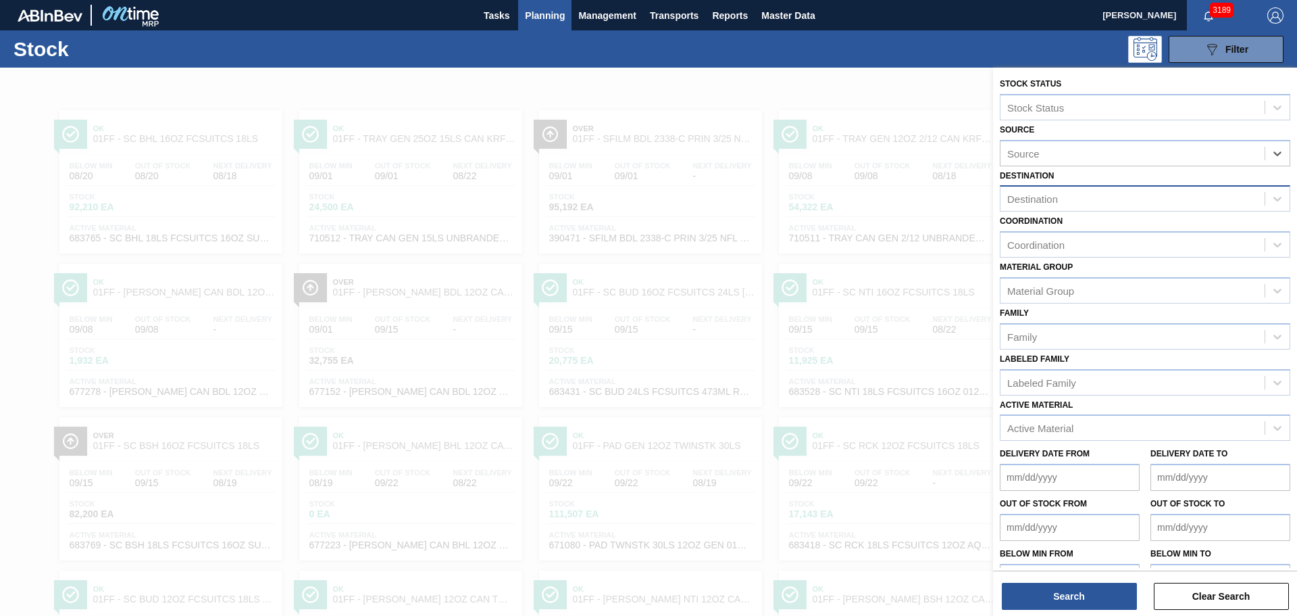
click at [1118, 210] on div "Destination" at bounding box center [1145, 198] width 291 height 26
click at [1112, 228] on div "01FF - Fairfield Brewery" at bounding box center [1145, 232] width 291 height 25
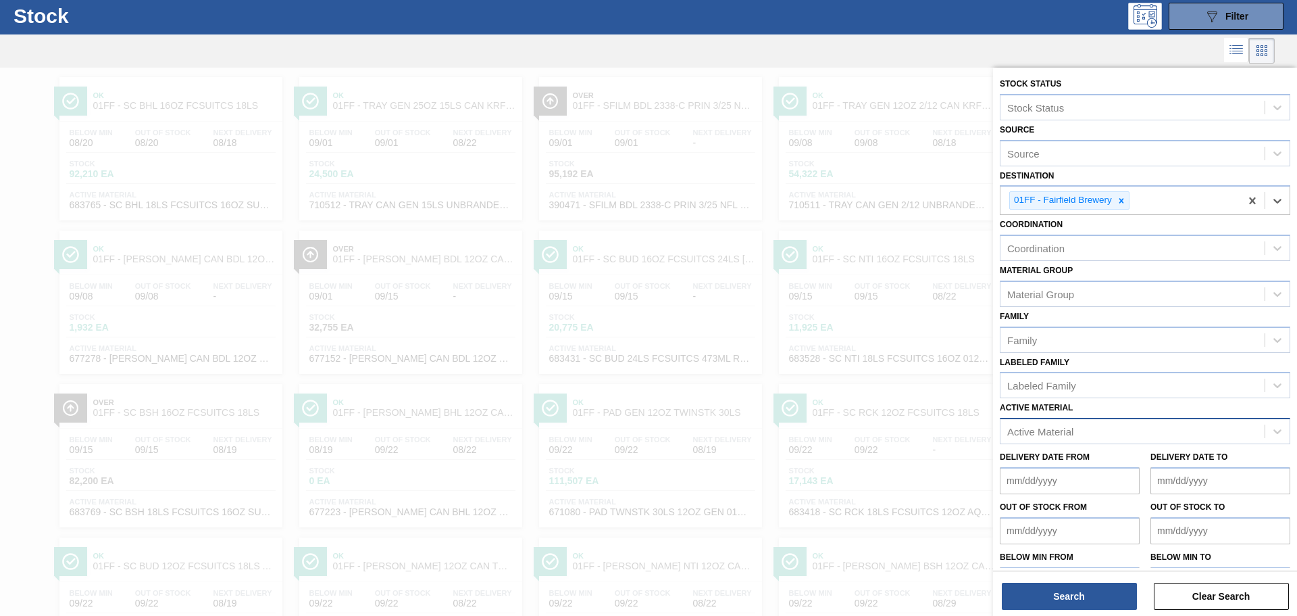
click at [1085, 427] on div "Active Material" at bounding box center [1133, 432] width 264 height 20
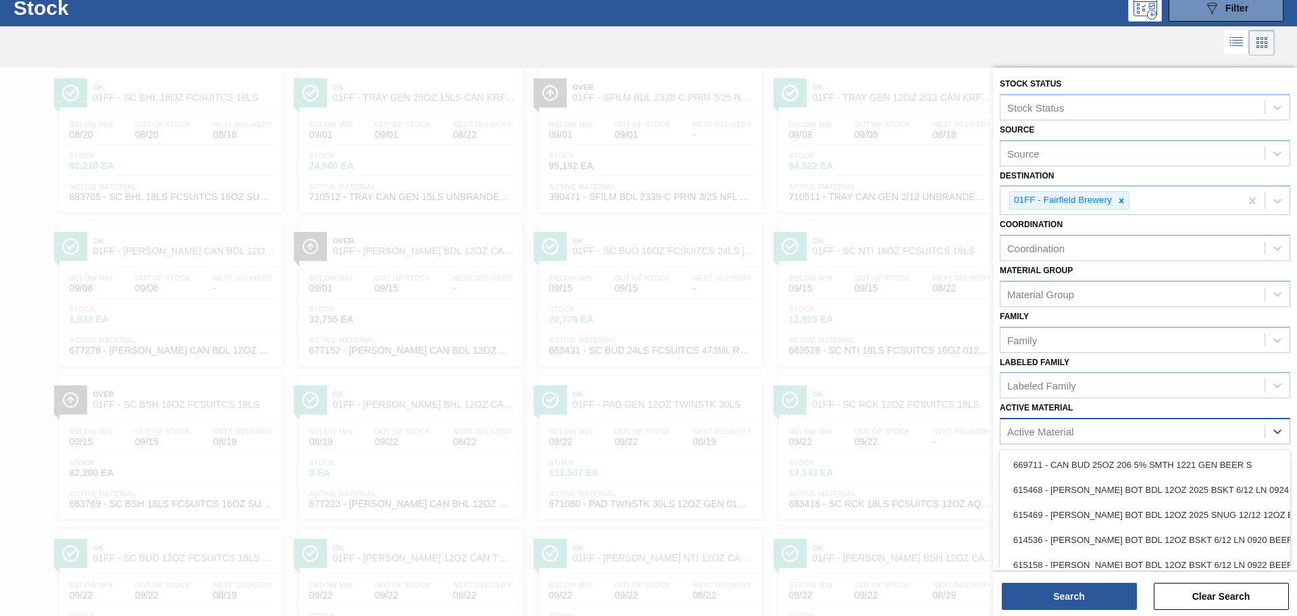
scroll to position [42, 0]
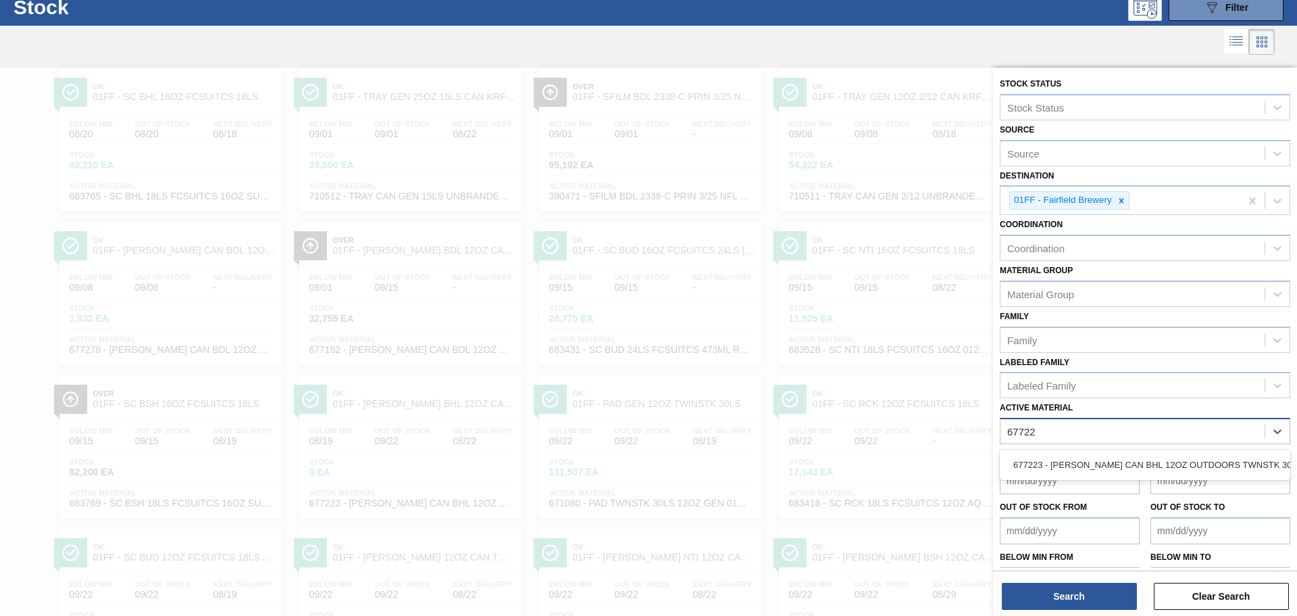
type Material "677223"
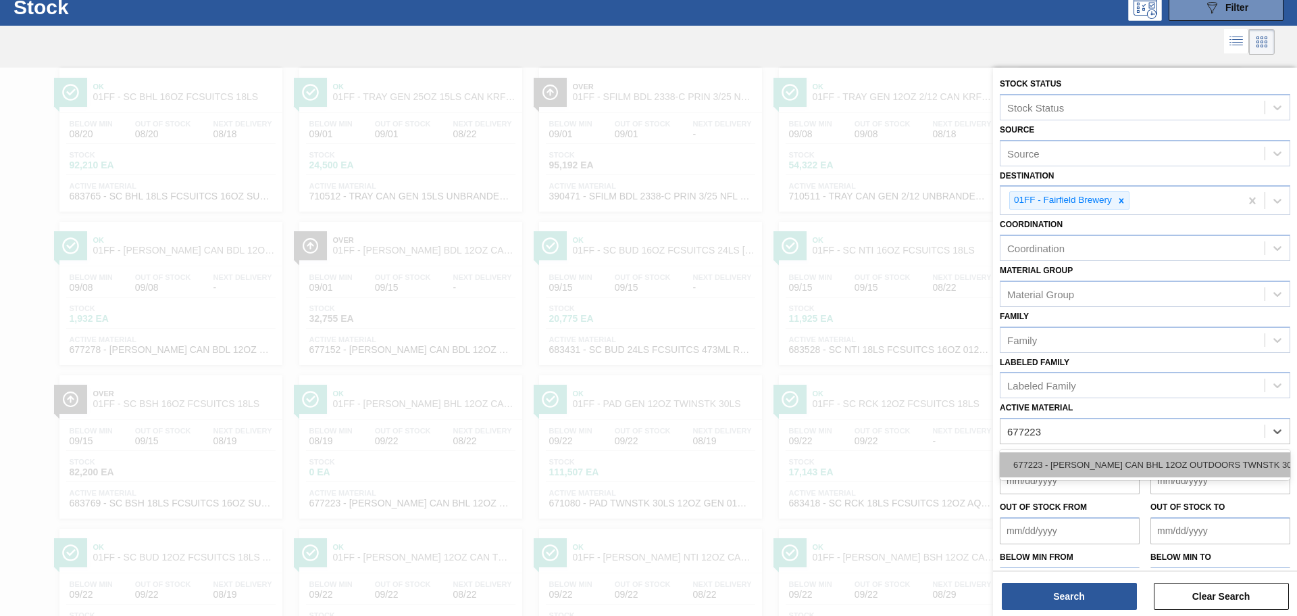
click at [1087, 456] on div "677223 - CARR CAN BHL 12OZ OUTDOORS TWNSTK 30/12" at bounding box center [1145, 464] width 291 height 25
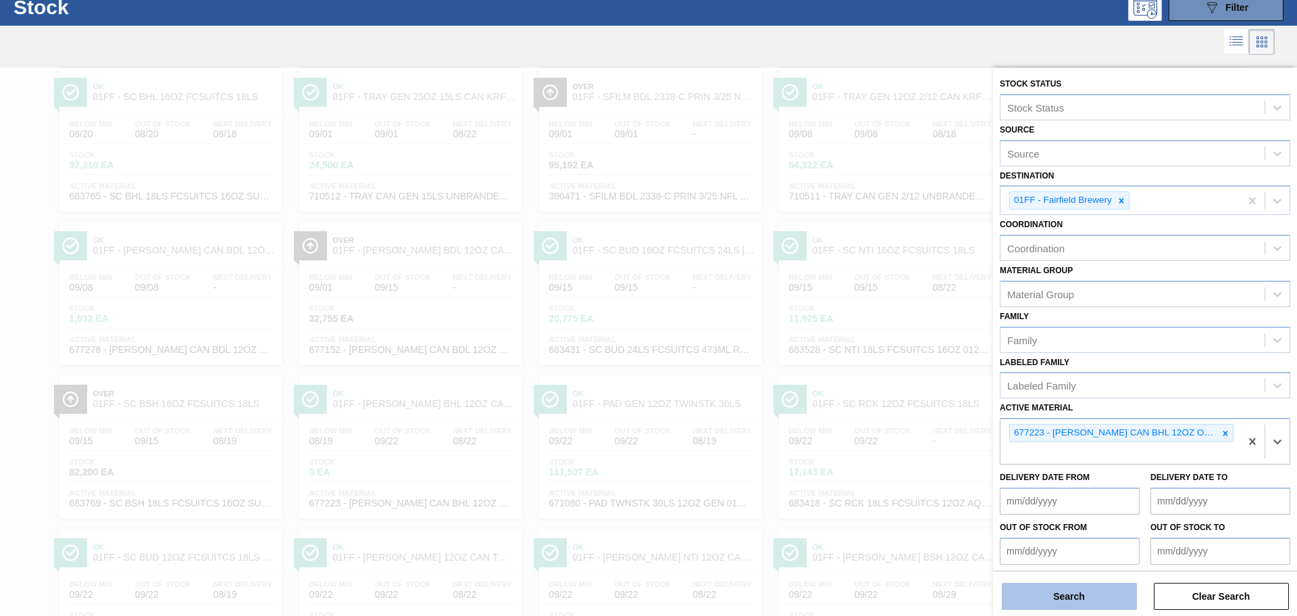
click at [1074, 597] on button "Search" at bounding box center [1069, 595] width 135 height 27
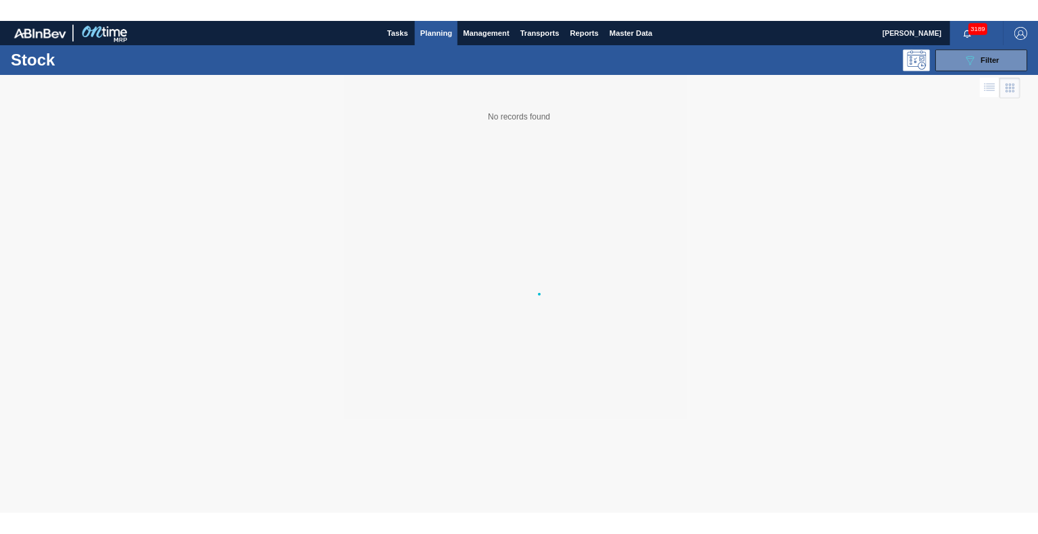
scroll to position [0, 0]
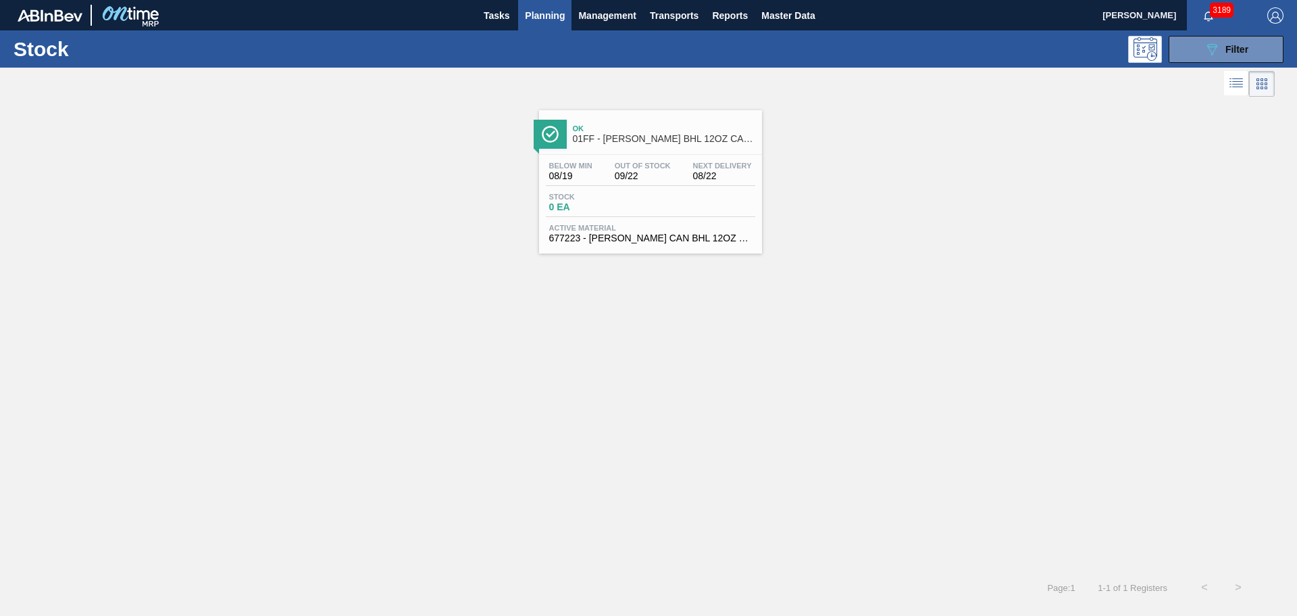
click at [685, 137] on span "01FF - CARR BHL 12OZ CAN TWNSTK 30/12 CAN CAN OUTDOOR PROMO" at bounding box center [664, 139] width 182 height 10
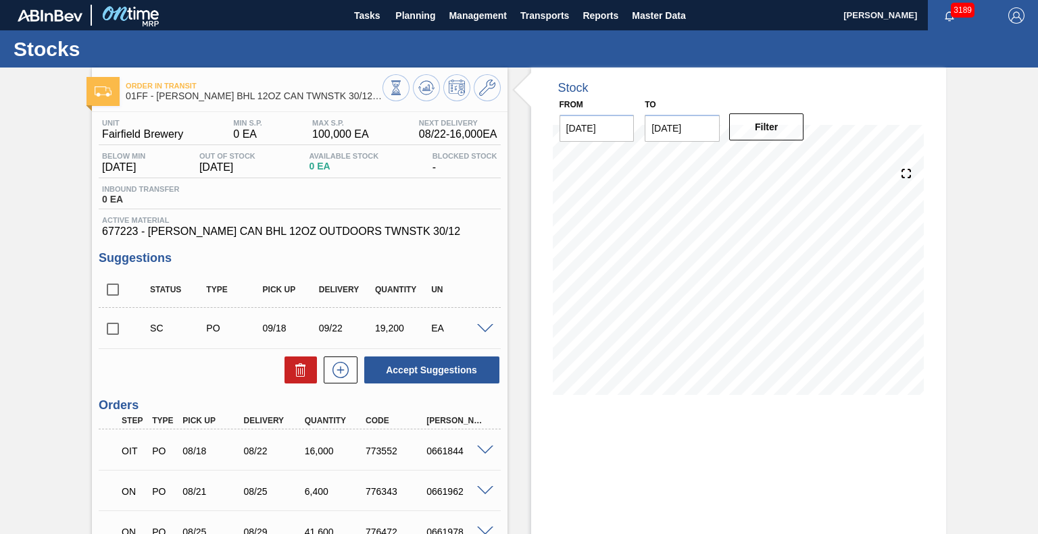
click at [670, 478] on div "Stock From 08/19/2025 to 09/02/2025 Filter 08/21 Stock Projection 0 SAP Plannin…" at bounding box center [738, 365] width 415 height 595
click at [401, 18] on span "Planning" at bounding box center [415, 15] width 40 height 16
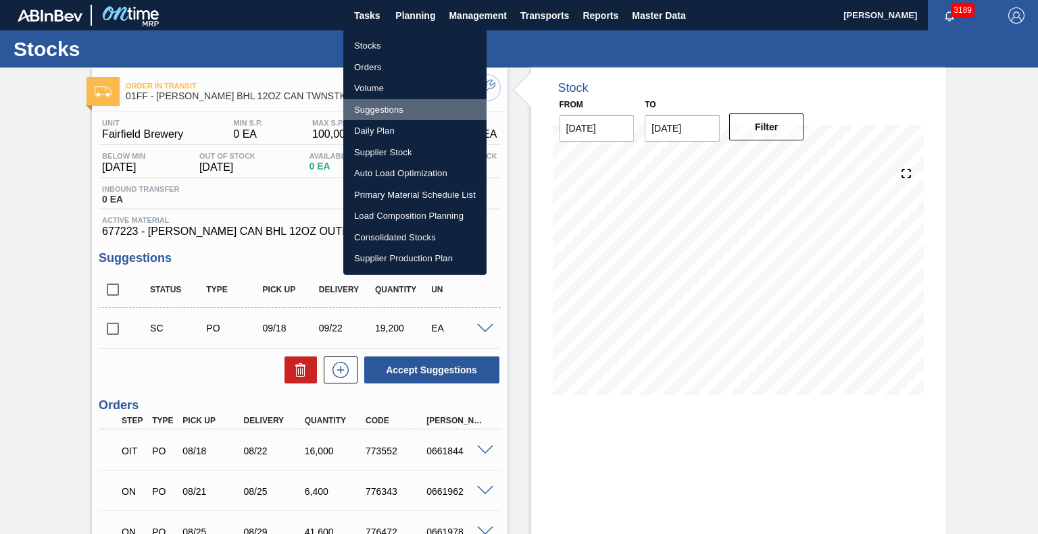
click at [381, 105] on li "Suggestions" at bounding box center [414, 110] width 143 height 22
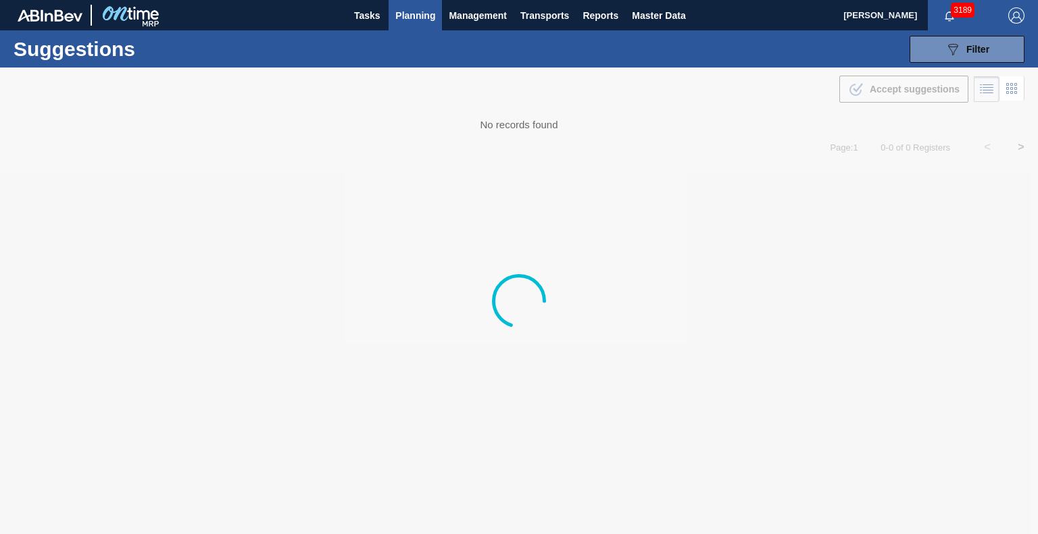
type from "[DATE]"
type to "[DATE]"
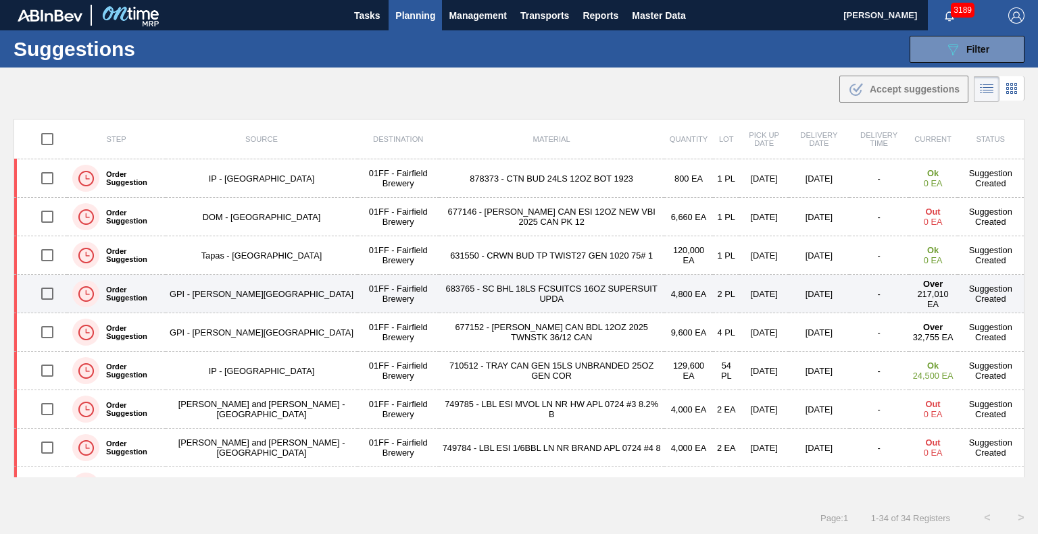
click at [528, 293] on td "683765 - SC BHL 18LS FCSUITCS 16OZ SUPERSUIT UPDA" at bounding box center [551, 294] width 225 height 39
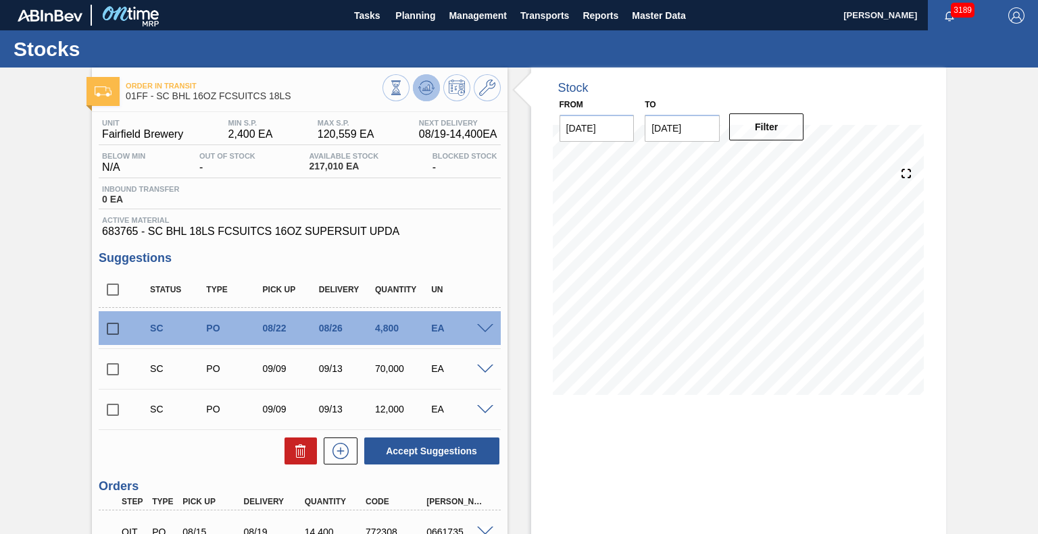
click at [403, 84] on icon at bounding box center [395, 87] width 15 height 15
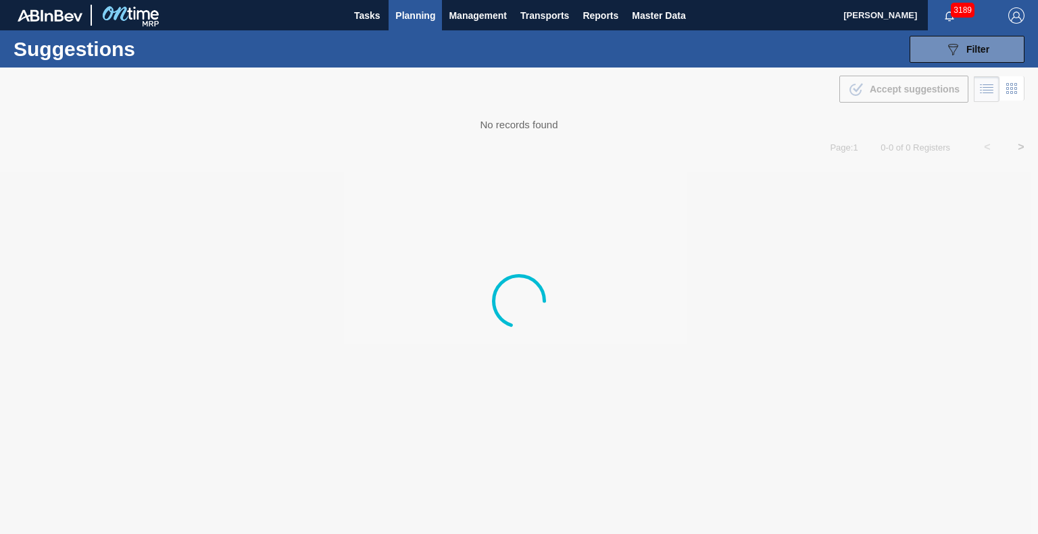
type from "[DATE]"
type to "[DATE]"
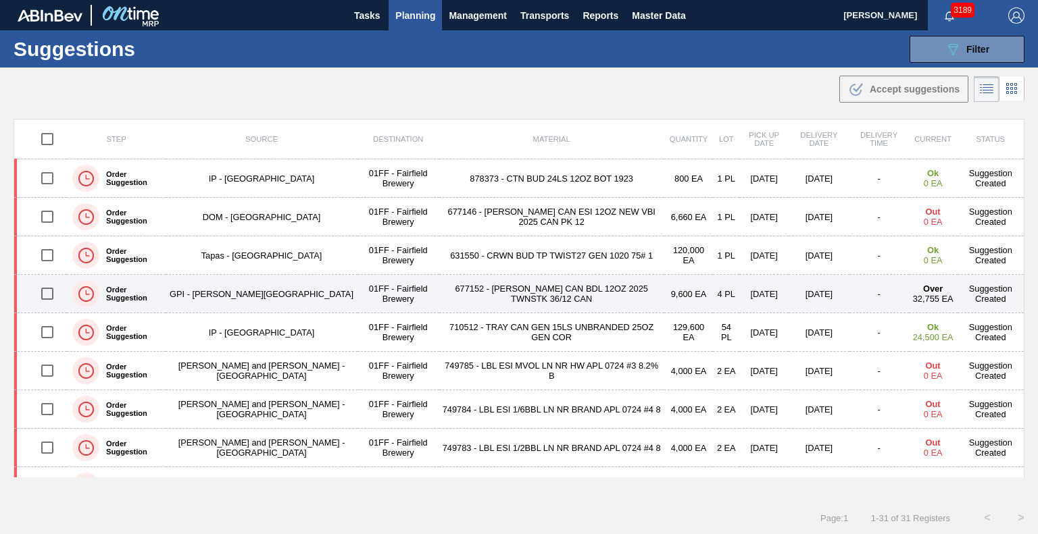
click at [541, 291] on td "677152 - [PERSON_NAME] CAN BDL 12OZ 2025 TWNSTK 36/12 CAN" at bounding box center [551, 294] width 225 height 39
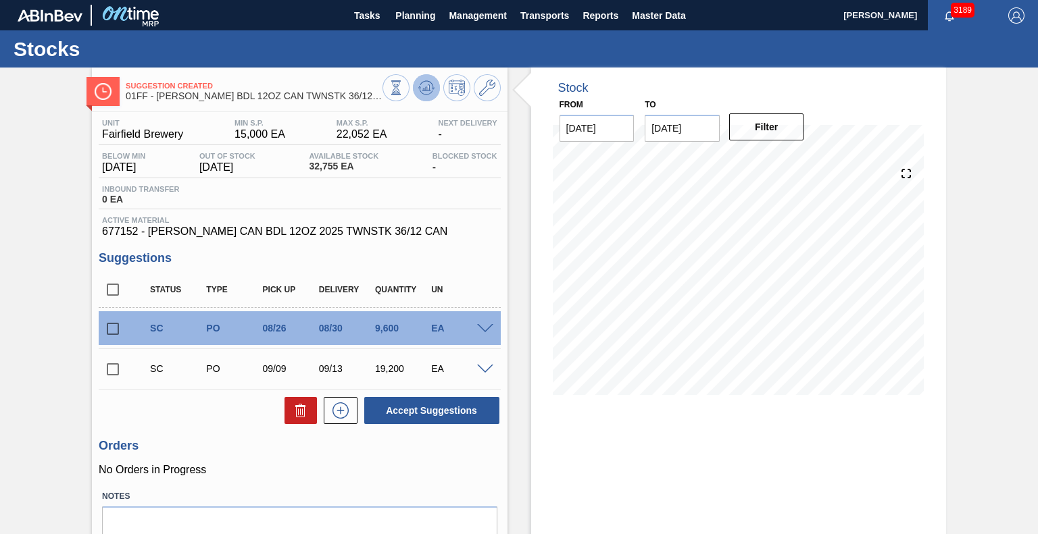
click at [403, 89] on icon at bounding box center [395, 87] width 15 height 15
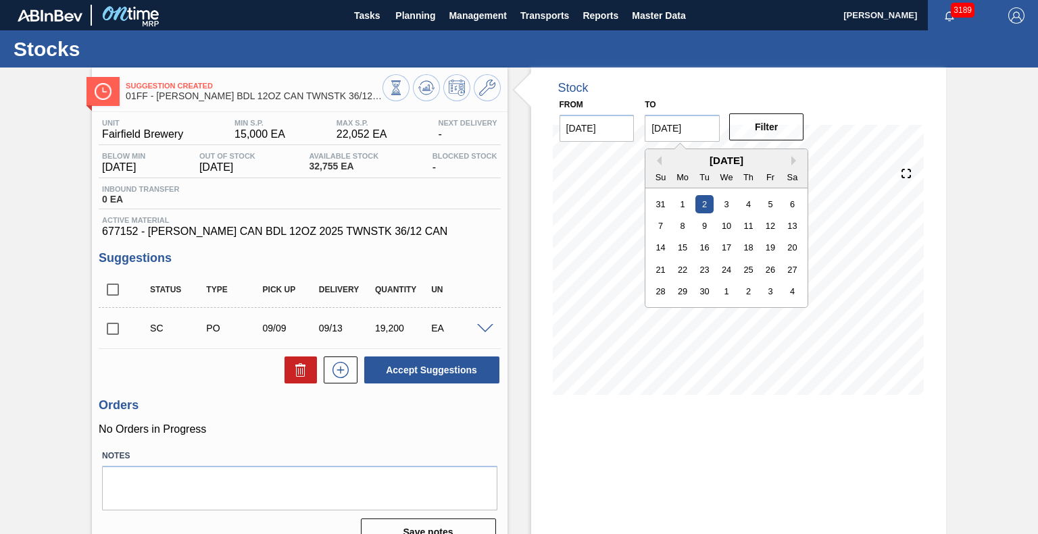
click at [685, 125] on input "[DATE]" at bounding box center [682, 128] width 75 height 27
click at [695, 297] on div "30" at bounding box center [704, 291] width 18 height 18
type input "[DATE]"
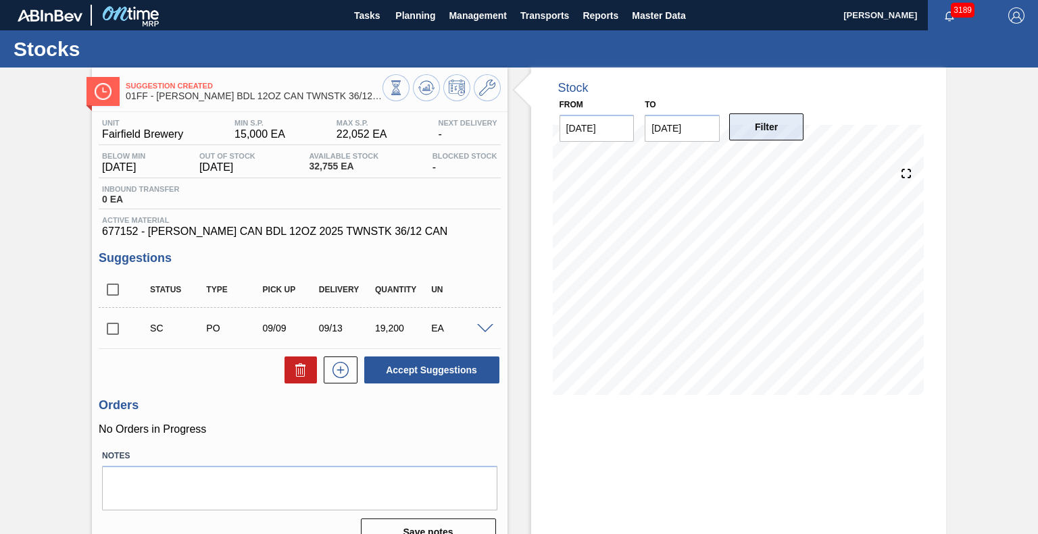
click at [768, 136] on button "Filter" at bounding box center [766, 127] width 75 height 27
click at [403, 89] on icon at bounding box center [395, 87] width 15 height 15
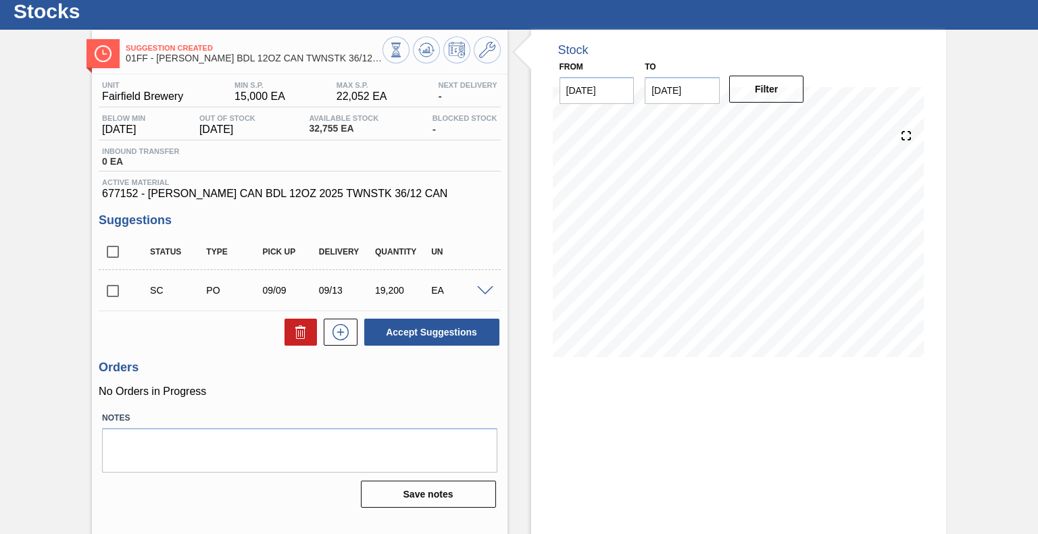
scroll to position [38, 0]
click at [488, 45] on icon at bounding box center [487, 50] width 16 height 16
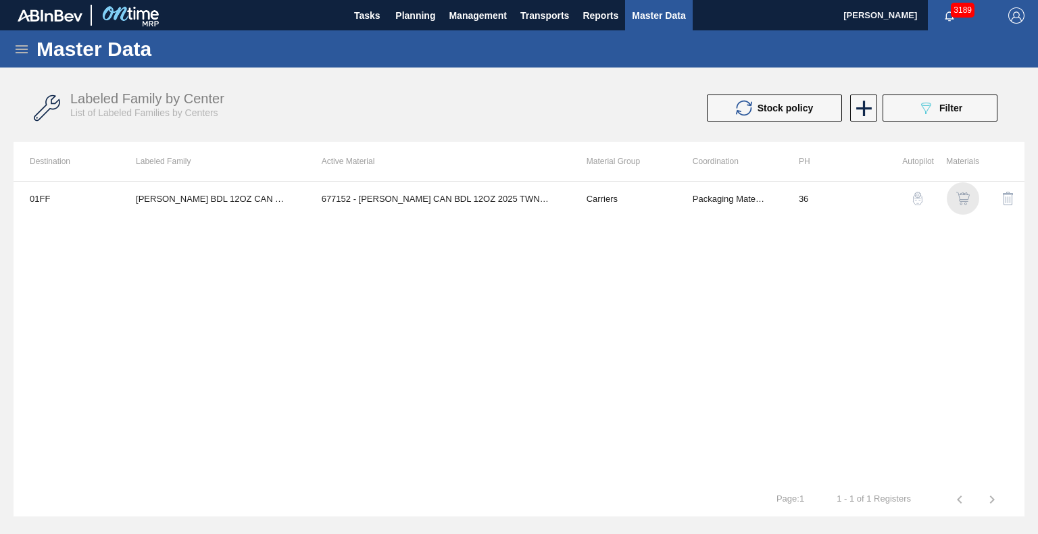
click at [961, 197] on img "button" at bounding box center [963, 199] width 14 height 14
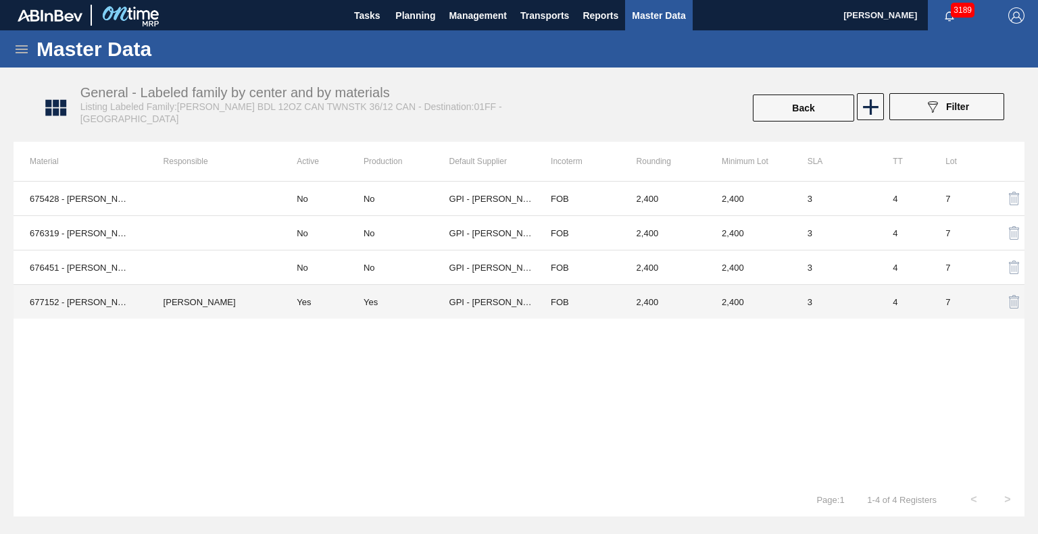
click at [343, 309] on td "Yes" at bounding box center [321, 302] width 83 height 34
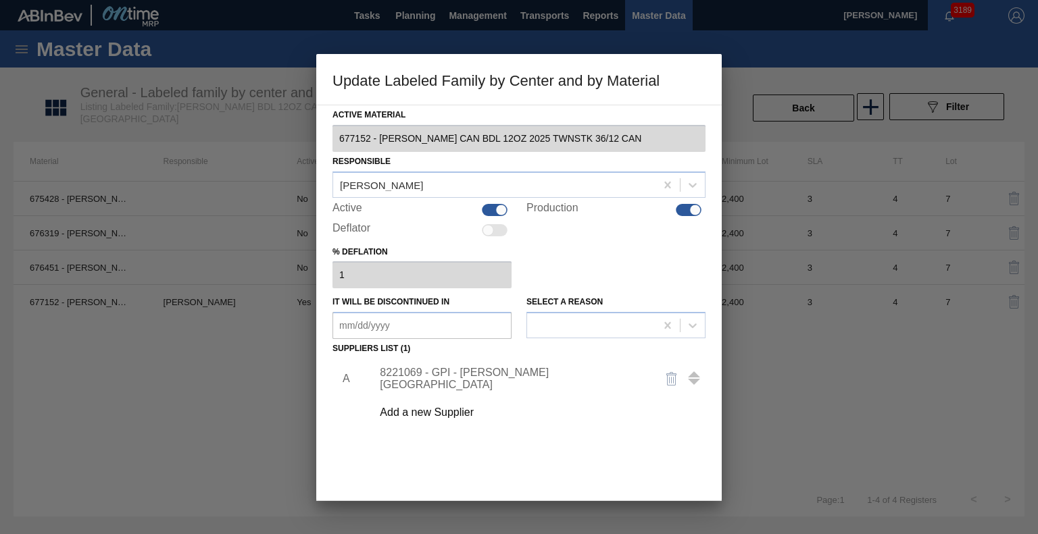
scroll to position [73, 0]
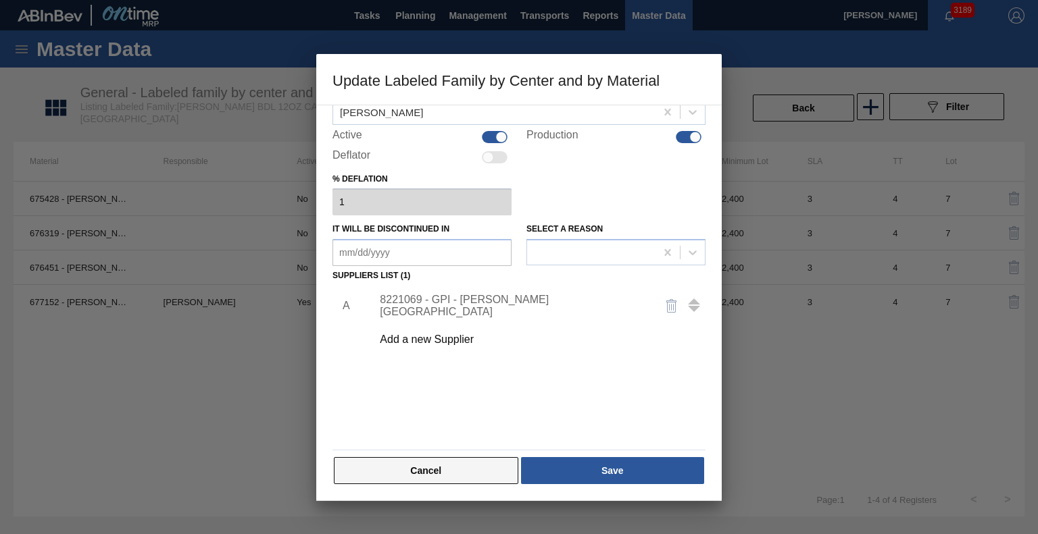
click at [444, 470] on button "Cancel" at bounding box center [426, 470] width 184 height 27
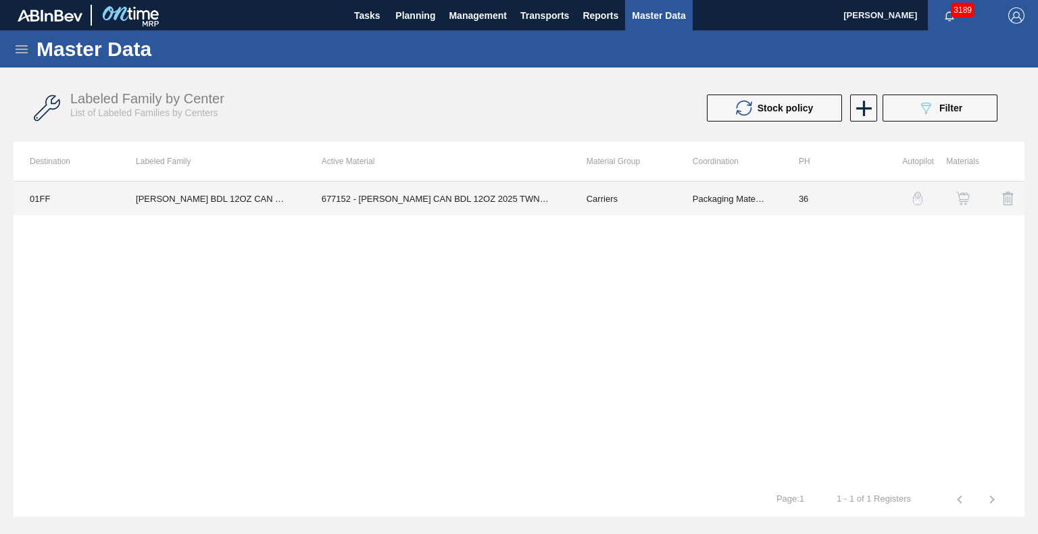
click at [395, 210] on td "677152 - CARR CAN BDL 12OZ 2025 TWNSTK 36/12 CAN" at bounding box center [437, 199] width 265 height 34
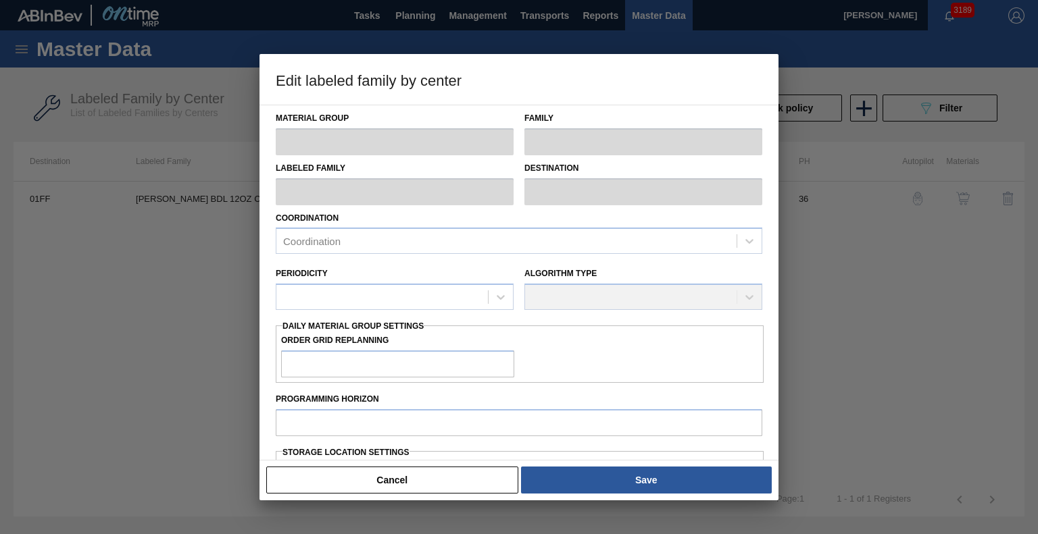
type input "Carriers"
type input "Can Carriers"
type input "CARR BDL 12OZ CAN TWNSTK 36/12 CAN"
type input "01FF - Fairfield Brewery"
type input "36"
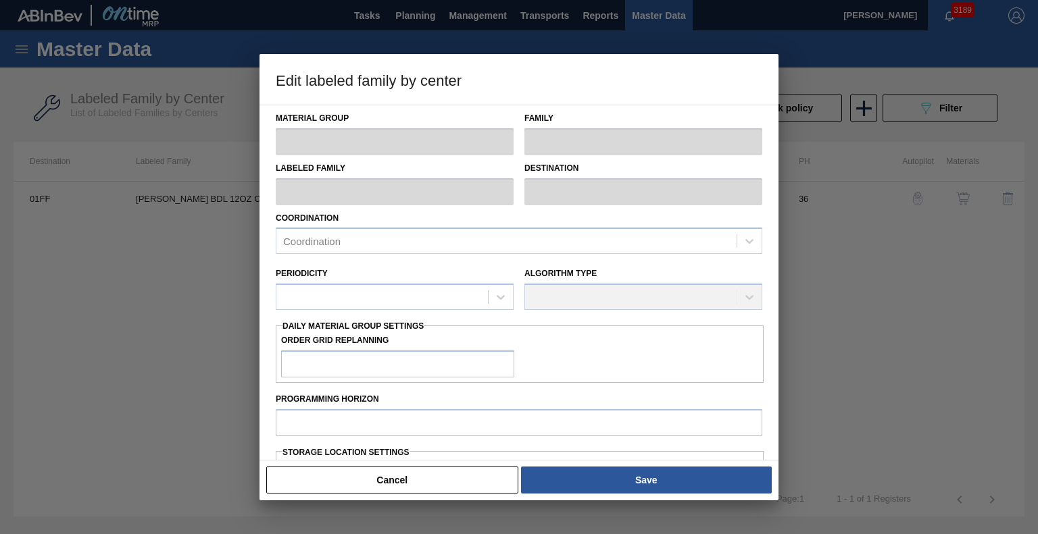
type input "15,000"
type input "22,052"
type input "3"
type input "15,212"
checkbox input "true"
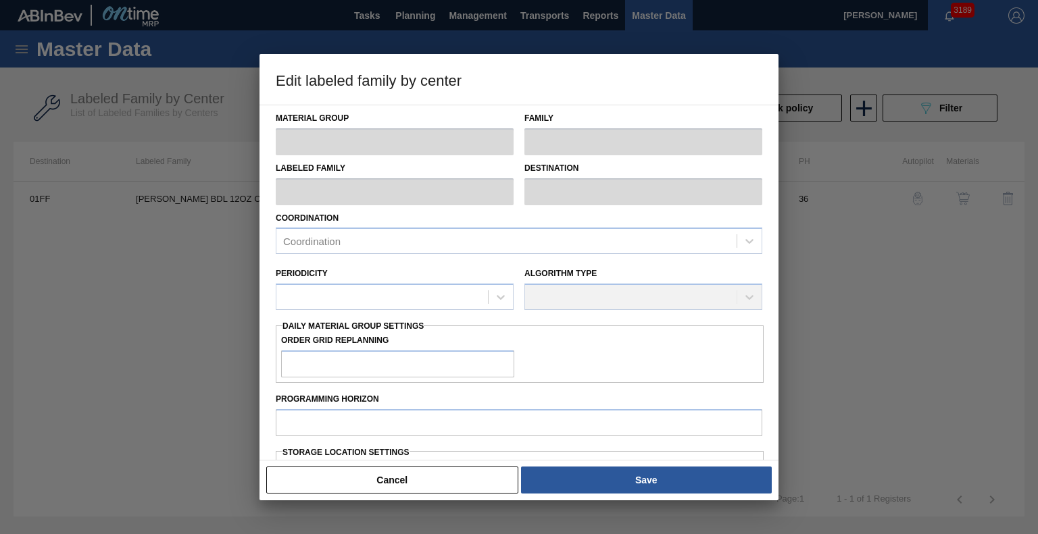
checkbox input "true"
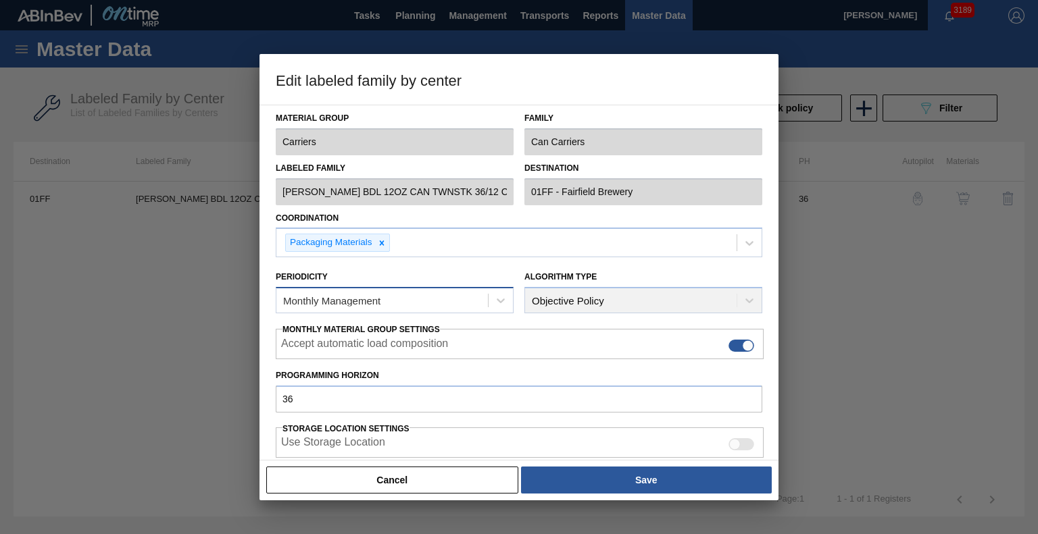
scroll to position [242, 0]
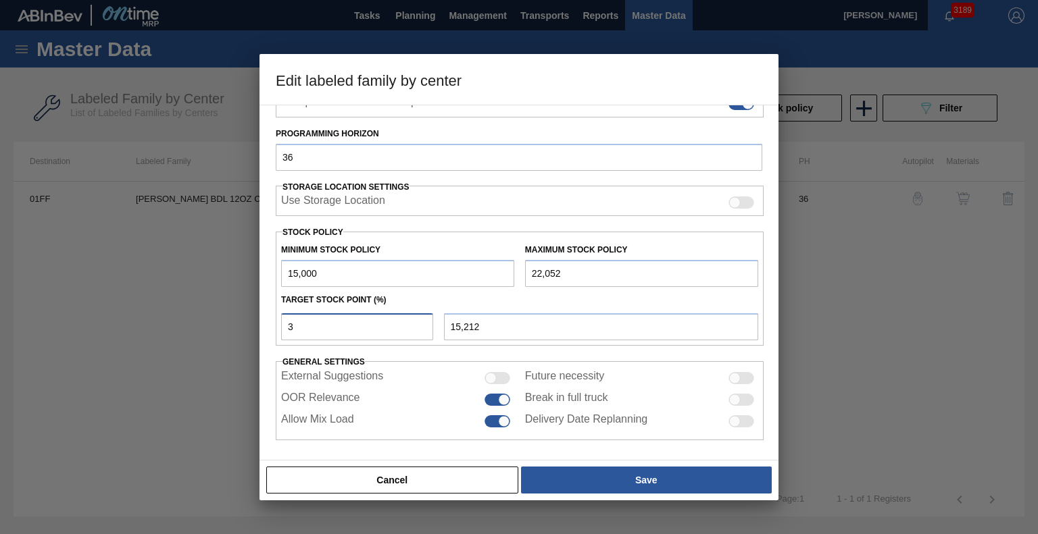
click at [339, 325] on input "3" at bounding box center [357, 327] width 152 height 27
type input "15,000"
type input "2"
type input "15,141"
type input "15,000"
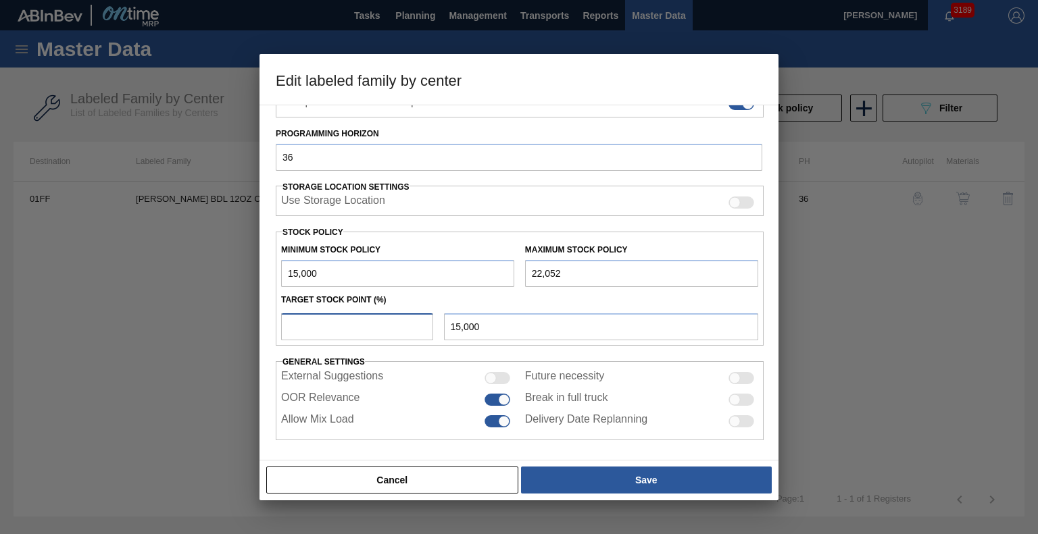
type input "1"
type input "15,071"
type input "1"
type input "15,071"
click at [339, 325] on input "1" at bounding box center [357, 327] width 152 height 27
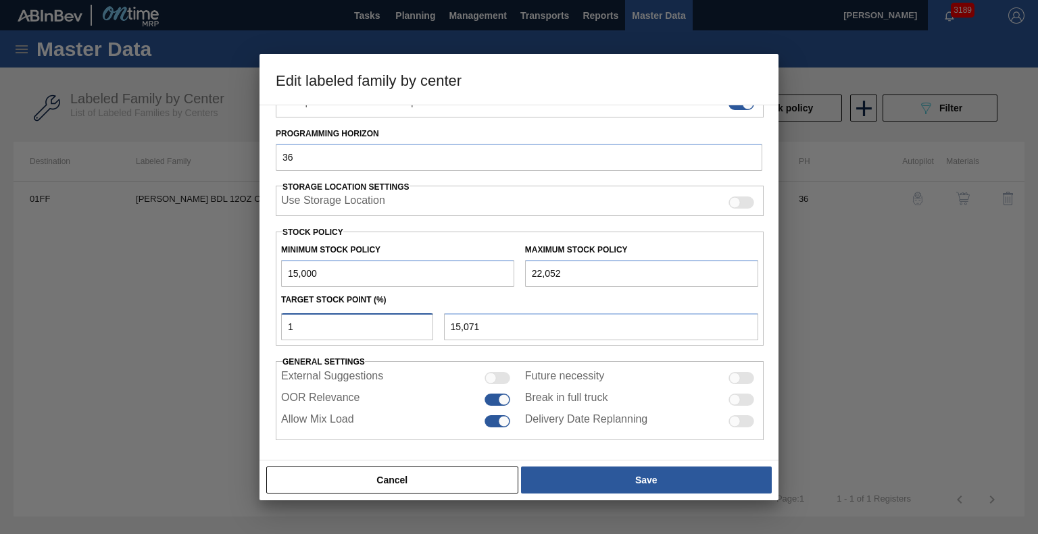
type input "15,000"
type input ".5"
type input "15,035"
click at [339, 325] on input ".5" at bounding box center [357, 327] width 152 height 27
type input "3"
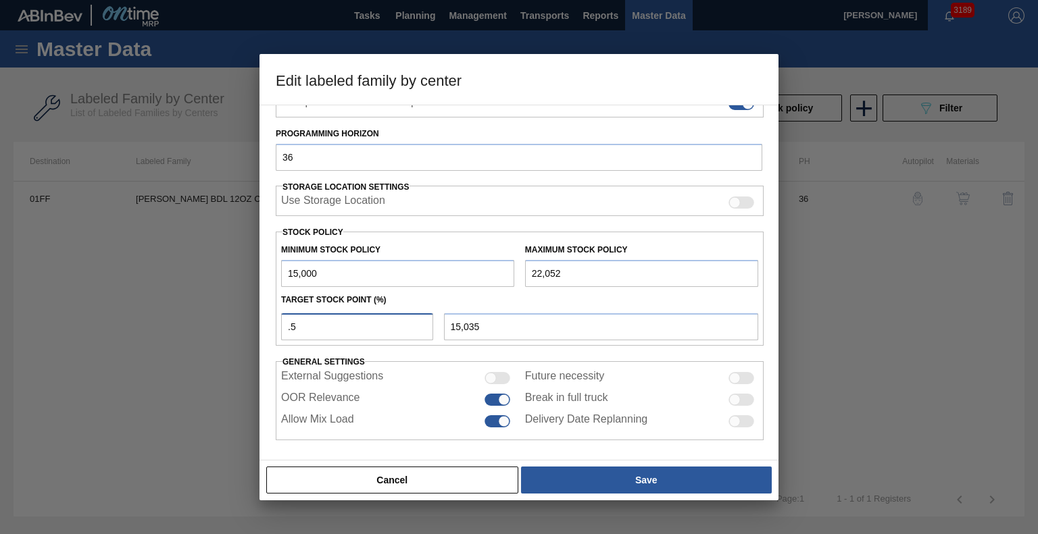
type input "15,212"
type input "4"
type input "15,282"
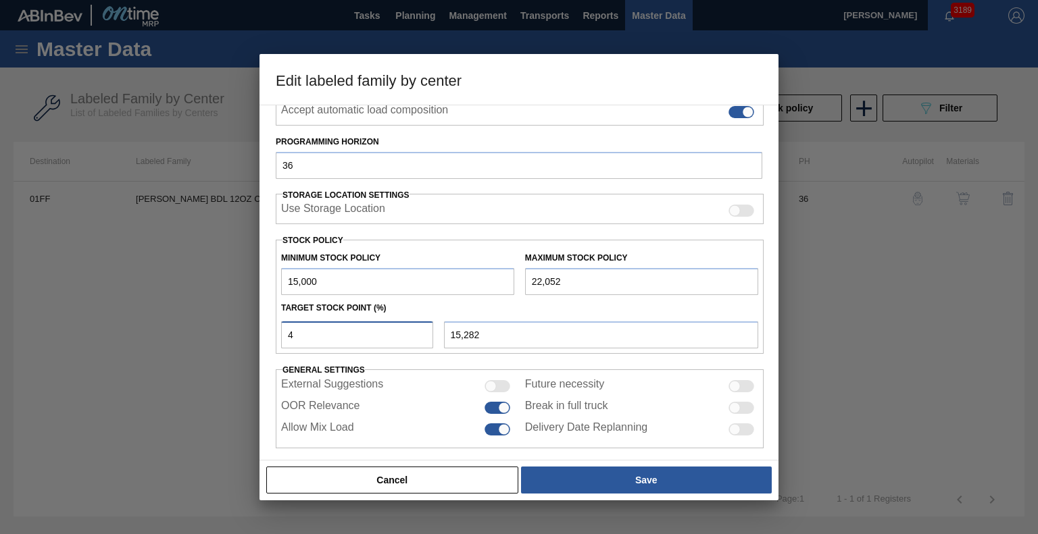
type input "5"
type input "15,353"
type input "6"
type input "15,423"
type input "7"
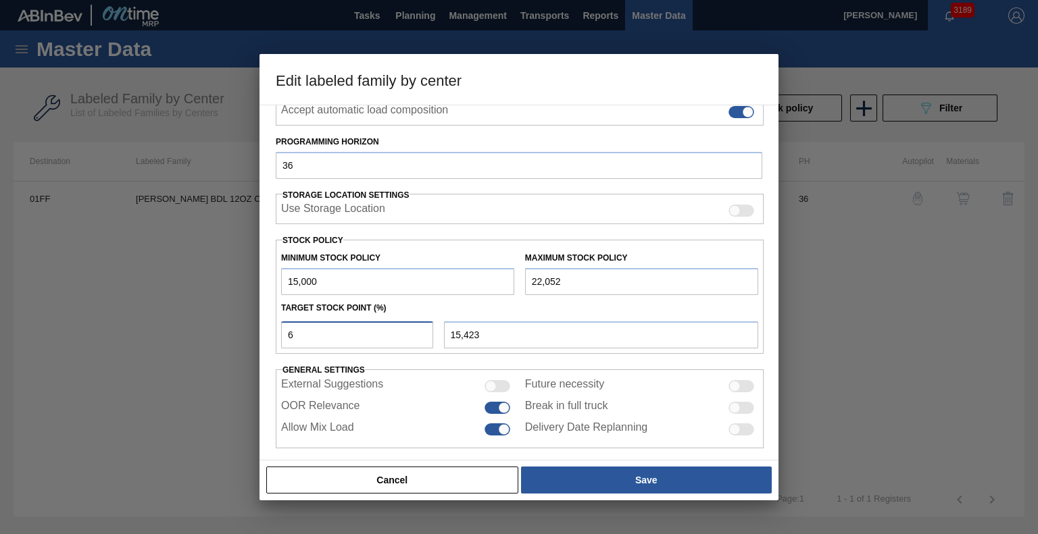
type input "15,494"
type input "8"
type input "15,564"
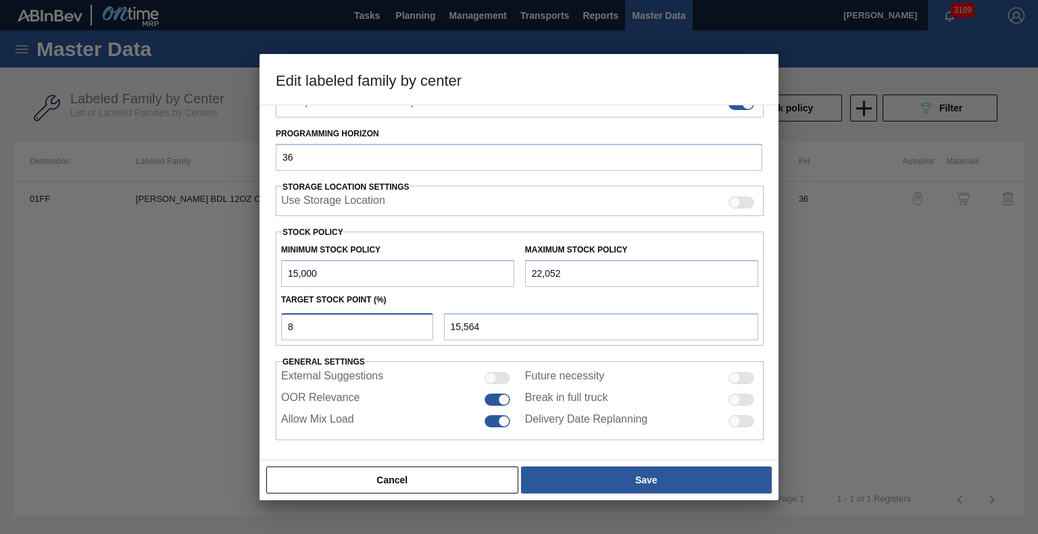
drag, startPoint x: 289, startPoint y: 330, endPoint x: 281, endPoint y: 328, distance: 8.2
click at [281, 328] on input "8" at bounding box center [357, 327] width 152 height 27
drag, startPoint x: 299, startPoint y: 328, endPoint x: 239, endPoint y: 318, distance: 61.5
click at [239, 318] on div "Edit labeled family by center Material Group Carriers Family Can Carriers Label…" at bounding box center [519, 267] width 1038 height 534
type input "15,000"
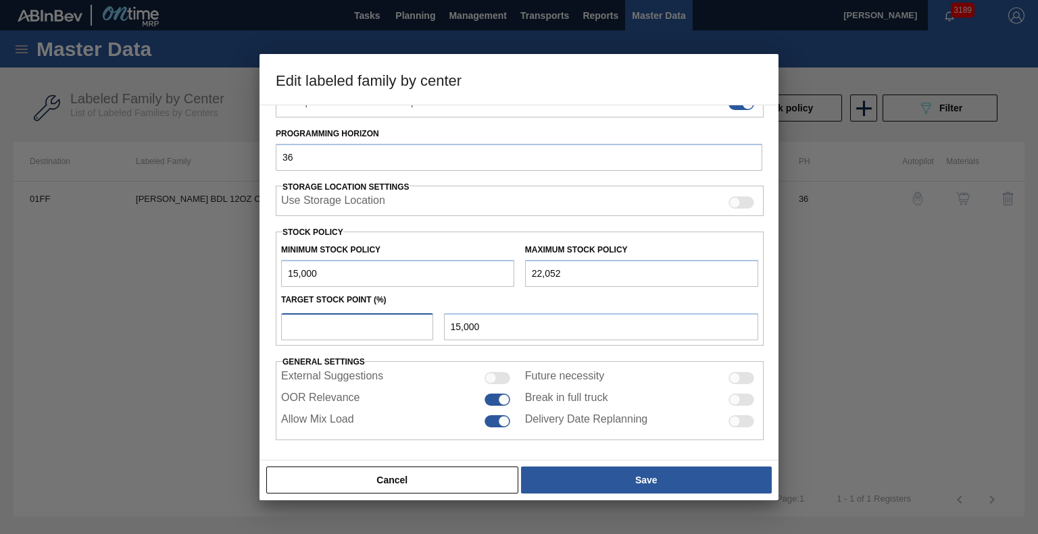
type input "1"
type input "15,071"
drag, startPoint x: 298, startPoint y: 324, endPoint x: 235, endPoint y: 313, distance: 63.8
click at [235, 313] on div "Edit labeled family by center Material Group Carriers Family Can Carriers Label…" at bounding box center [519, 267] width 1038 height 534
type input "0"
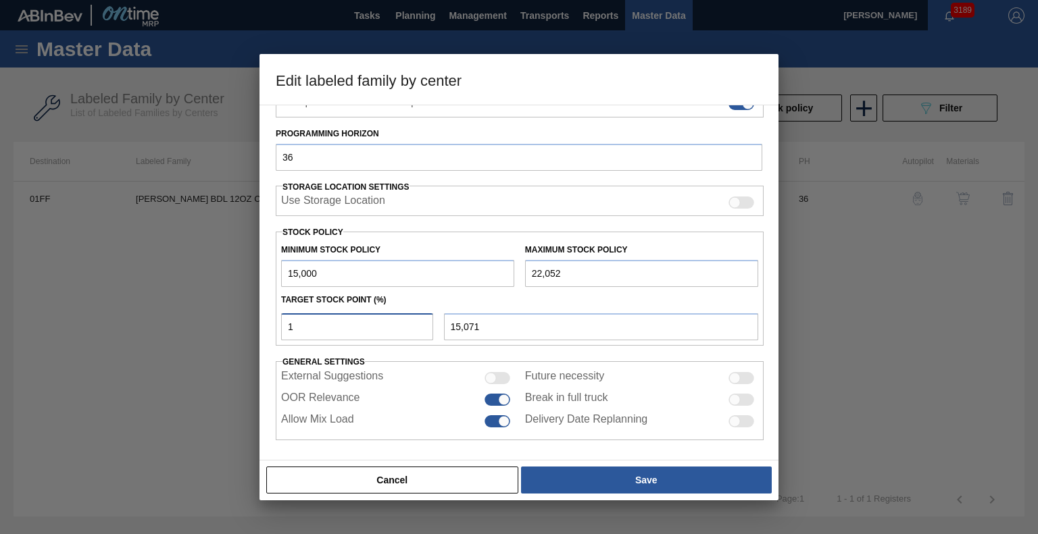
type input "15,000"
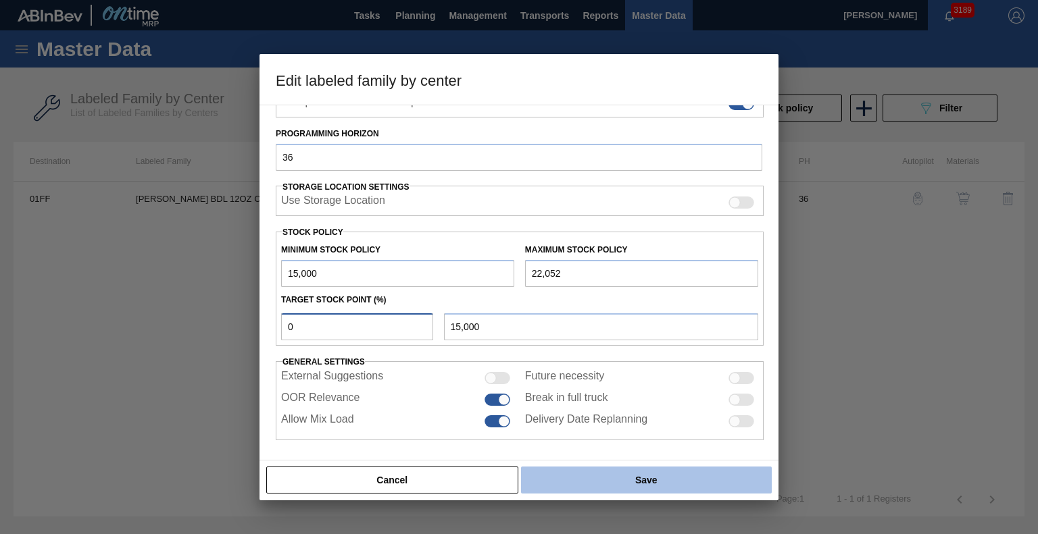
type input "0"
click at [610, 475] on button "Save" at bounding box center [646, 480] width 251 height 27
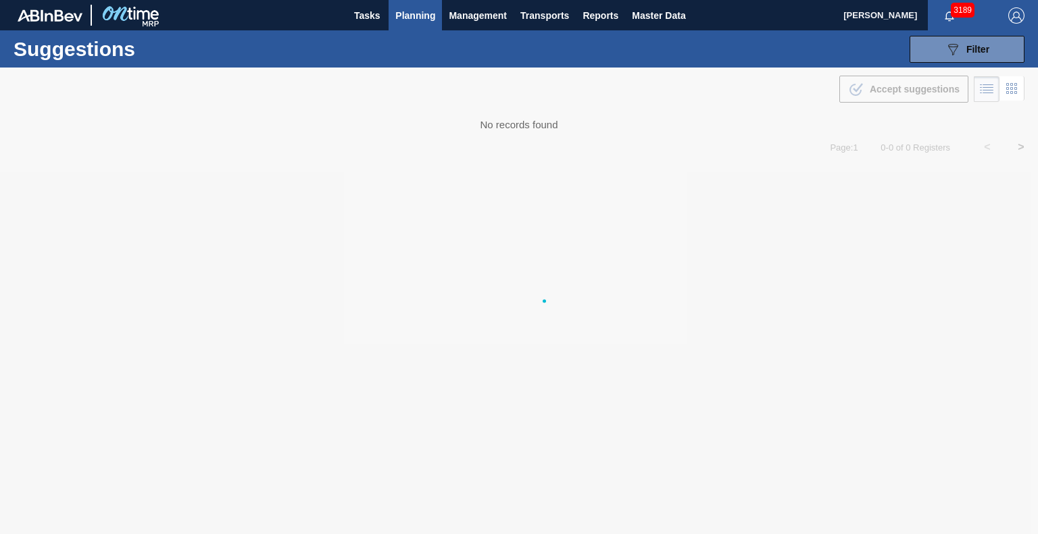
type from "[DATE]"
type to "[DATE]"
type from "[DATE]"
type to "[DATE]"
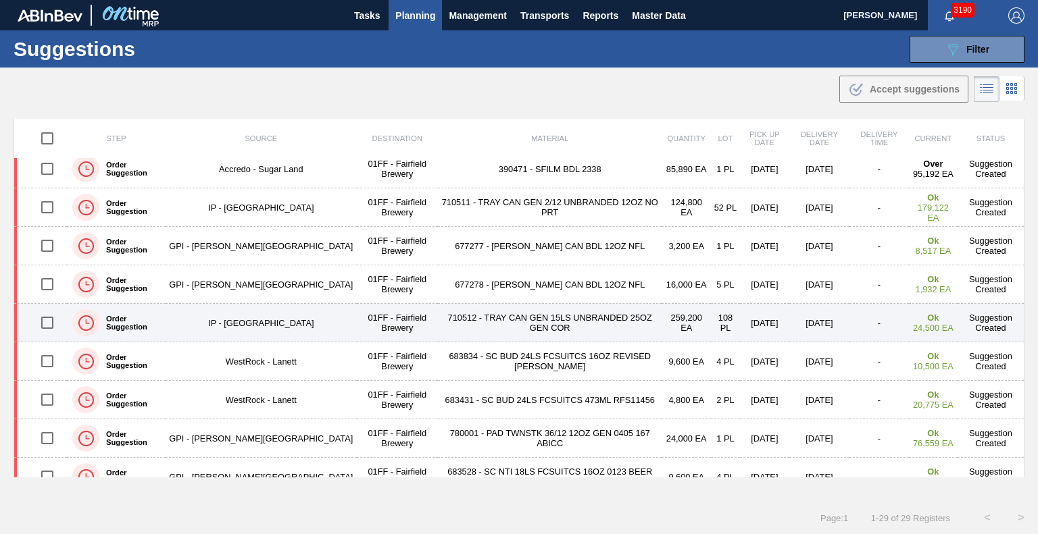
scroll to position [275, 0]
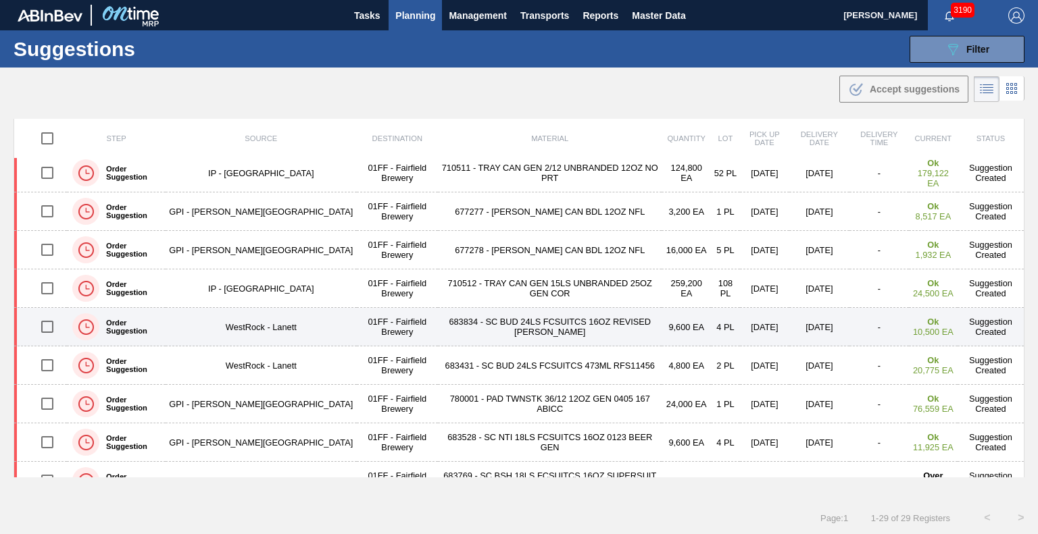
click at [546, 324] on td "683834 - SC BUD 24LS FCSUITCS 16OZ REVISED [PERSON_NAME]" at bounding box center [550, 327] width 224 height 39
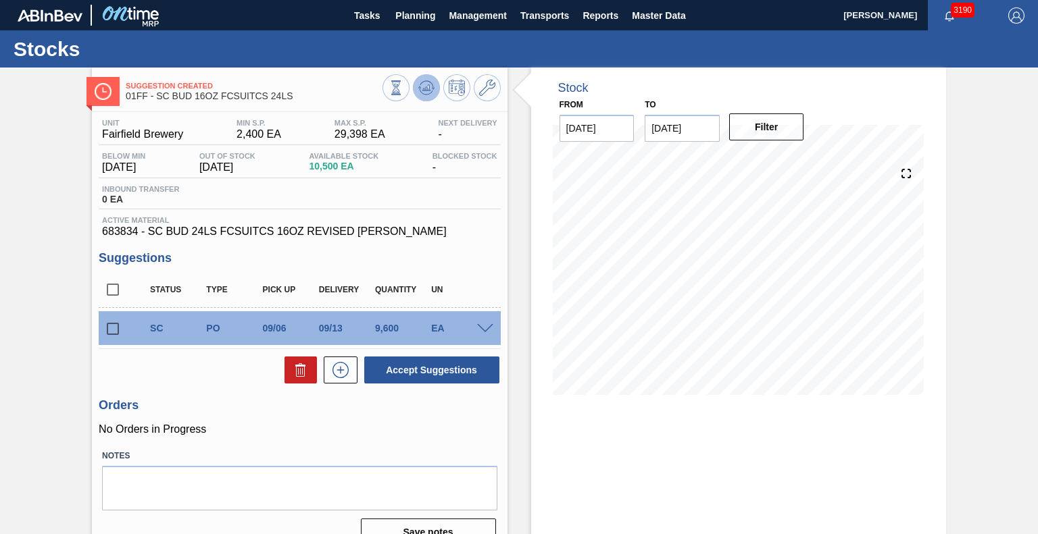
click at [403, 85] on icon at bounding box center [395, 87] width 15 height 15
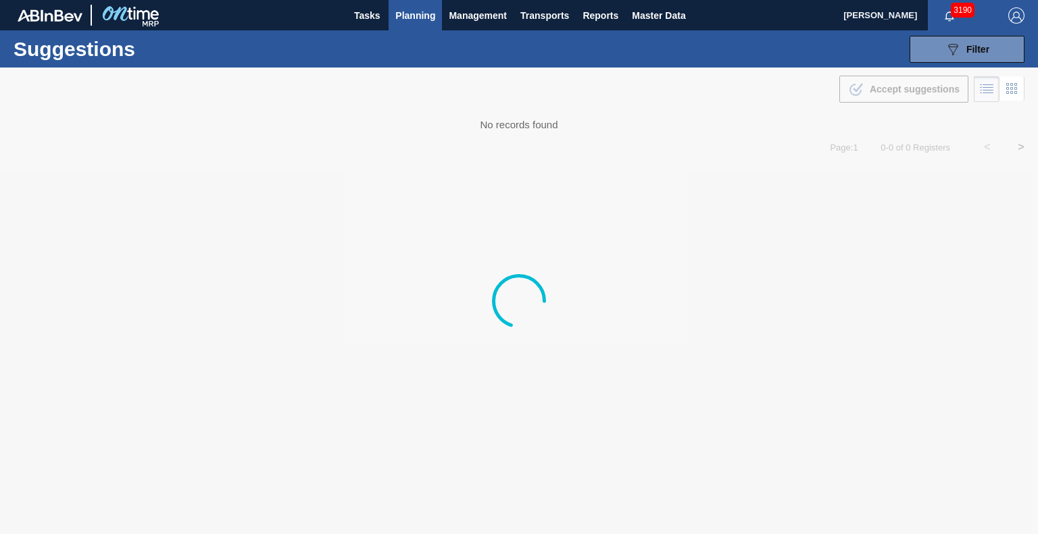
type from "[DATE]"
type to "[DATE]"
